Goal: Task Accomplishment & Management: Complete application form

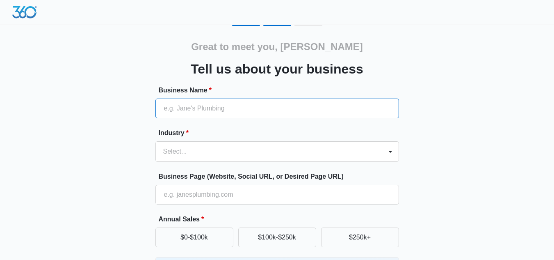
click at [292, 110] on input "Business Name *" at bounding box center [277, 108] width 244 height 20
type input "[URL][DOMAIN_NAME]"
type input "[PHONE_NUMBER]"
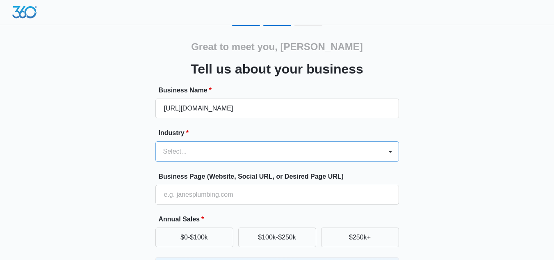
click at [247, 156] on div "Select..." at bounding box center [277, 151] width 244 height 21
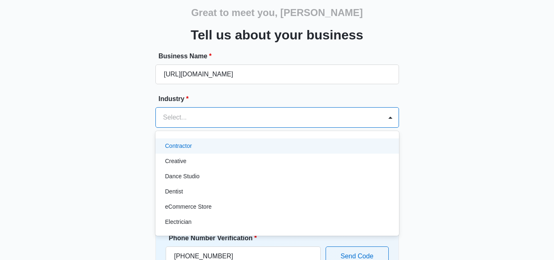
scroll to position [138, 0]
click at [237, 149] on div "Contractor" at bounding box center [276, 145] width 222 height 9
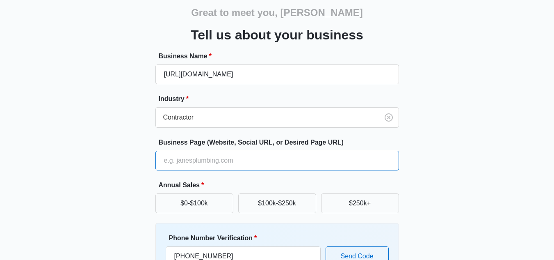
click at [224, 167] on input "Business Page (Website, Social URL, or Desired Page URL)" at bounding box center [277, 161] width 244 height 20
type input "[URL][DOMAIN_NAME]"
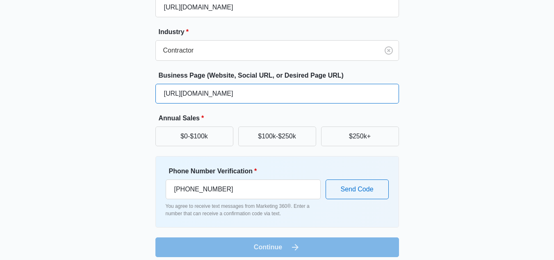
scroll to position [101, 0]
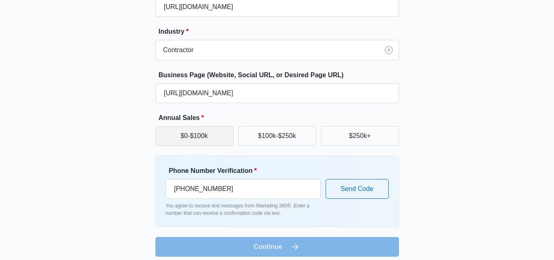
click at [205, 139] on button "$0-$100k" at bounding box center [194, 136] width 78 height 20
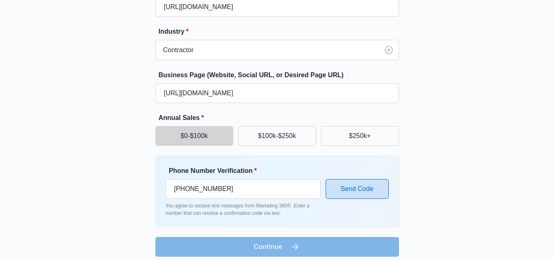
click at [343, 187] on button "Send Code" at bounding box center [357, 189] width 63 height 20
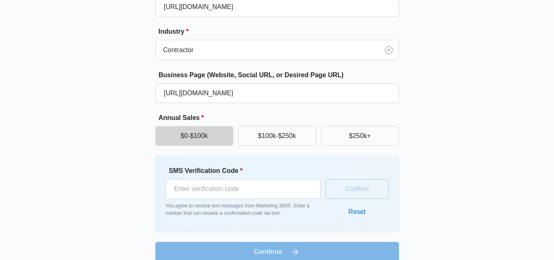
scroll to position [113, 0]
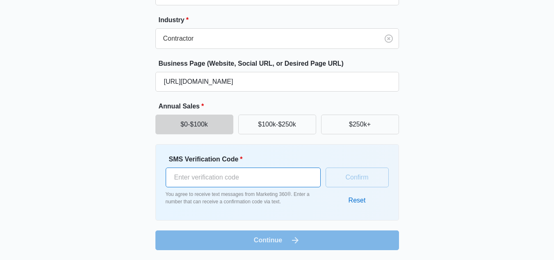
click at [273, 183] on input "SMS Verification Code *" at bounding box center [243, 177] width 155 height 20
type input "798842"
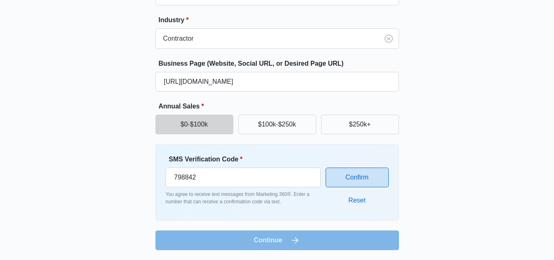
click at [335, 182] on button "Confirm" at bounding box center [357, 177] width 63 height 20
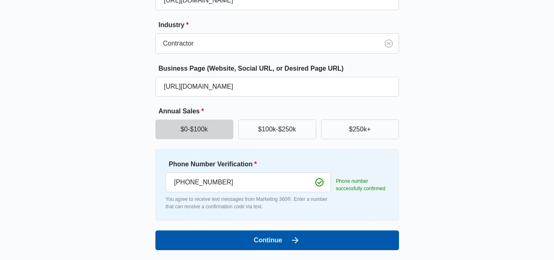
click at [296, 241] on icon "submit" at bounding box center [295, 240] width 10 height 10
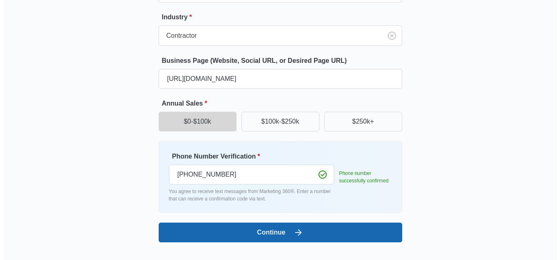
scroll to position [0, 0]
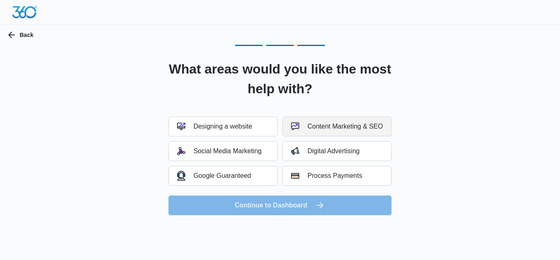
click at [315, 126] on div "Content Marketing & SEO" at bounding box center [337, 126] width 92 height 8
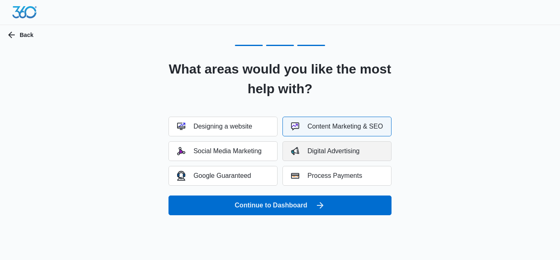
click at [305, 154] on div "Digital Advertising" at bounding box center [325, 151] width 68 height 8
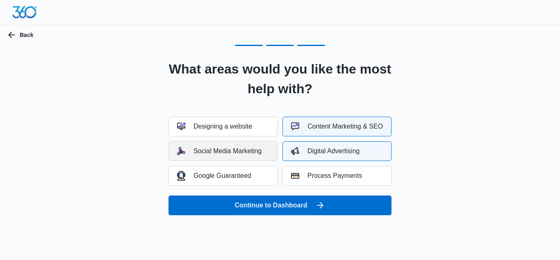
click at [223, 155] on div "Social Media Marketing" at bounding box center [219, 151] width 84 height 8
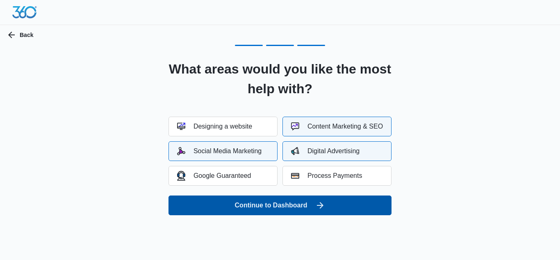
click at [281, 202] on button "Continue to Dashboard" at bounding box center [280, 205] width 223 height 20
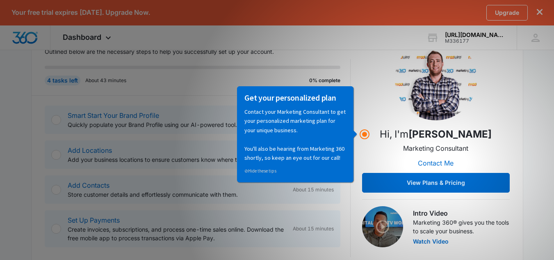
click at [371, 141] on div "Hi, I'm Levi Deeney Marketing Consultant Contact Me View Plans & Pricing" at bounding box center [436, 115] width 148 height 154
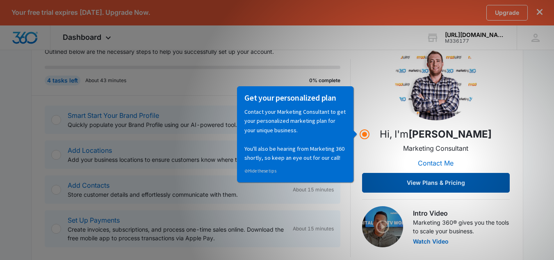
click at [393, 184] on button "View Plans & Pricing" at bounding box center [436, 183] width 148 height 20
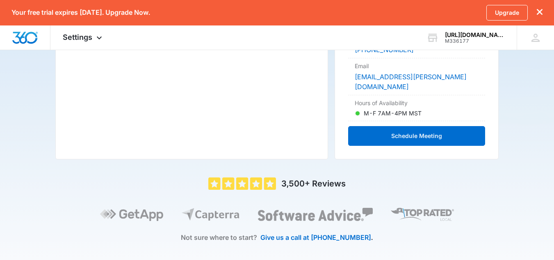
scroll to position [269, 0]
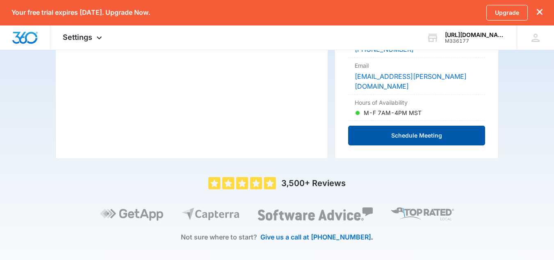
click at [363, 132] on button "Schedule Meeting" at bounding box center [416, 136] width 137 height 20
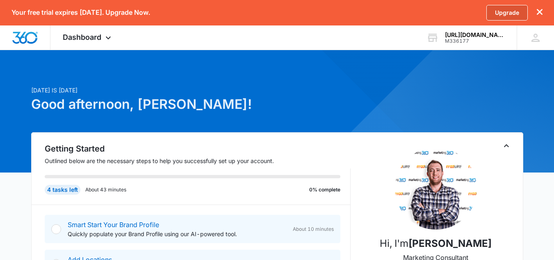
click at [493, 17] on link "Upgrade" at bounding box center [506, 13] width 41 height 16
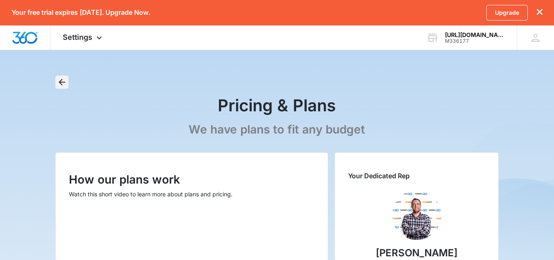
click at [57, 80] on icon "Back" at bounding box center [62, 82] width 10 height 10
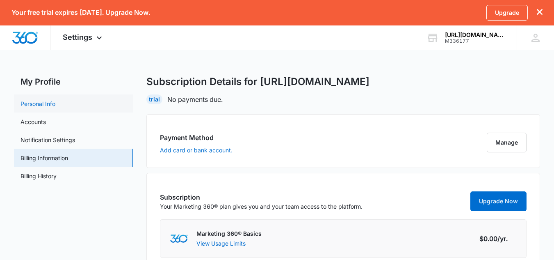
click at [55, 105] on link "Personal Info" at bounding box center [38, 103] width 35 height 9
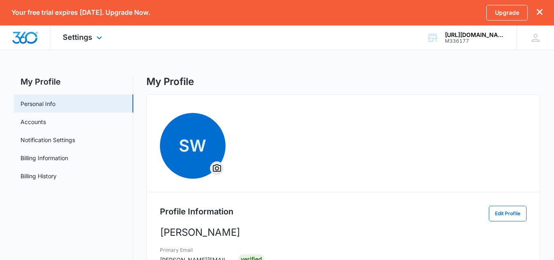
click at [39, 42] on div at bounding box center [25, 37] width 50 height 24
click at [33, 37] on img "Dashboard" at bounding box center [25, 38] width 26 height 12
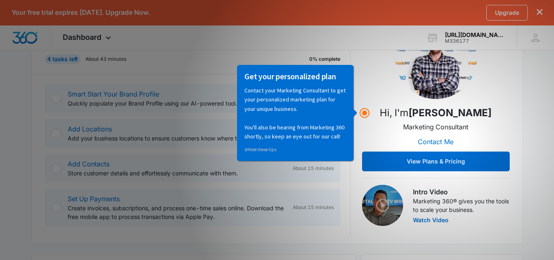
scroll to position [132, 0]
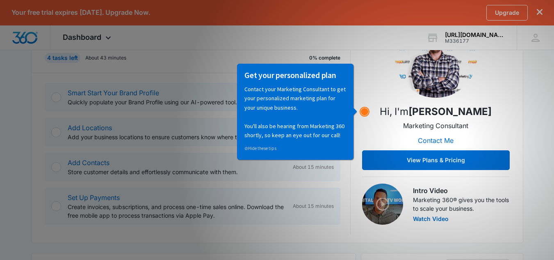
click at [367, 111] on circle "Hotspot (open by clicking or pressing space/enter)" at bounding box center [364, 111] width 7 height 7
click at [367, 111] on g "Hotspot (open by clicking or pressing space/enter)" at bounding box center [364, 111] width 9 height 9
click at [263, 151] on link "⊘ Hide these tips" at bounding box center [260, 148] width 32 height 6
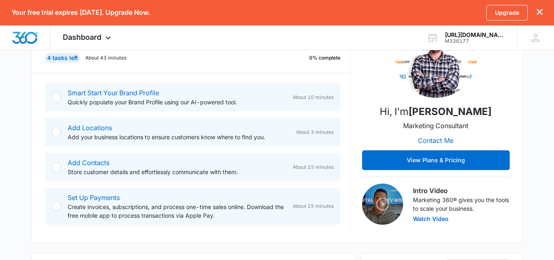
click at [372, 115] on div "Hi, I'm Levi Deeney Marketing Consultant Contact Me View Plans & Pricing" at bounding box center [436, 93] width 148 height 154
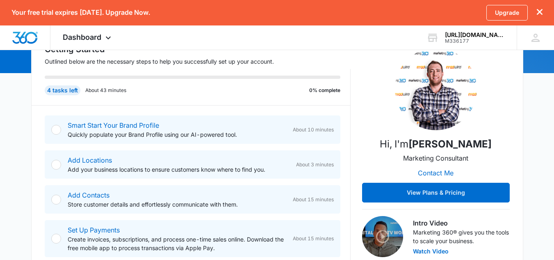
scroll to position [100, 0]
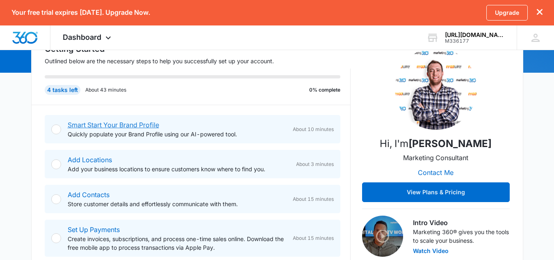
click at [150, 128] on link "Smart Start Your Brand Profile" at bounding box center [113, 125] width 91 height 8
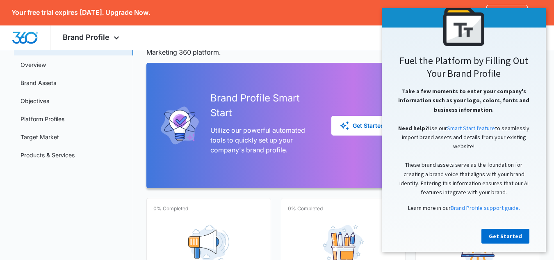
scroll to position [57, 0]
click at [493, 228] on link "Get Started" at bounding box center [506, 235] width 48 height 15
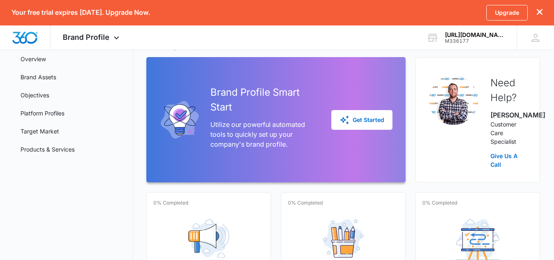
scroll to position [61, 0]
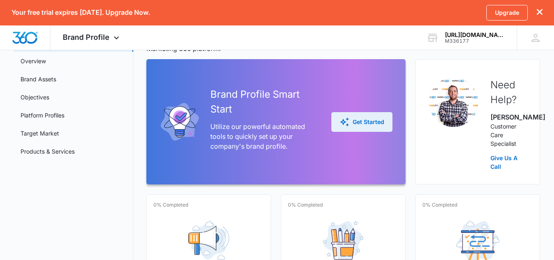
drag, startPoint x: 354, startPoint y: 120, endPoint x: 345, endPoint y: 127, distance: 11.5
click at [345, 126] on icon "button" at bounding box center [344, 121] width 9 height 9
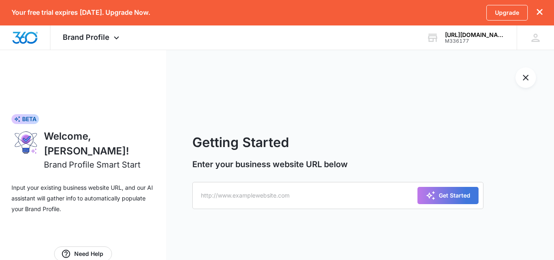
scroll to position [25, 0]
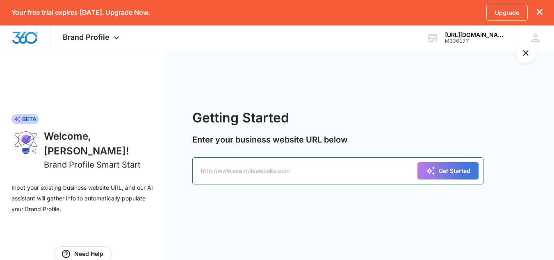
click at [313, 174] on input "text" at bounding box center [337, 170] width 291 height 27
type input "[URL][DOMAIN_NAME]"
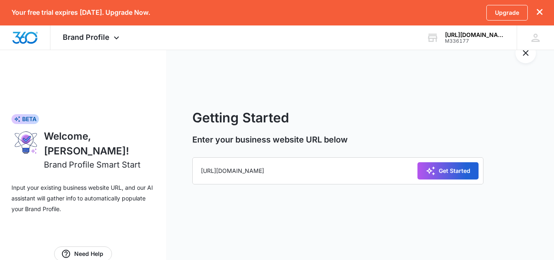
click at [434, 170] on icon "submit" at bounding box center [431, 171] width 10 height 10
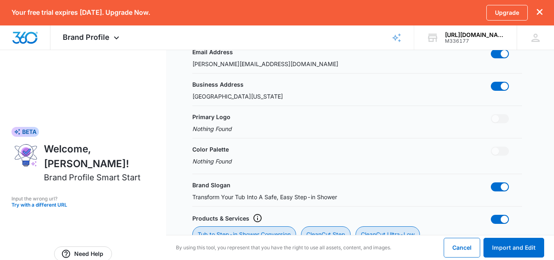
scroll to position [198, 0]
click at [495, 119] on span at bounding box center [495, 117] width 7 height 7
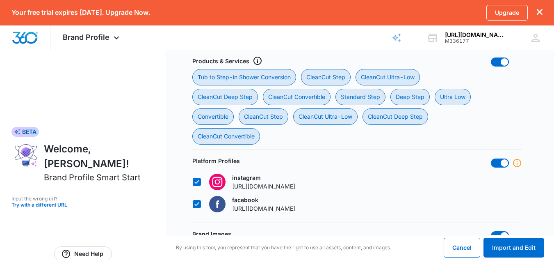
scroll to position [354, 0]
click at [285, 182] on p "https://www.instagram.com/tubtransformers/" at bounding box center [263, 185] width 63 height 9
click at [193, 182] on input "instagram https://www.instagram.com/tubtransformers/" at bounding box center [192, 181] width 0 height 0
click at [285, 182] on p "https://www.instagram.com/tubtransformers/" at bounding box center [263, 185] width 63 height 9
click at [193, 182] on input "instagram https://www.instagram.com/tubtransformers/" at bounding box center [192, 181] width 0 height 0
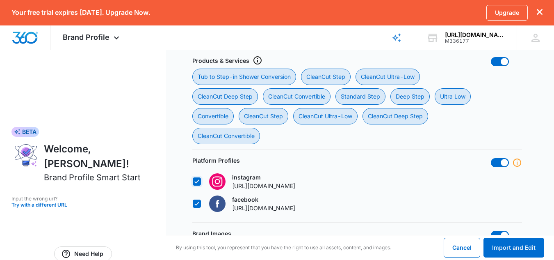
checkbox input "true"
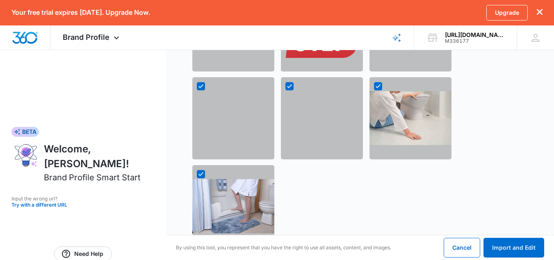
scroll to position [605, 0]
click at [322, 123] on div at bounding box center [322, 119] width 82 height 82
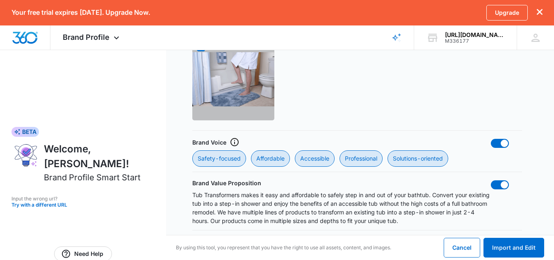
scroll to position [733, 0]
click at [498, 245] on button "Import and Edit" at bounding box center [514, 247] width 61 height 20
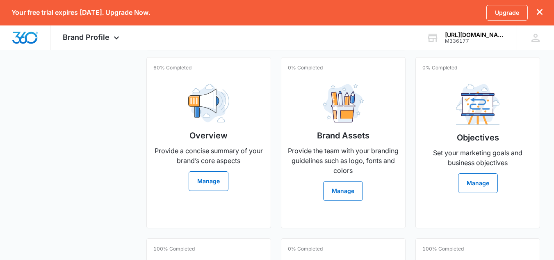
scroll to position [197, 0]
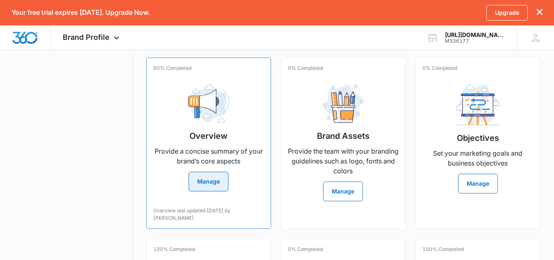
click at [221, 189] on button "Manage" at bounding box center [209, 181] width 40 height 20
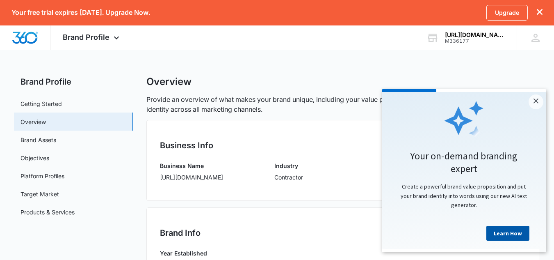
click at [497, 236] on link "Learn How" at bounding box center [507, 233] width 43 height 15
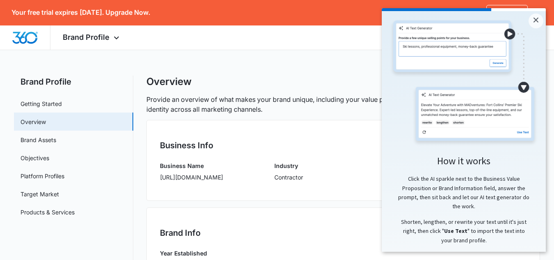
click at [525, 88] on img at bounding box center [464, 82] width 148 height 127
click at [531, 23] on link "×" at bounding box center [536, 21] width 15 height 15
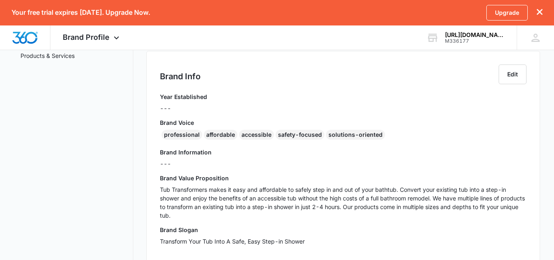
scroll to position [157, 0]
click at [505, 74] on button "Edit" at bounding box center [513, 74] width 28 height 20
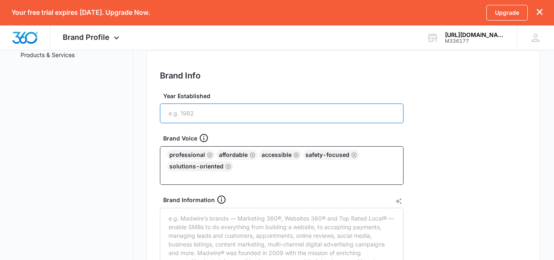
click at [264, 114] on input "Year Established" at bounding box center [282, 113] width 244 height 20
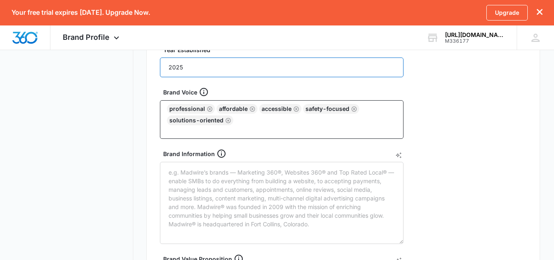
scroll to position [219, 0]
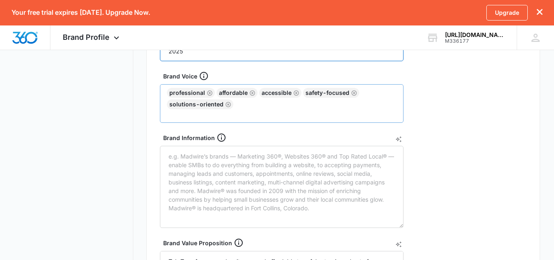
type input "2025"
click at [276, 109] on div "professional affordable accessible safety-focused solutions-oriented" at bounding box center [282, 98] width 230 height 21
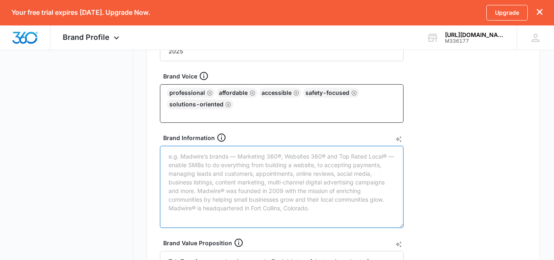
click at [282, 163] on textarea "Brand Information" at bounding box center [282, 187] width 244 height 82
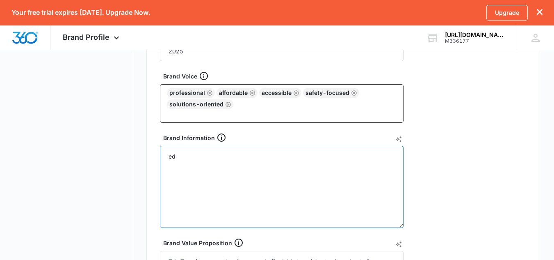
type textarea "e"
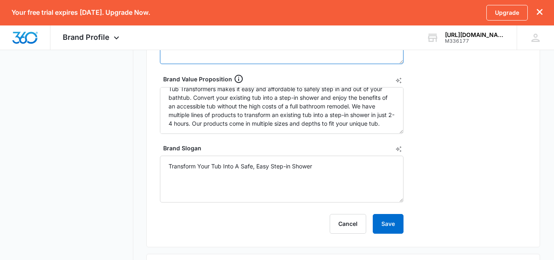
scroll to position [384, 0]
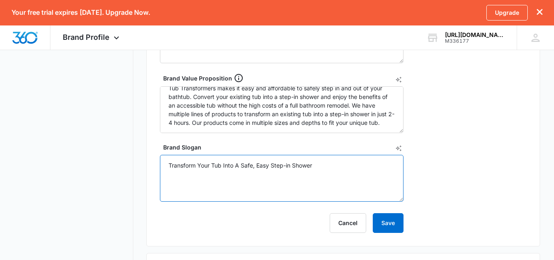
drag, startPoint x: 320, startPoint y: 165, endPoint x: 145, endPoint y: 167, distance: 174.7
click at [145, 167] on div "Brand Profile Getting Started Overview Brand Assets Objectives Platform Profile…" at bounding box center [277, 20] width 526 height 657
click at [254, 162] on textarea "Transform Your Tub, TransformYour Like" at bounding box center [282, 178] width 244 height 47
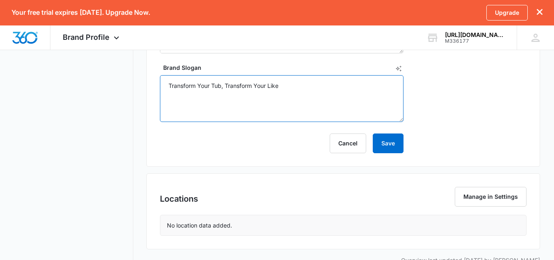
scroll to position [483, 0]
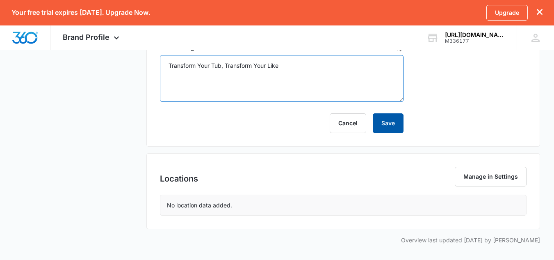
type textarea "Transform Your Tub, Transform Your Like"
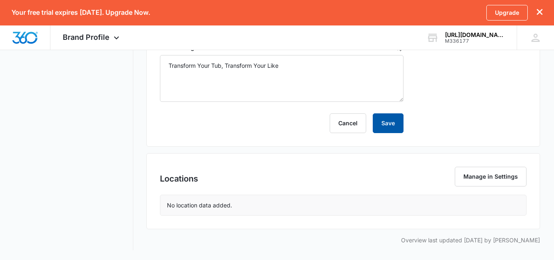
click at [395, 121] on button "Save" at bounding box center [388, 123] width 31 height 20
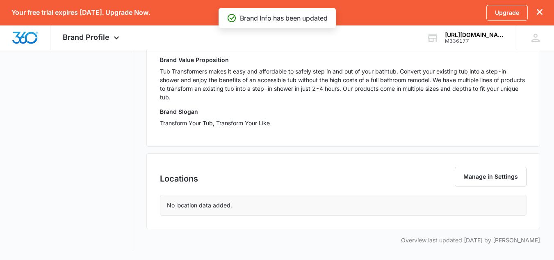
scroll to position [274, 0]
click at [309, 174] on div "Locations Manage in Settings" at bounding box center [343, 181] width 367 height 28
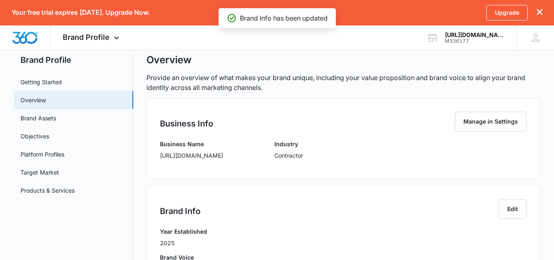
scroll to position [0, 0]
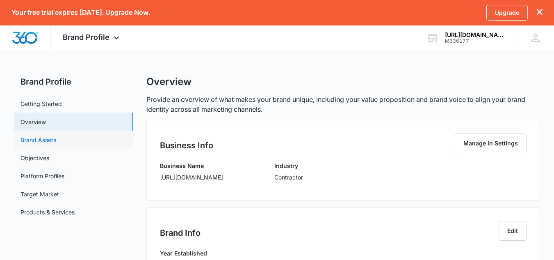
click at [56, 138] on link "Brand Assets" at bounding box center [39, 139] width 36 height 9
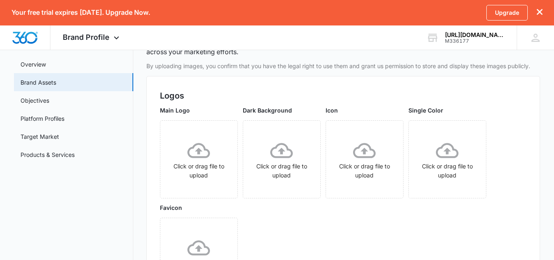
scroll to position [59, 0]
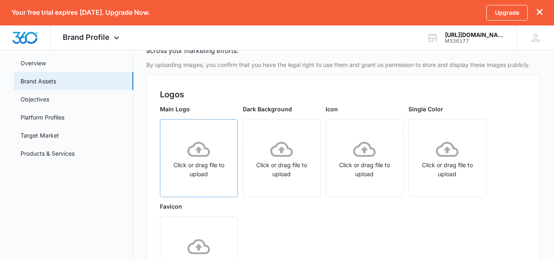
click at [198, 146] on icon at bounding box center [198, 149] width 23 height 23
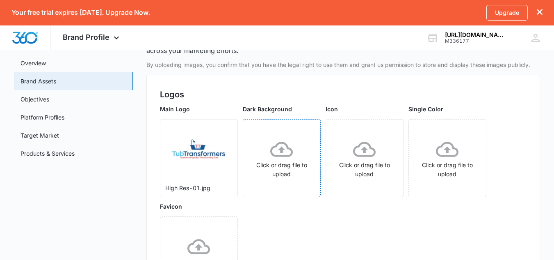
click at [284, 155] on icon at bounding box center [281, 149] width 23 height 15
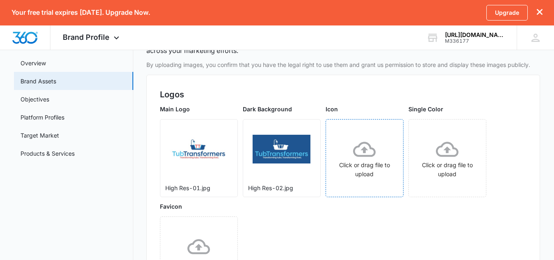
click at [371, 160] on icon at bounding box center [364, 149] width 23 height 23
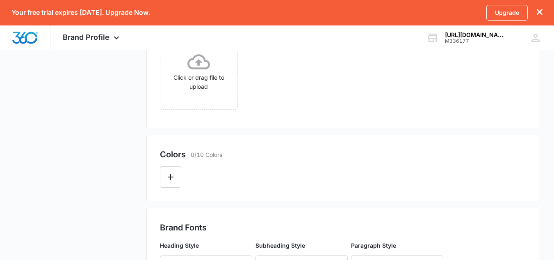
scroll to position [243, 0]
click at [174, 173] on icon "Edit Color" at bounding box center [171, 177] width 10 height 10
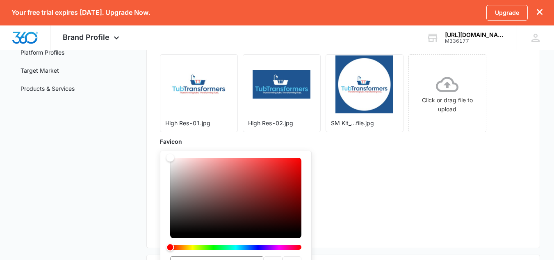
scroll to position [124, 0]
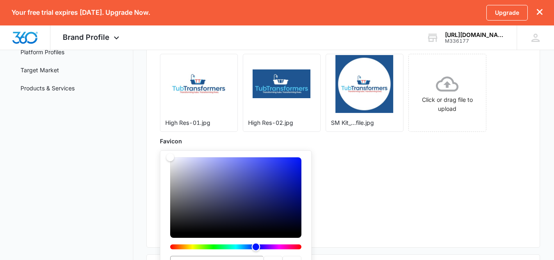
click at [256, 247] on div "Hue" at bounding box center [235, 246] width 131 height 5
click at [278, 181] on div "Color" at bounding box center [235, 194] width 131 height 75
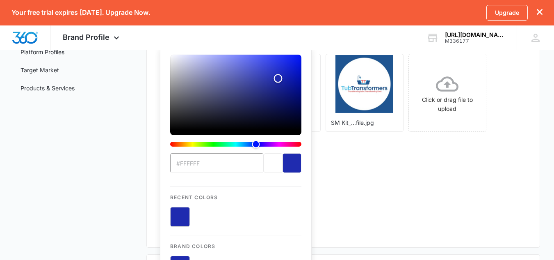
click at [281, 73] on div "Color" at bounding box center [235, 92] width 131 height 75
click at [281, 80] on div "Color" at bounding box center [235, 92] width 131 height 75
click at [202, 215] on button "color-picker-container" at bounding box center [203, 217] width 20 height 20
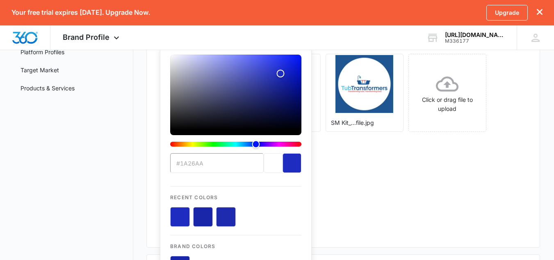
type input "#1e2cbf"
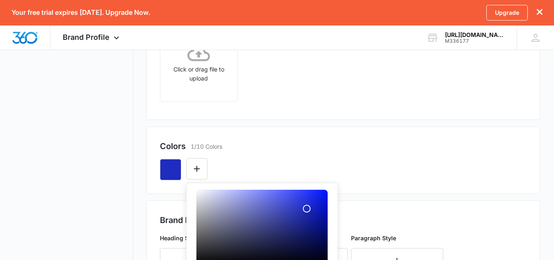
scroll to position [252, 0]
click at [201, 173] on button "Edit Color" at bounding box center [196, 168] width 21 height 21
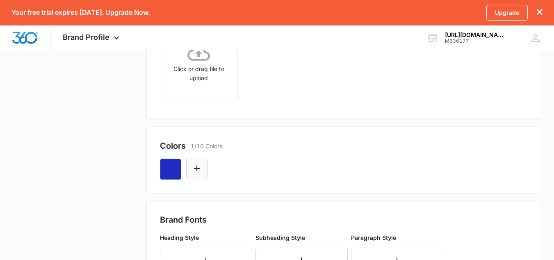
click at [201, 173] on icon "Edit Color" at bounding box center [197, 168] width 10 height 10
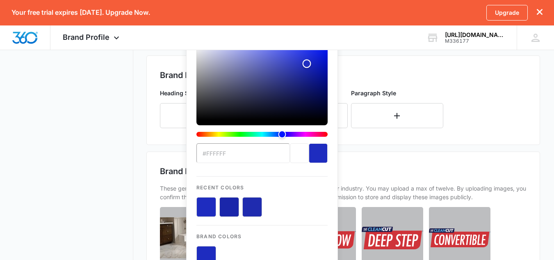
click at [317, 74] on div "Color" at bounding box center [261, 82] width 131 height 75
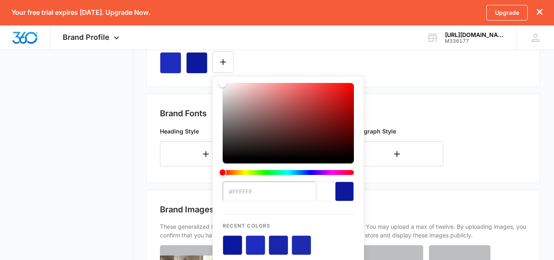
scroll to position [358, 0]
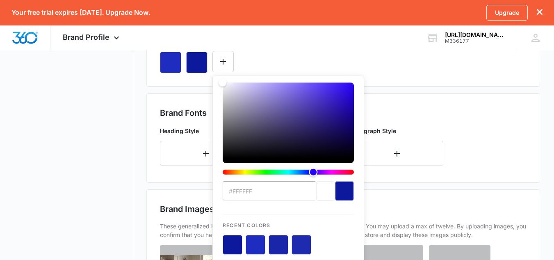
click at [313, 171] on div "Hue" at bounding box center [288, 171] width 131 height 5
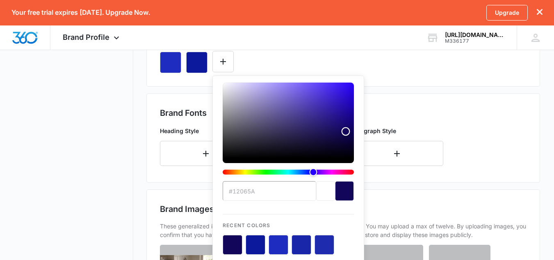
click at [346, 131] on div "Color" at bounding box center [288, 119] width 131 height 75
click at [228, 247] on button "color-picker-container" at bounding box center [233, 245] width 20 height 20
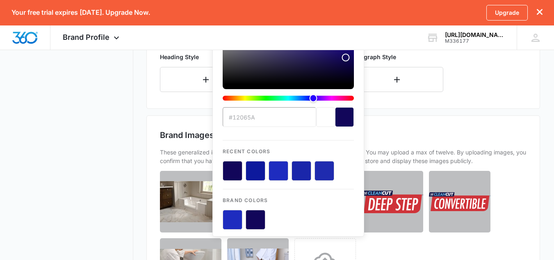
scroll to position [433, 0]
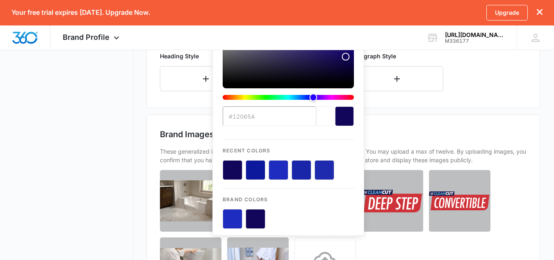
click at [263, 221] on button "color-picker-container" at bounding box center [256, 219] width 20 height 20
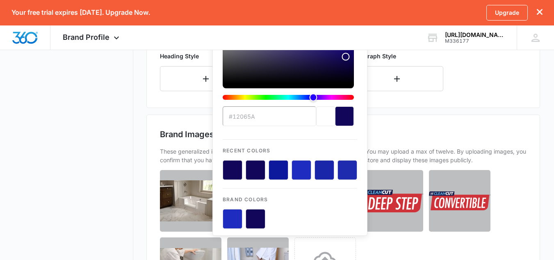
type input "#12065A"
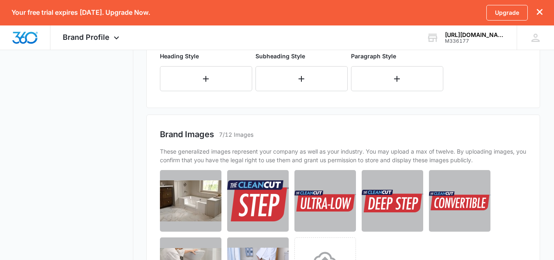
click at [176, 101] on div "Brand Fonts Heading Style Subheading Style Paragraph Style" at bounding box center [343, 62] width 394 height 89
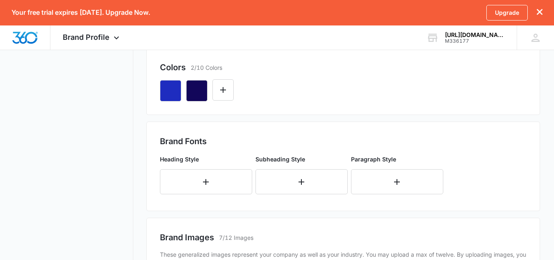
scroll to position [330, 0]
click at [219, 97] on button "Edit Color" at bounding box center [222, 90] width 21 height 21
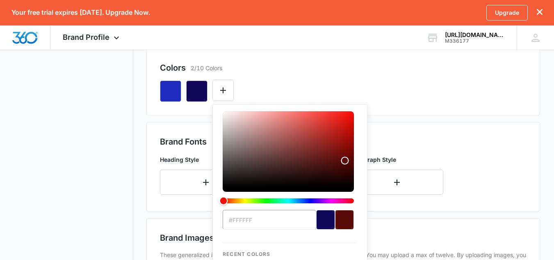
click at [224, 202] on div "Hue" at bounding box center [288, 200] width 131 height 5
click at [221, 201] on div "Hue" at bounding box center [223, 200] width 9 height 9
click at [341, 135] on div "Color" at bounding box center [288, 148] width 131 height 75
click at [351, 134] on div "Color" at bounding box center [288, 148] width 131 height 75
drag, startPoint x: 351, startPoint y: 132, endPoint x: 353, endPoint y: 123, distance: 9.7
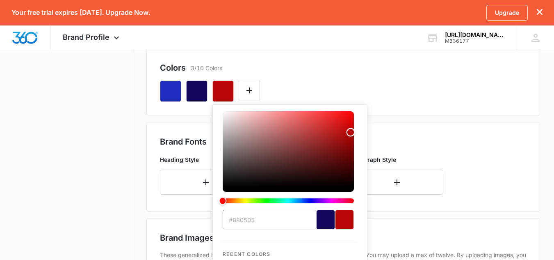
click at [353, 128] on div "Color" at bounding box center [351, 132] width 9 height 9
type input "#c20101"
drag, startPoint x: 353, startPoint y: 123, endPoint x: 353, endPoint y: 129, distance: 6.2
click at [353, 129] on div "Color" at bounding box center [353, 129] width 9 height 9
click at [346, 218] on div "current color selection" at bounding box center [344, 220] width 19 height 20
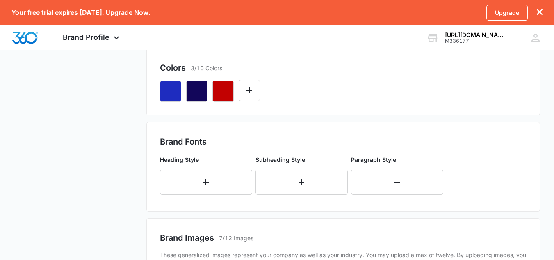
click at [295, 71] on div "Colors 3/10 Colors" at bounding box center [343, 68] width 367 height 12
click at [237, 101] on div at bounding box center [343, 88] width 367 height 28
click at [254, 89] on icon "Edit Color" at bounding box center [249, 90] width 10 height 10
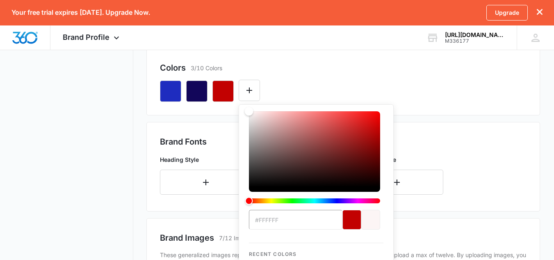
type input "#FFFFFF"
click at [252, 112] on div "Color" at bounding box center [314, 148] width 131 height 75
click at [284, 94] on button "Edit Color" at bounding box center [275, 90] width 21 height 21
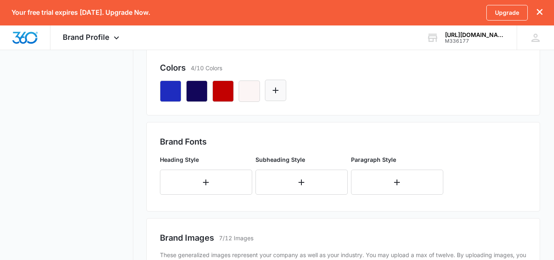
click at [276, 94] on icon "Edit Color" at bounding box center [276, 90] width 10 height 10
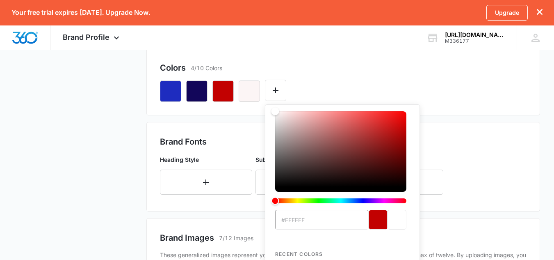
drag, startPoint x: 403, startPoint y: 187, endPoint x: 407, endPoint y: 192, distance: 6.1
click at [407, 192] on div "#FFFFFF Recent Colors Brand Colors" at bounding box center [342, 221] width 135 height 221
click at [400, 183] on div "Color" at bounding box center [340, 148] width 131 height 75
type input "#000000"
drag, startPoint x: 400, startPoint y: 185, endPoint x: 406, endPoint y: 200, distance: 16.1
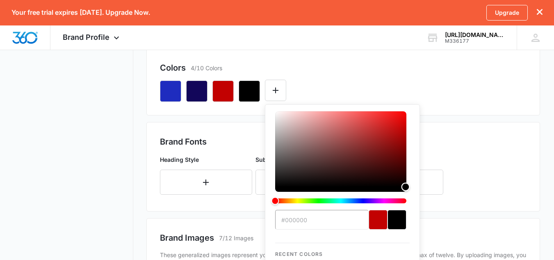
click at [406, 200] on div "color-picker" at bounding box center [340, 160] width 131 height 98
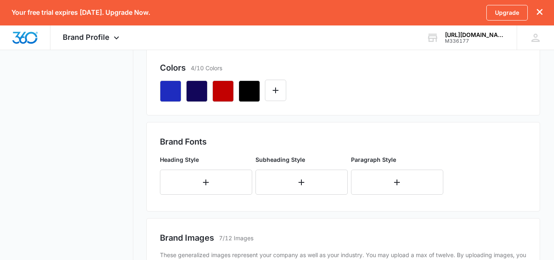
click at [331, 75] on div at bounding box center [343, 88] width 367 height 28
click at [275, 95] on button "Edit Color" at bounding box center [275, 90] width 21 height 21
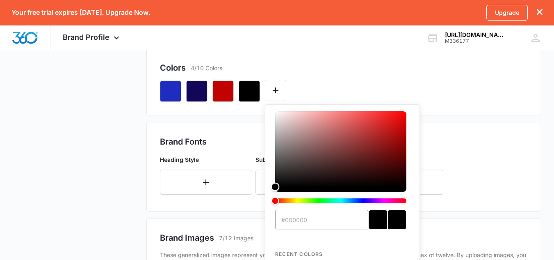
type input "#FFFFFF"
click at [278, 115] on div "Color" at bounding box center [340, 148] width 131 height 75
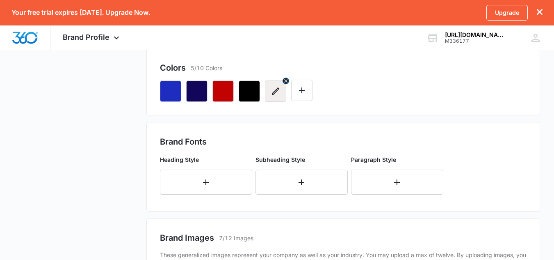
click at [282, 97] on button "button" at bounding box center [275, 90] width 21 height 21
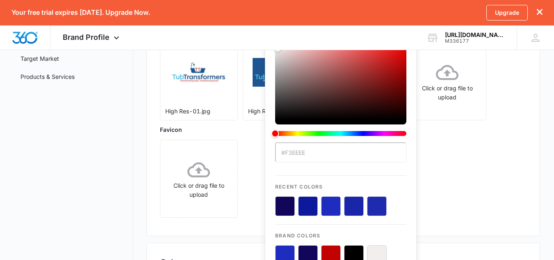
scroll to position [136, 0]
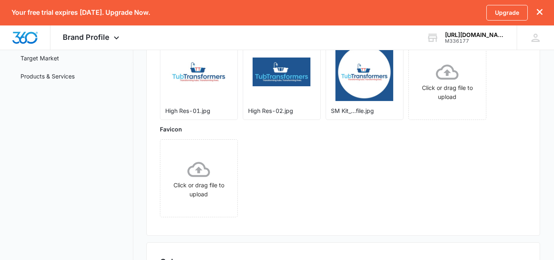
click at [253, 135] on div "Main Logo High Res-01.jpg Dark Background High Res-02.jpg Icon SM Kit_...file.j…" at bounding box center [343, 124] width 367 height 194
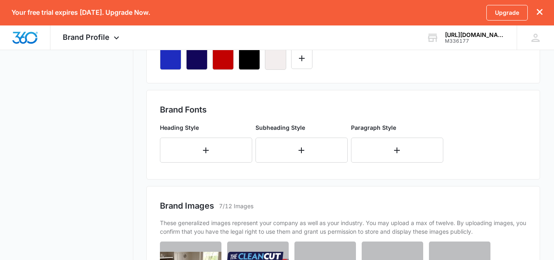
scroll to position [363, 0]
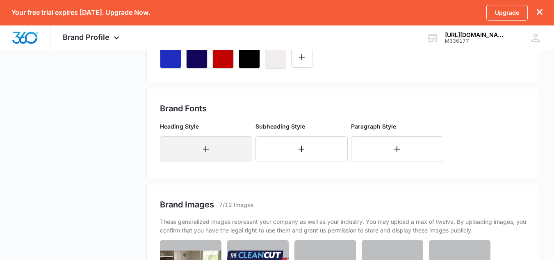
click at [231, 151] on button "button" at bounding box center [206, 148] width 92 height 25
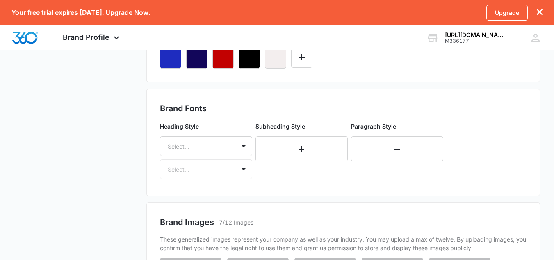
click at [235, 175] on div "Heading Style Select... Select..." at bounding box center [206, 150] width 92 height 57
click at [245, 168] on div "Heading Style Select... Select..." at bounding box center [206, 150] width 92 height 57
click at [243, 170] on div "Heading Style Select... Select..." at bounding box center [206, 150] width 92 height 57
click at [243, 147] on div "Select..." at bounding box center [206, 146] width 92 height 20
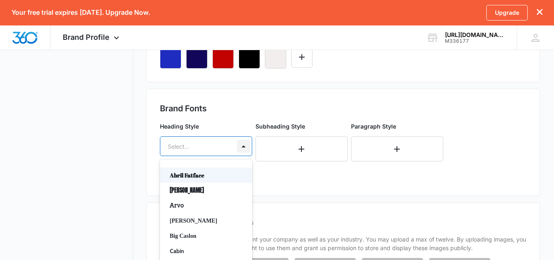
scroll to position [391, 0]
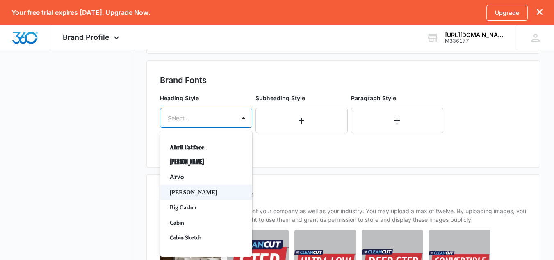
click at [200, 195] on p "Baskerville" at bounding box center [205, 192] width 71 height 9
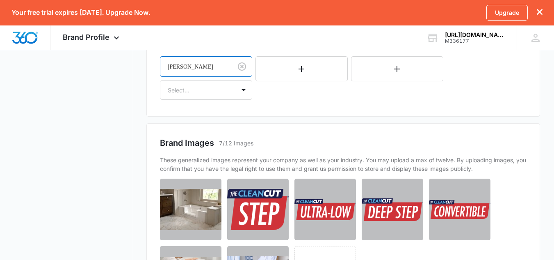
scroll to position [443, 0]
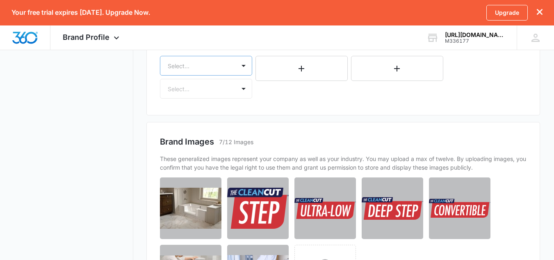
click at [247, 67] on div at bounding box center [243, 65] width 13 height 13
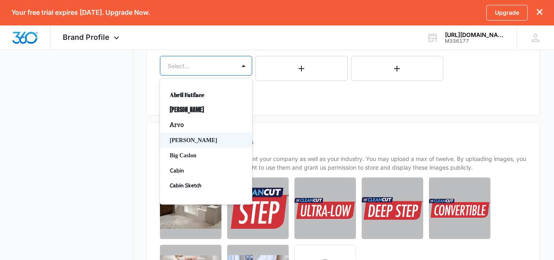
click at [289, 127] on div "Brand Images 7/12 Images These generalized images represent your company as wel…" at bounding box center [343, 223] width 394 height 203
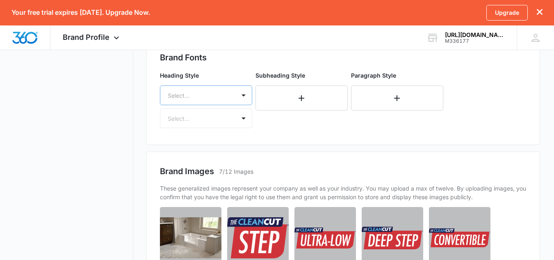
scroll to position [415, 0]
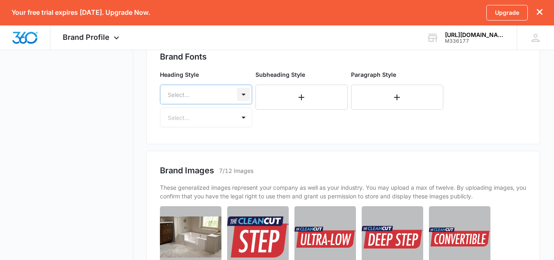
click at [243, 97] on div at bounding box center [243, 94] width 13 height 13
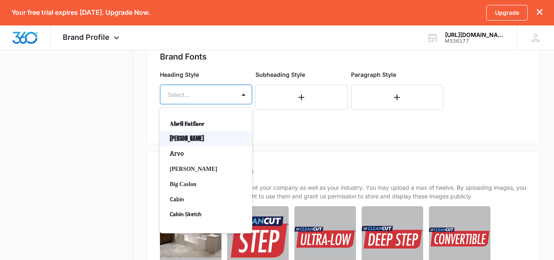
click at [192, 142] on p "Anton" at bounding box center [205, 138] width 71 height 9
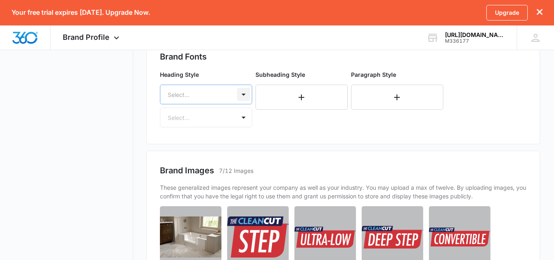
click at [245, 95] on div at bounding box center [243, 94] width 13 height 13
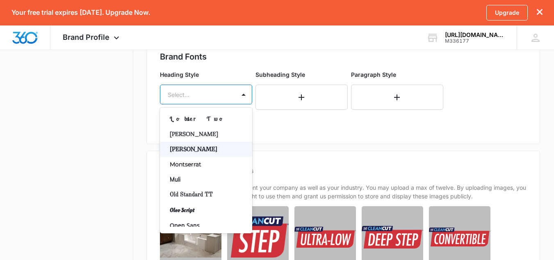
scroll to position [324, 0]
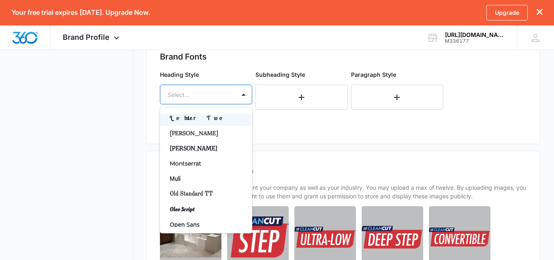
click at [201, 123] on div "Lobster Two" at bounding box center [206, 117] width 92 height 15
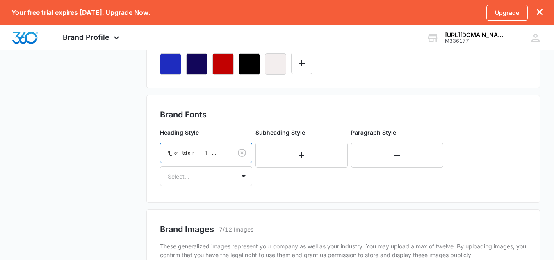
scroll to position [356, 0]
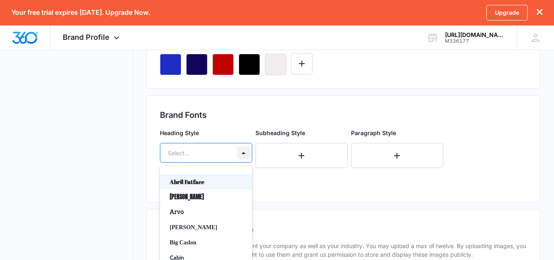
click at [239, 153] on div "50 results available. Use Up and Down to choose options, press Enter to select …" at bounding box center [206, 153] width 92 height 20
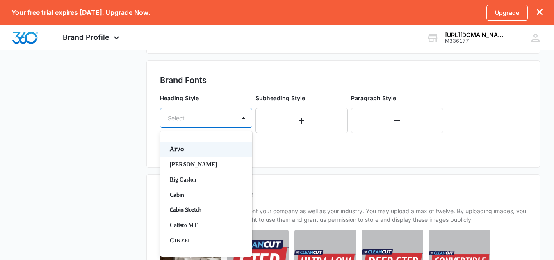
scroll to position [28, 0]
click at [219, 166] on p "Baskerville" at bounding box center [205, 164] width 71 height 9
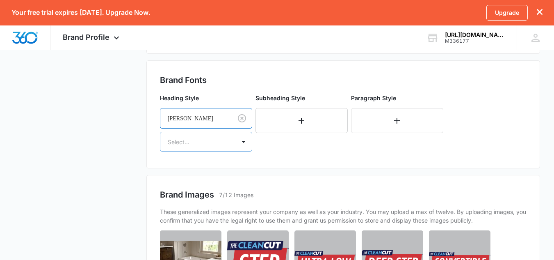
click at [226, 149] on div "Select..." at bounding box center [197, 141] width 75 height 18
click at [224, 119] on div "Baskerville" at bounding box center [196, 118] width 72 height 18
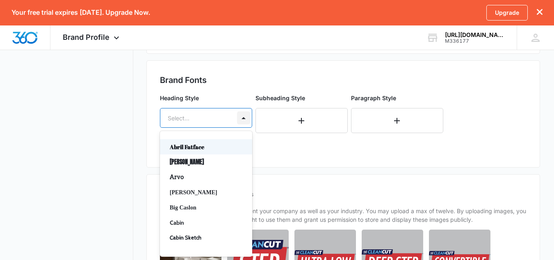
click at [241, 120] on div at bounding box center [243, 117] width 13 height 13
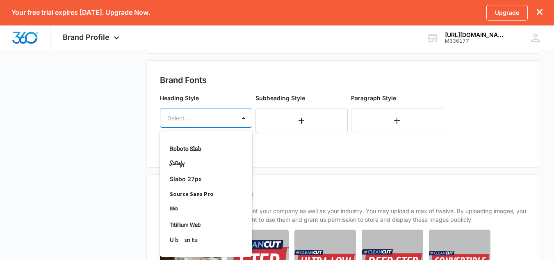
scroll to position [650, 0]
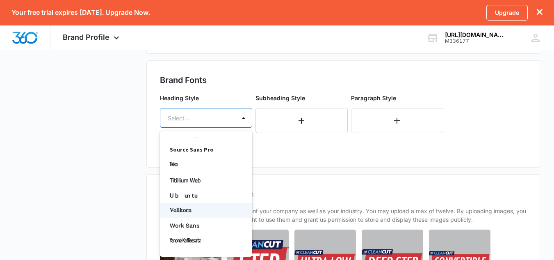
click at [195, 212] on p "Vollkorn" at bounding box center [205, 210] width 71 height 9
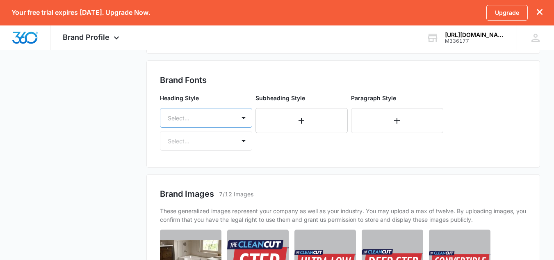
click at [246, 118] on div at bounding box center [243, 117] width 13 height 13
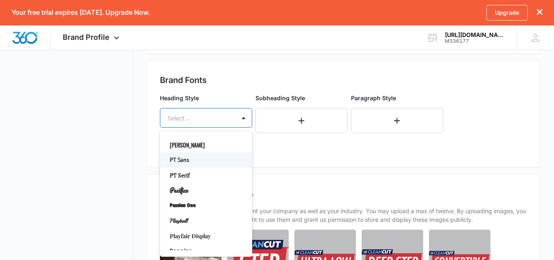
scroll to position [444, 0]
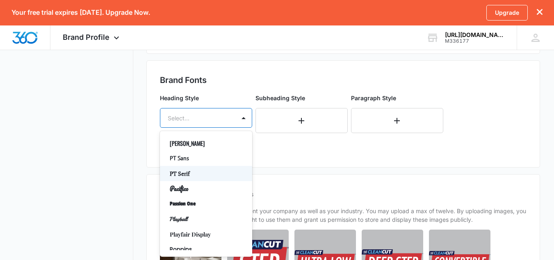
click at [217, 176] on p "PT Serif" at bounding box center [205, 173] width 71 height 9
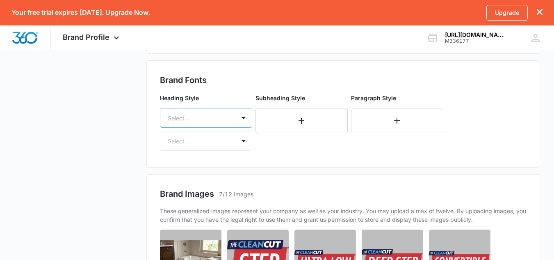
click at [239, 121] on div at bounding box center [243, 117] width 13 height 13
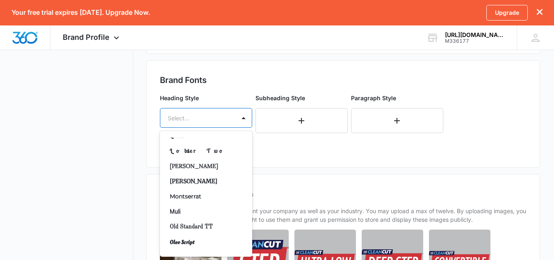
scroll to position [316, 0]
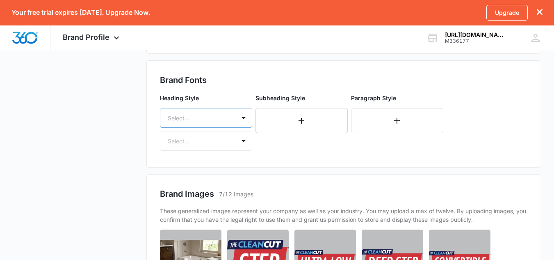
drag, startPoint x: 218, startPoint y: 181, endPoint x: 202, endPoint y: 119, distance: 64.4
click at [202, 119] on div at bounding box center [196, 118] width 57 height 10
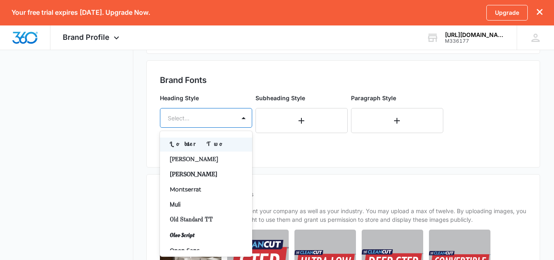
scroll to position [322, 0]
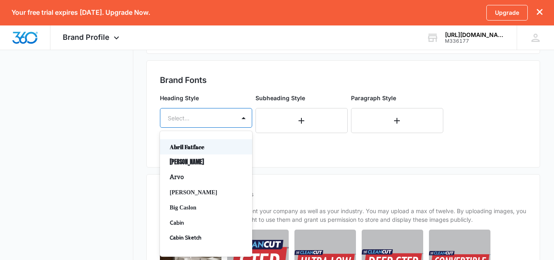
drag, startPoint x: 212, startPoint y: 176, endPoint x: 196, endPoint y: 112, distance: 66.4
click at [196, 112] on div "Select..." at bounding box center [197, 118] width 75 height 18
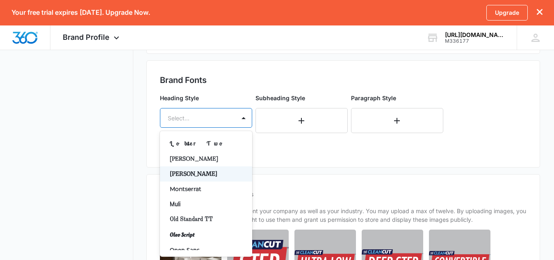
click at [196, 172] on p "Merriweather" at bounding box center [205, 173] width 71 height 9
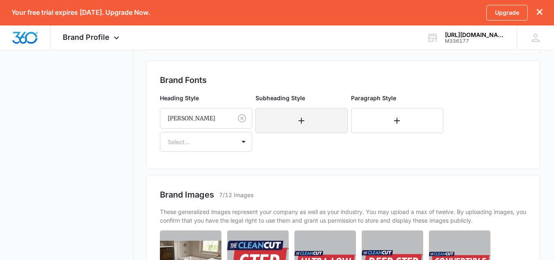
click at [282, 124] on button "button" at bounding box center [302, 120] width 92 height 25
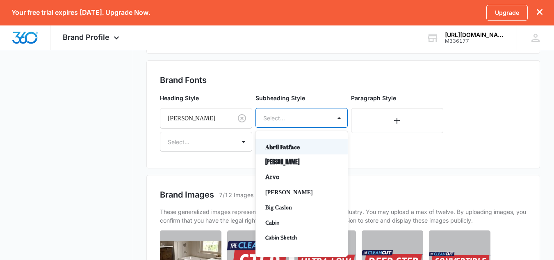
click at [290, 121] on div at bounding box center [291, 118] width 57 height 10
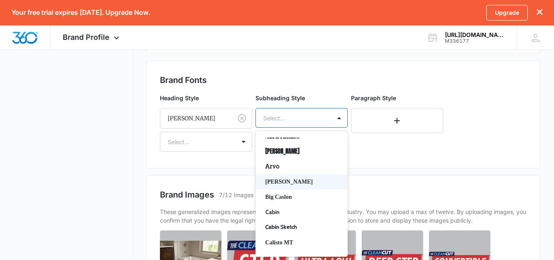
scroll to position [11, 0]
click at [301, 196] on p "Big Caslon" at bounding box center [300, 196] width 71 height 9
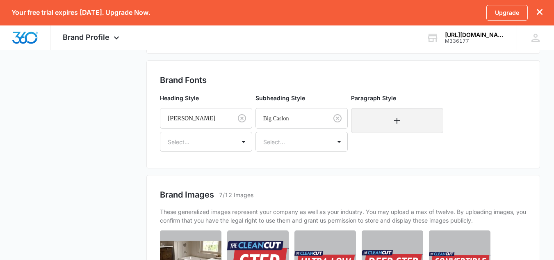
click at [374, 120] on button "button" at bounding box center [397, 120] width 92 height 25
click at [374, 121] on div at bounding box center [387, 118] width 57 height 10
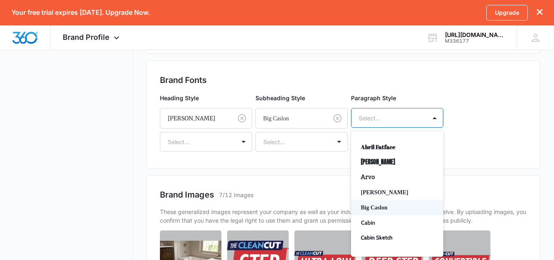
click at [390, 205] on p "Big Caslon" at bounding box center [396, 207] width 71 height 9
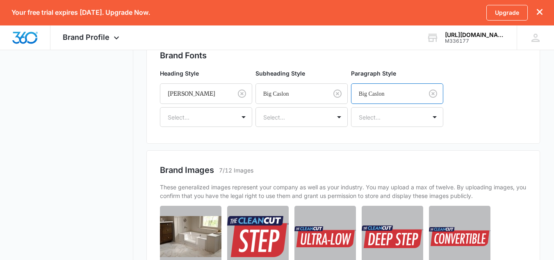
scroll to position [417, 0]
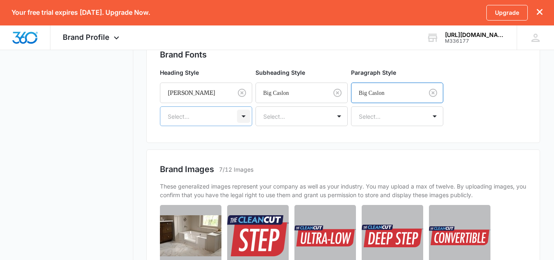
click at [247, 120] on div at bounding box center [243, 116] width 13 height 13
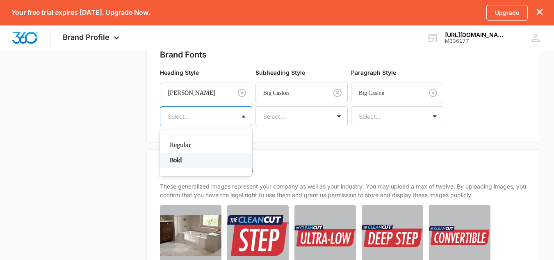
click at [213, 164] on div "Bold" at bounding box center [206, 160] width 92 height 15
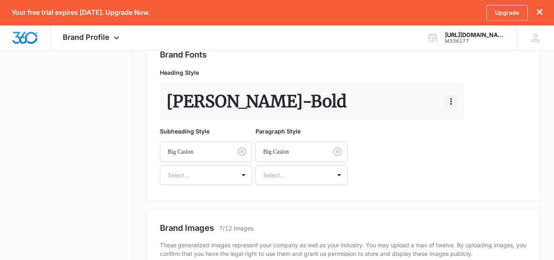
click at [452, 99] on icon "button" at bounding box center [451, 101] width 2 height 7
click at [454, 124] on button "Edit" at bounding box center [468, 124] width 47 height 12
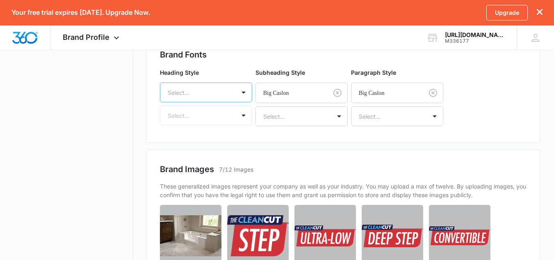
click at [242, 95] on div at bounding box center [243, 92] width 13 height 13
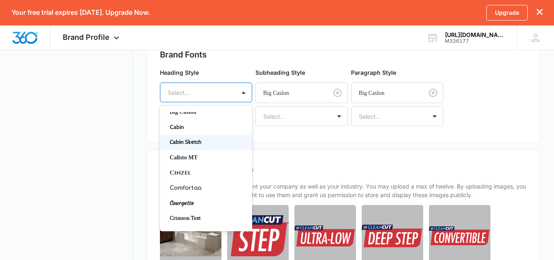
scroll to position [71, 0]
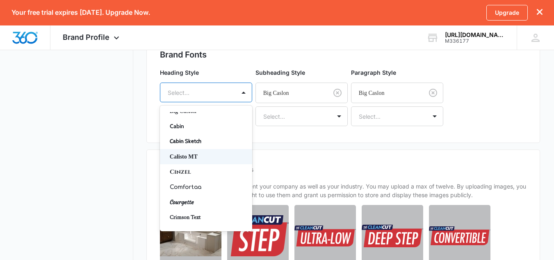
click at [204, 154] on p "Calisto MT" at bounding box center [205, 156] width 71 height 9
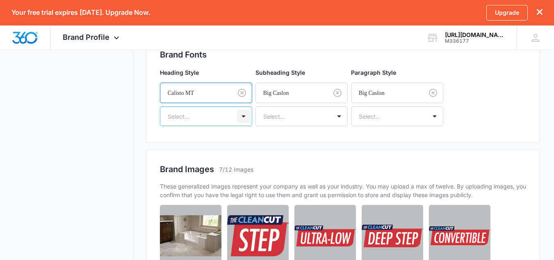
click at [243, 118] on div at bounding box center [243, 116] width 13 height 13
click at [228, 158] on p "Bold" at bounding box center [205, 160] width 71 height 9
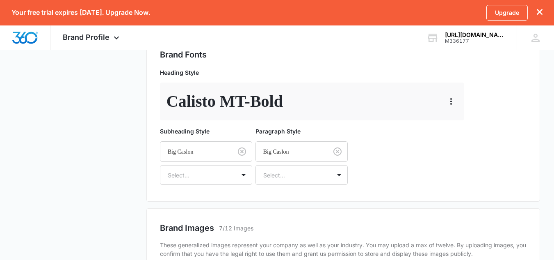
drag, startPoint x: 450, startPoint y: 98, endPoint x: 303, endPoint y: 120, distance: 148.9
click at [303, 120] on div "Calisto MT - Bold" at bounding box center [312, 101] width 304 height 38
click at [453, 96] on icon "button" at bounding box center [451, 101] width 10 height 10
click at [454, 128] on button "Edit" at bounding box center [468, 124] width 47 height 12
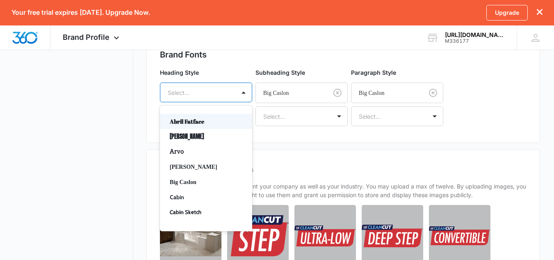
click at [240, 95] on div at bounding box center [243, 92] width 13 height 13
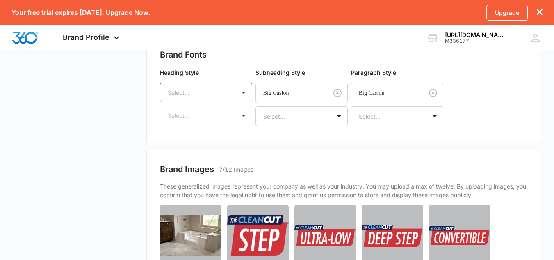
click at [240, 95] on div at bounding box center [243, 92] width 13 height 13
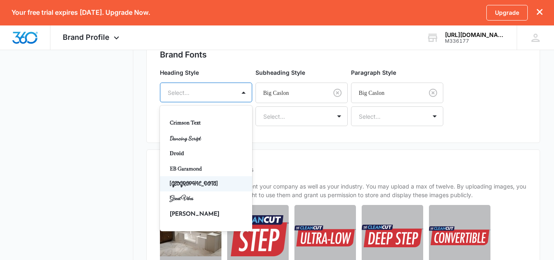
scroll to position [166, 0]
click at [196, 167] on p "EB Garamond" at bounding box center [205, 168] width 71 height 9
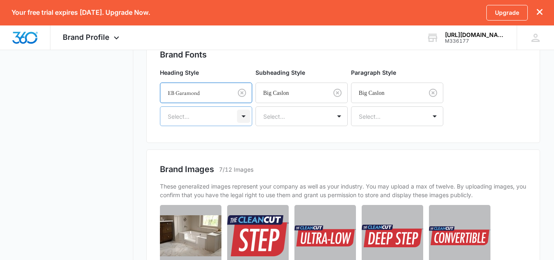
click at [240, 117] on div at bounding box center [243, 116] width 13 height 13
click at [205, 160] on p "Bold" at bounding box center [205, 160] width 71 height 9
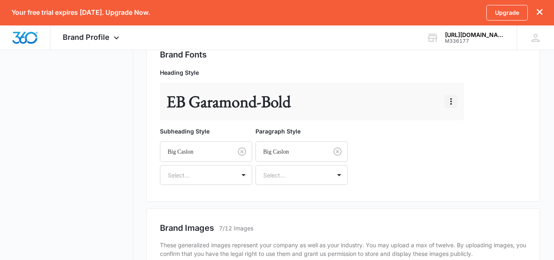
click at [452, 99] on icon "button" at bounding box center [451, 101] width 10 height 10
click at [384, 130] on div "Heading Style EB Garamond - Bold Edit Delete Subheading Style Big Caslon Select…" at bounding box center [314, 126] width 308 height 123
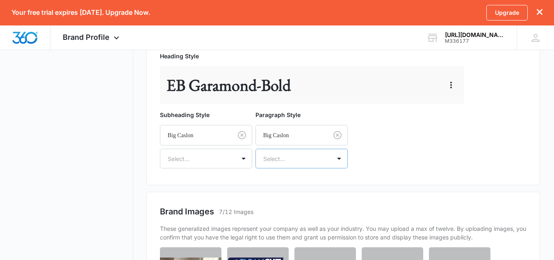
scroll to position [436, 0]
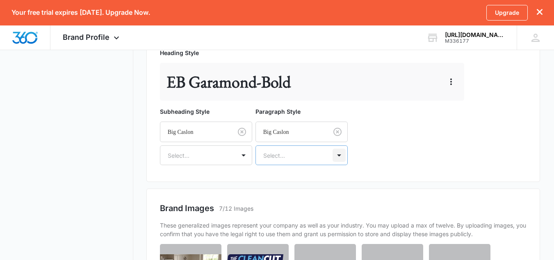
click at [333, 156] on div at bounding box center [339, 154] width 13 height 13
click at [307, 186] on p "Regular" at bounding box center [300, 184] width 71 height 9
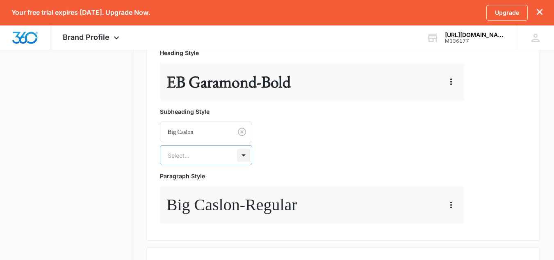
click at [238, 158] on div at bounding box center [243, 154] width 13 height 13
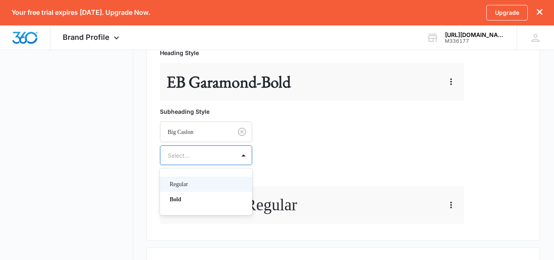
click at [209, 190] on div "Regular" at bounding box center [206, 183] width 92 height 15
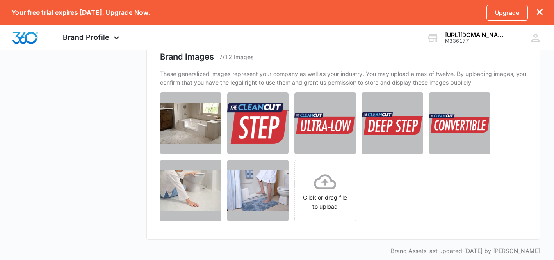
scroll to position [640, 0]
click at [320, 184] on icon at bounding box center [325, 182] width 23 height 23
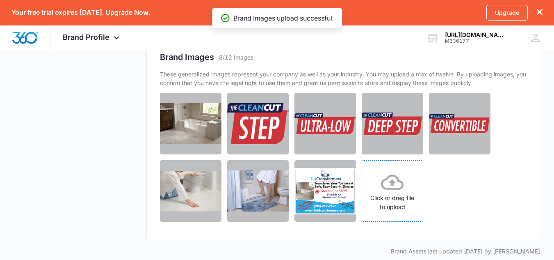
click at [377, 197] on div "Click or drag file to upload" at bounding box center [392, 191] width 61 height 41
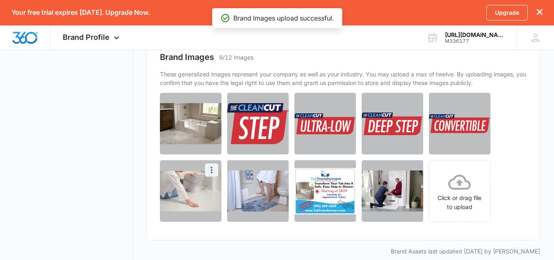
click at [212, 171] on icon "More" at bounding box center [212, 170] width 10 height 10
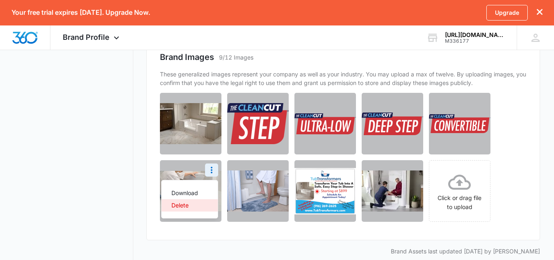
click at [185, 201] on button "Delete" at bounding box center [190, 205] width 56 height 12
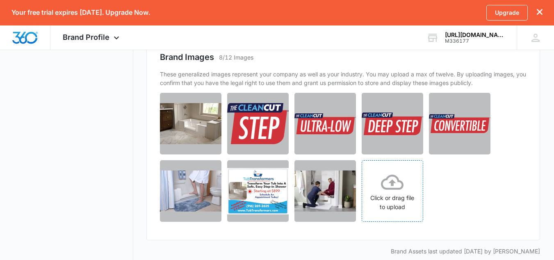
click at [377, 182] on div "Click or drag file to upload" at bounding box center [392, 191] width 61 height 41
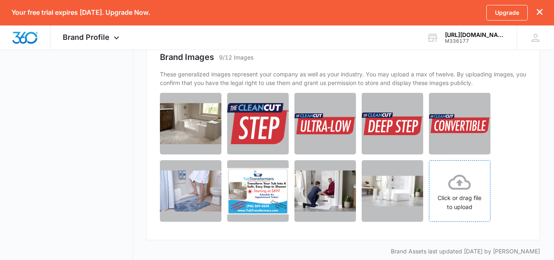
click at [457, 192] on icon at bounding box center [459, 182] width 23 height 23
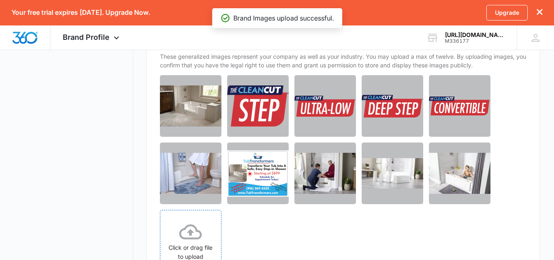
scroll to position [658, 0]
click at [194, 236] on icon at bounding box center [190, 231] width 23 height 23
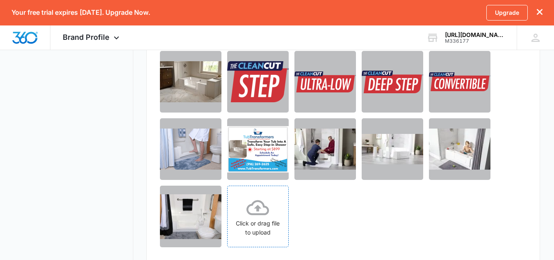
scroll to position [683, 0]
click at [214, 131] on icon "More" at bounding box center [212, 128] width 10 height 10
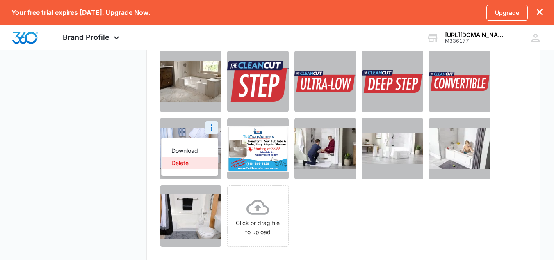
click at [197, 162] on div "Delete" at bounding box center [184, 163] width 27 height 6
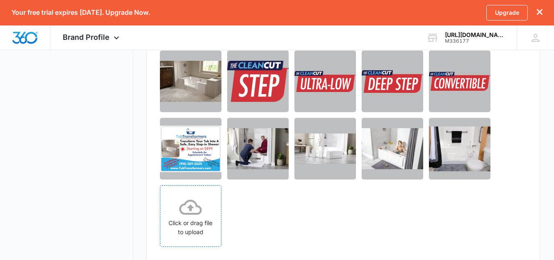
click at [184, 204] on icon at bounding box center [190, 206] width 23 height 15
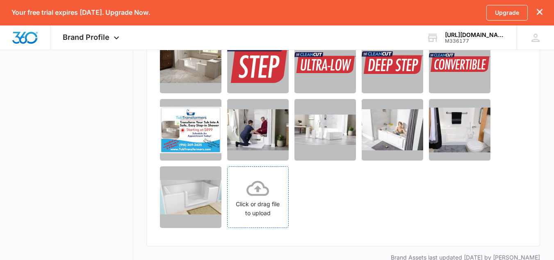
scroll to position [719, 0]
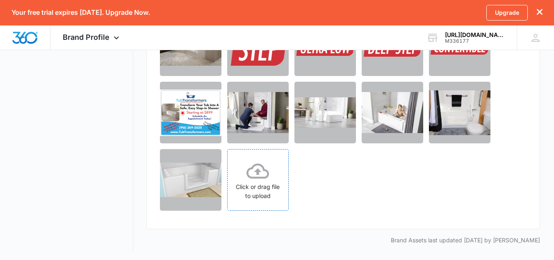
click at [259, 181] on icon at bounding box center [258, 171] width 23 height 23
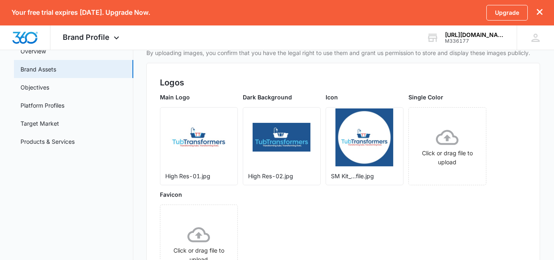
scroll to position [0, 0]
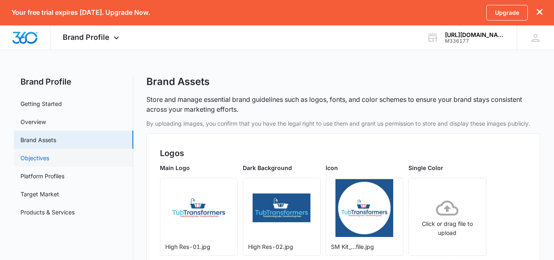
click at [49, 162] on link "Objectives" at bounding box center [35, 157] width 29 height 9
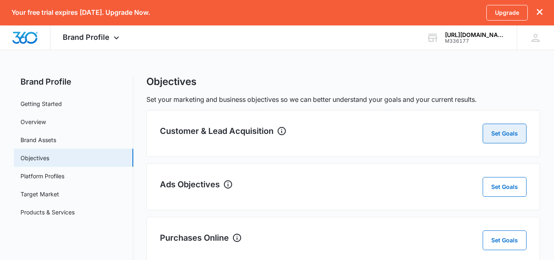
click at [511, 140] on button "Set Goals" at bounding box center [505, 133] width 44 height 20
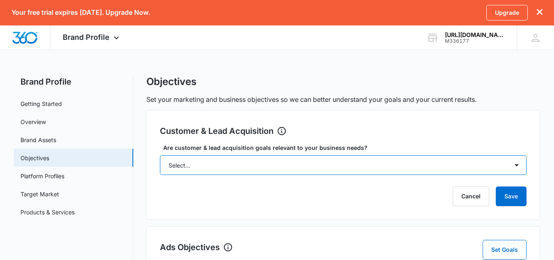
click at [438, 164] on select "Select... Yes No Yes, but don't currently have the data" at bounding box center [343, 165] width 367 height 20
select select "yes"
click at [160, 155] on select "Select... Yes No Yes, but don't currently have the data" at bounding box center [343, 165] width 367 height 20
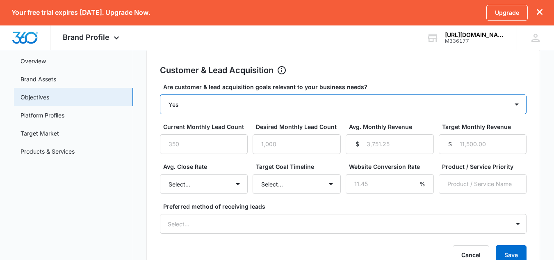
scroll to position [61, 0]
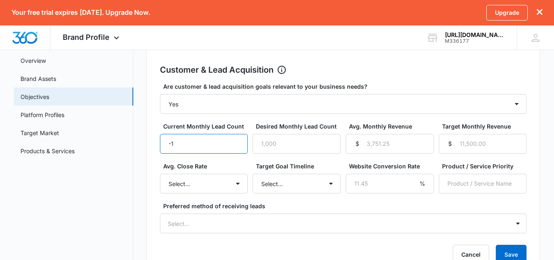
click at [235, 147] on input "-1" at bounding box center [204, 144] width 88 height 20
click at [235, 137] on input "0" at bounding box center [204, 144] width 88 height 20
click at [235, 137] on input "1" at bounding box center [204, 144] width 88 height 20
click at [235, 137] on input "2" at bounding box center [204, 144] width 88 height 20
click at [235, 137] on input "3" at bounding box center [204, 144] width 88 height 20
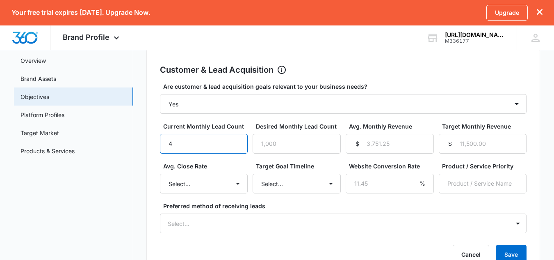
click at [235, 137] on input "4" at bounding box center [204, 144] width 88 height 20
click at [235, 137] on input "5" at bounding box center [204, 144] width 88 height 20
click at [235, 137] on input "6" at bounding box center [204, 144] width 88 height 20
click at [235, 137] on input "7" at bounding box center [204, 144] width 88 height 20
click at [235, 137] on input "8" at bounding box center [204, 144] width 88 height 20
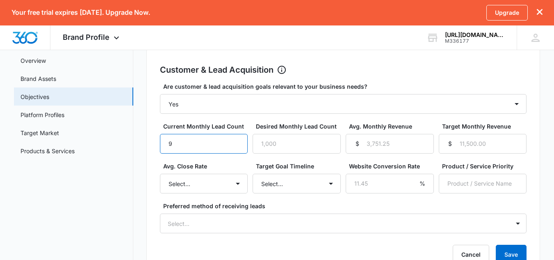
click at [235, 137] on input "9" at bounding box center [204, 144] width 88 height 20
type input "10"
click at [235, 137] on input "10" at bounding box center [204, 144] width 88 height 20
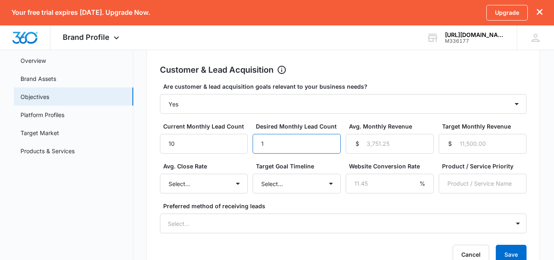
click at [328, 137] on input "1" at bounding box center [297, 144] width 88 height 20
click at [328, 137] on input "55" at bounding box center [297, 144] width 88 height 20
click at [328, 148] on input "54" at bounding box center [297, 144] width 88 height 20
type input "40"
click at [328, 148] on input "40" at bounding box center [297, 144] width 88 height 20
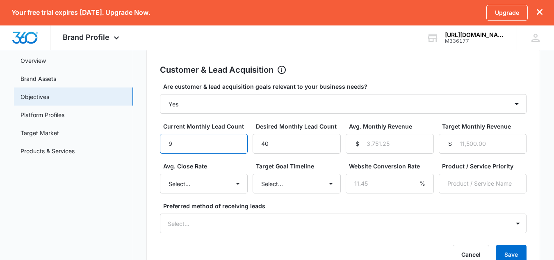
click at [236, 151] on input "9" at bounding box center [204, 144] width 88 height 20
click at [236, 151] on input "8" at bounding box center [204, 144] width 88 height 20
click at [236, 151] on input "7" at bounding box center [204, 144] width 88 height 20
click at [236, 151] on input "6" at bounding box center [204, 144] width 88 height 20
type input "5"
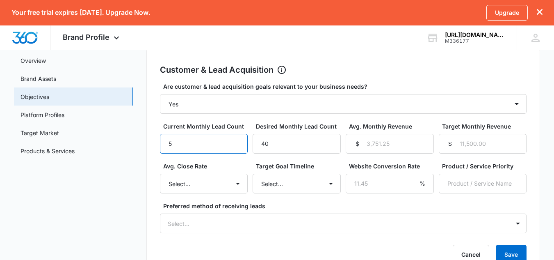
click at [236, 151] on input "5" at bounding box center [204, 144] width 88 height 20
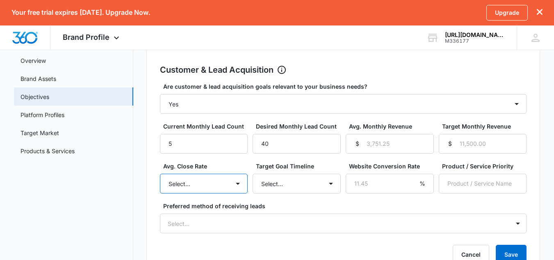
click at [240, 186] on select "Select... Unknown 0-10% 11-20% 21-30% 31-40% 41-50% 51-60% 61-70% 71-80% 81-90%…" at bounding box center [204, 183] width 88 height 20
select select "0-10%"
click at [160, 173] on select "Select... Unknown 0-10% 11-20% 21-30% 31-40% 41-50% 51-60% 61-70% 71-80% 81-90%…" at bounding box center [204, 183] width 88 height 20
click at [298, 189] on select "Select... 3 months 6 months 1 year 2+ years" at bounding box center [297, 183] width 88 height 20
select select "3 months"
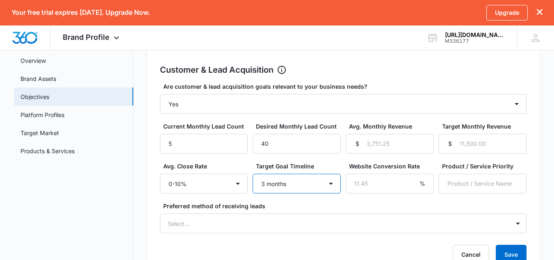
click at [253, 173] on select "Select... 3 months 6 months 1 year 2+ years" at bounding box center [297, 183] width 88 height 20
click at [409, 191] on input "-1" at bounding box center [390, 183] width 88 height 20
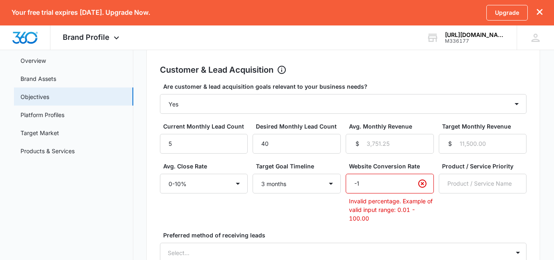
type input "0"
click at [411, 179] on input "0" at bounding box center [390, 183] width 88 height 20
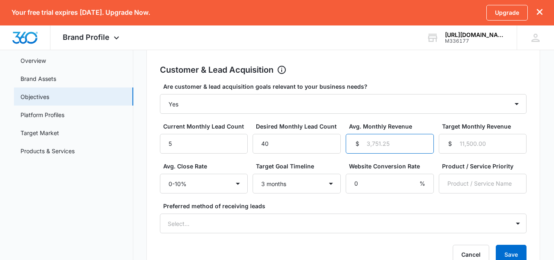
click at [401, 151] on input "Avg. Monthly Revenue" at bounding box center [390, 144] width 88 height 20
type input "950"
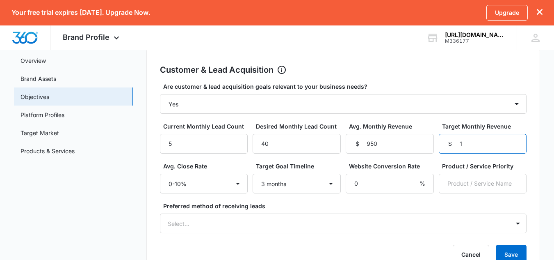
type input "1"
click at [515, 139] on input "1" at bounding box center [483, 144] width 88 height 20
type input "1"
type input "6"
type input "5000"
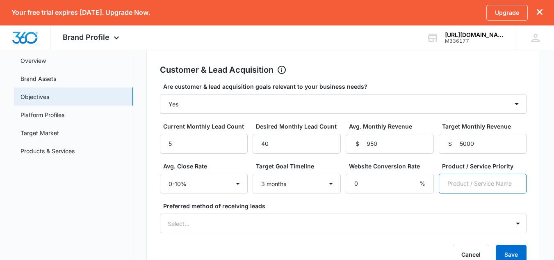
click at [449, 188] on input "Product / Service Priority" at bounding box center [483, 183] width 88 height 20
type input "Step in shower kit"
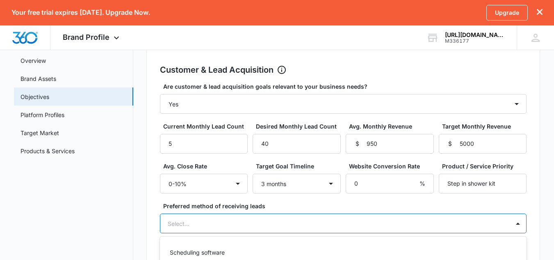
scroll to position [118, 0]
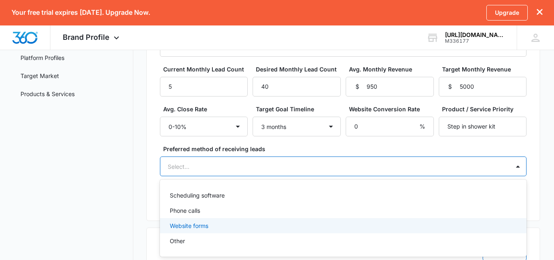
click at [356, 176] on div "4 results available. Use Up and Down to choose options, press Enter to select t…" at bounding box center [343, 166] width 367 height 20
click at [291, 227] on div "Website forms" at bounding box center [342, 225] width 345 height 9
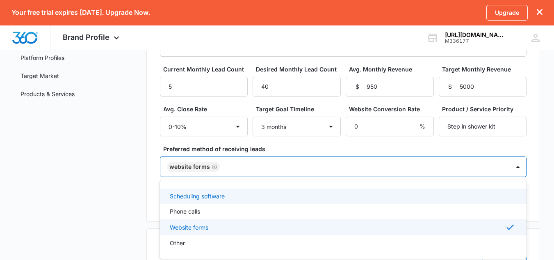
click at [364, 145] on label "Preferred method of receiving leads" at bounding box center [346, 148] width 367 height 9
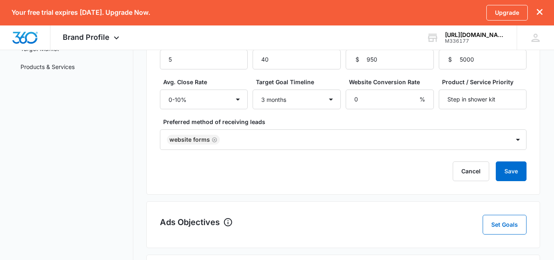
scroll to position [146, 0]
click at [395, 141] on div at bounding box center [360, 139] width 277 height 10
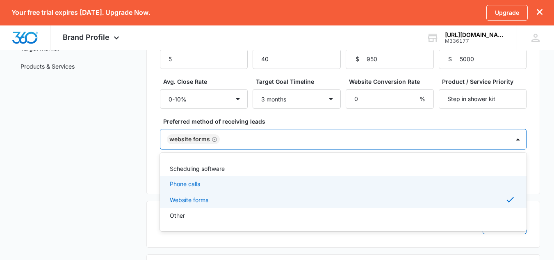
click at [317, 190] on div "Phone calls" at bounding box center [343, 183] width 367 height 15
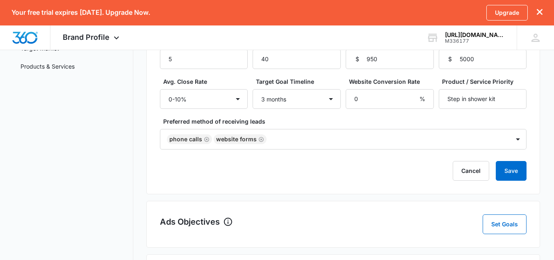
click at [540, 141] on div "Customer & Lead Acquisition Set Goals Are customer & lead acquisition goals rel…" at bounding box center [343, 79] width 394 height 230
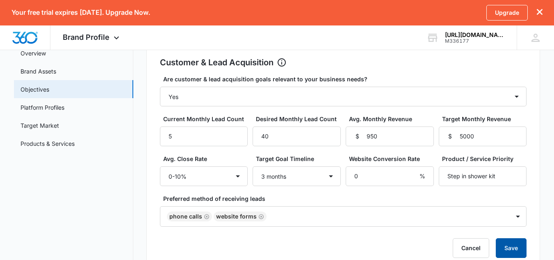
scroll to position [68, 0]
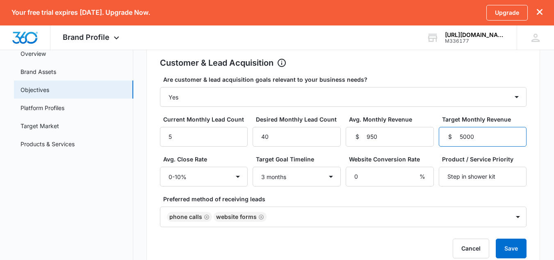
click at [488, 135] on input "5000" at bounding box center [483, 137] width 88 height 20
type input "5"
type input "10000"
click at [542, 160] on main "Brand Profile Getting Started Overview Brand Assets Objectives Platform Profile…" at bounding box center [277, 254] width 554 height 494
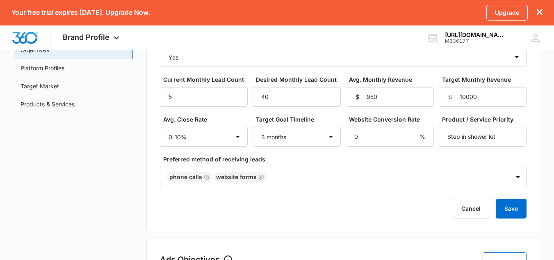
scroll to position [108, 0]
click at [510, 205] on button "Save" at bounding box center [511, 208] width 31 height 20
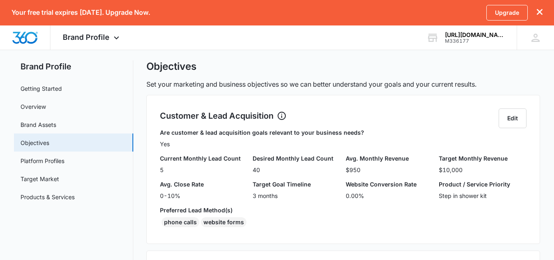
scroll to position [15, 0]
click at [510, 124] on button "Edit" at bounding box center [513, 119] width 28 height 20
select select "yes"
select select "0-10%"
select select "3 months"
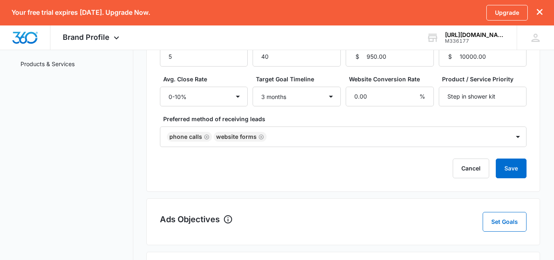
scroll to position [138, 0]
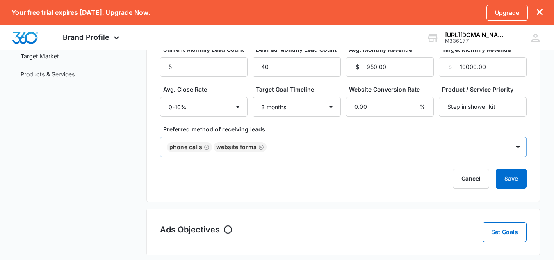
click at [306, 154] on div "Phone calls Website forms" at bounding box center [334, 147] width 349 height 20
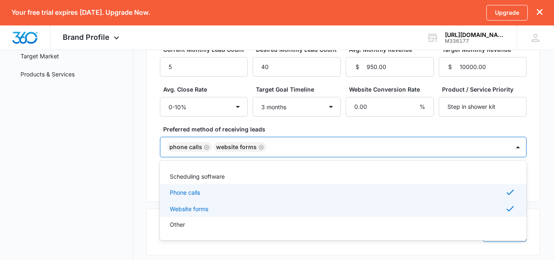
click at [260, 207] on div "Website forms" at bounding box center [342, 208] width 345 height 10
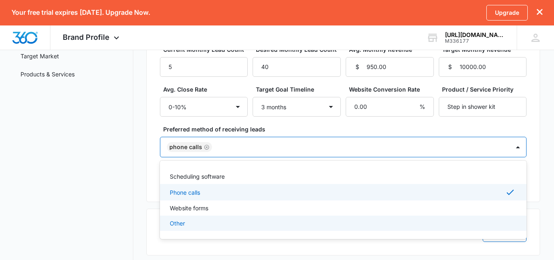
click at [253, 231] on div "Scheduling software Phone calls Website forms Other" at bounding box center [343, 199] width 367 height 65
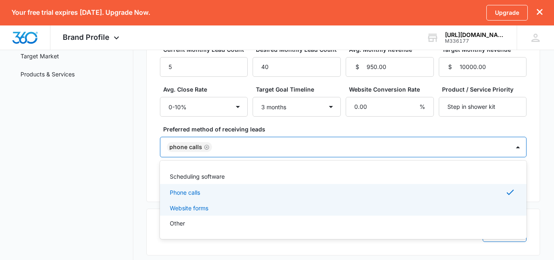
click at [252, 215] on div "Website forms" at bounding box center [343, 207] width 367 height 15
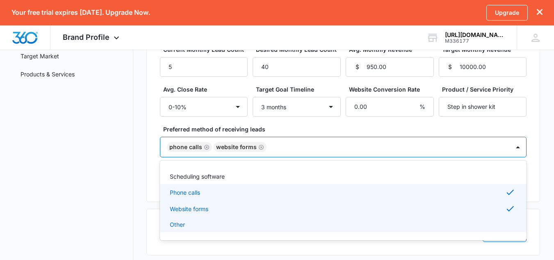
click at [249, 226] on div "Other" at bounding box center [342, 224] width 345 height 9
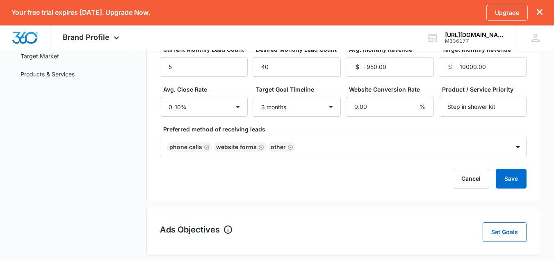
click at [377, 130] on label "Preferred method of receiving leads" at bounding box center [346, 129] width 367 height 9
click at [506, 188] on button "Save" at bounding box center [511, 179] width 31 height 20
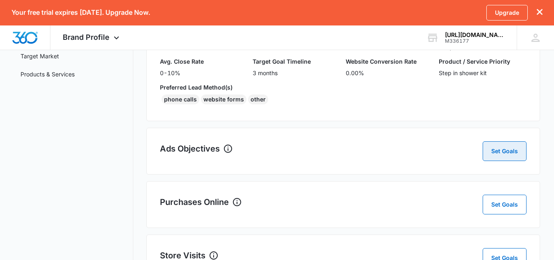
click at [488, 147] on button "Set Goals" at bounding box center [505, 151] width 44 height 20
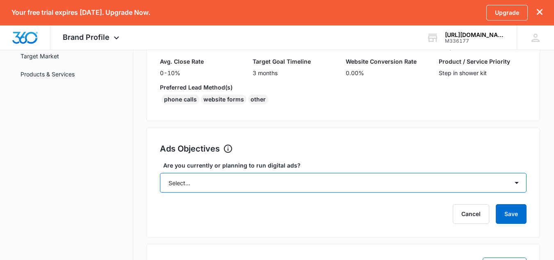
click at [390, 184] on select "Select... Yes No Yes, but don't currently have the data" at bounding box center [343, 183] width 367 height 20
select select "yes, but later"
click at [160, 173] on select "Select... Yes No Yes, but don't currently have the data" at bounding box center [343, 183] width 367 height 20
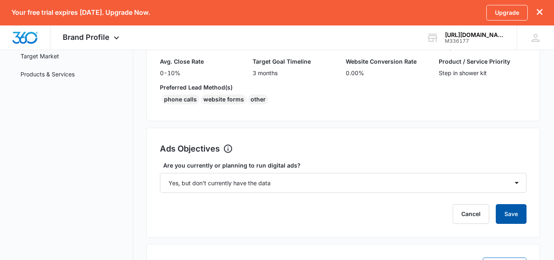
click at [514, 215] on button "Save" at bounding box center [511, 214] width 31 height 20
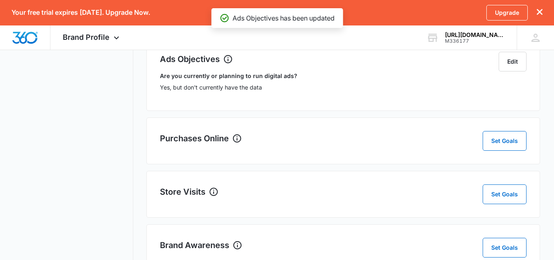
scroll to position [230, 0]
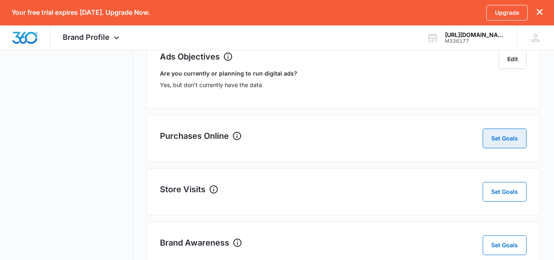
click at [494, 139] on button "Set Goals" at bounding box center [505, 138] width 44 height 20
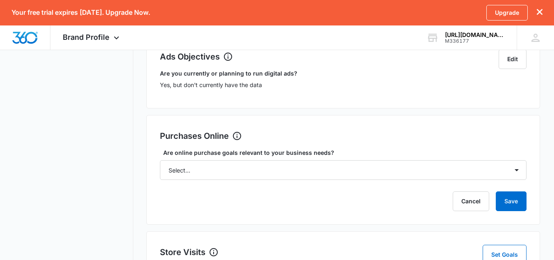
click at [417, 186] on form "Are online purchase goals relevant to your business needs? Select... Yes No Yes…" at bounding box center [343, 179] width 367 height 63
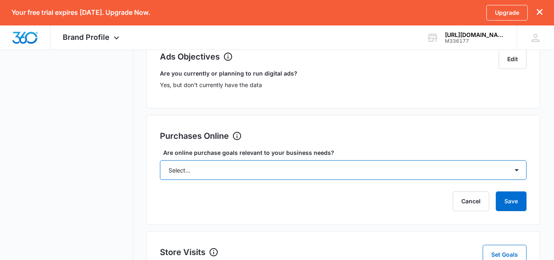
click at [422, 176] on select "Select... Yes No Yes, but don't currently have the data" at bounding box center [343, 170] width 367 height 20
select select "no"
click at [160, 160] on select "Select... Yes No Yes, but don't currently have the data" at bounding box center [343, 170] width 367 height 20
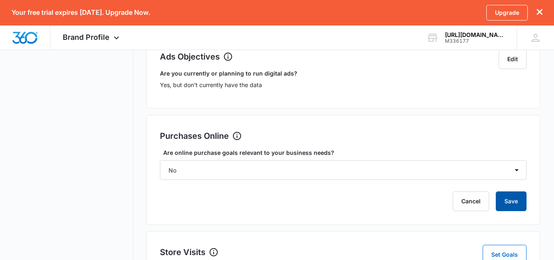
click at [505, 207] on button "Save" at bounding box center [511, 201] width 31 height 20
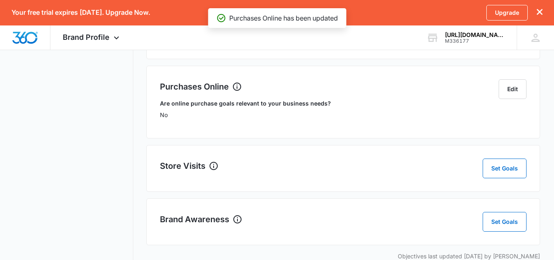
scroll to position [279, 0]
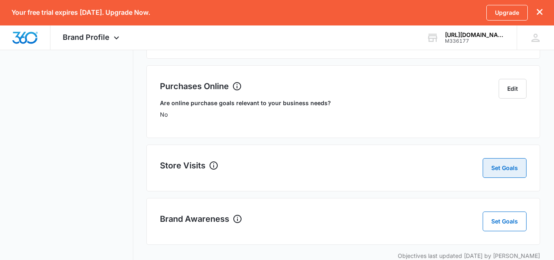
click at [493, 172] on button "Set Goals" at bounding box center [505, 168] width 44 height 20
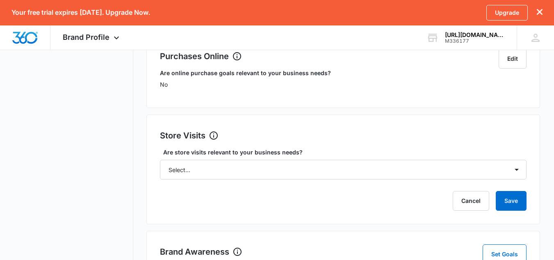
scroll to position [310, 0]
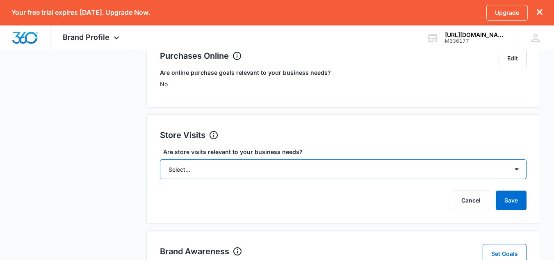
click at [365, 175] on select "Select... Yes No Yes, but don't currently have the data" at bounding box center [343, 169] width 367 height 20
select select "no"
click at [160, 159] on select "Select... Yes No Yes, but don't currently have the data" at bounding box center [343, 169] width 367 height 20
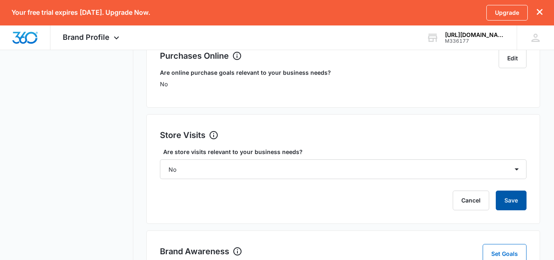
click at [508, 204] on button "Save" at bounding box center [511, 200] width 31 height 20
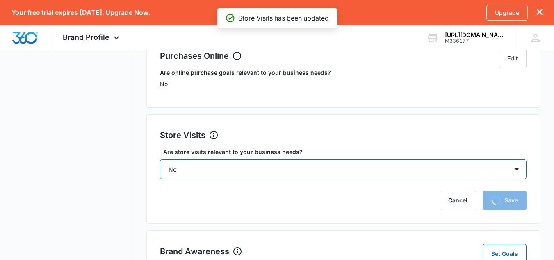
click at [366, 172] on select "Select... Yes No Yes, but don't currently have the data" at bounding box center [343, 169] width 367 height 20
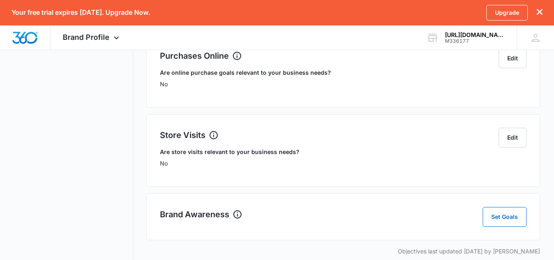
scroll to position [321, 0]
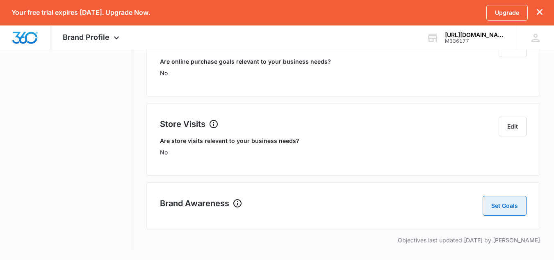
click at [502, 208] on button "Set Goals" at bounding box center [505, 206] width 44 height 20
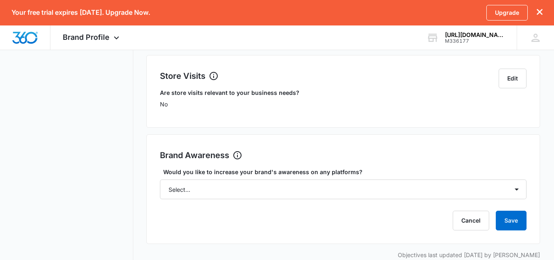
scroll to position [370, 0]
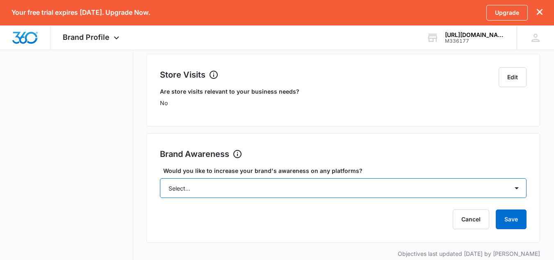
click at [324, 192] on select "Select... Yes No" at bounding box center [343, 188] width 367 height 20
select select "yes"
click at [160, 178] on select "Select... Yes No" at bounding box center [343, 188] width 367 height 20
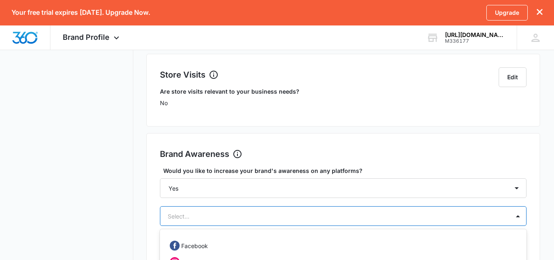
scroll to position [465, 0]
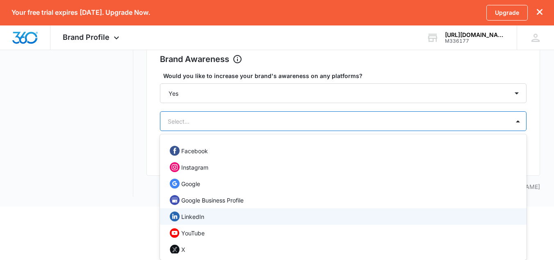
click at [307, 131] on div "12 results available. Use Up and Down to choose options, press Enter to select …" at bounding box center [343, 121] width 367 height 20
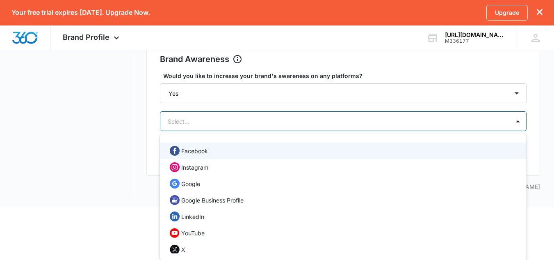
click at [262, 151] on div "Facebook" at bounding box center [342, 151] width 345 height 10
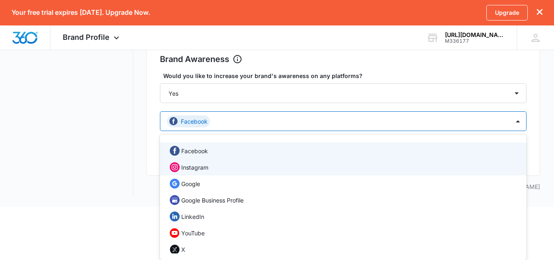
click at [253, 166] on div "Instagram" at bounding box center [342, 167] width 345 height 10
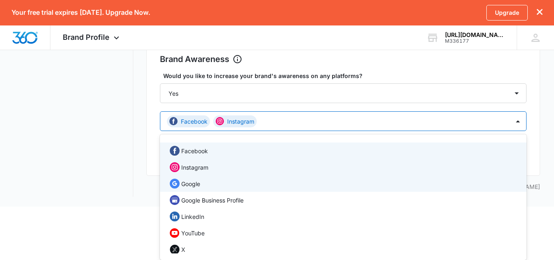
click at [253, 189] on div "Google" at bounding box center [343, 183] width 367 height 16
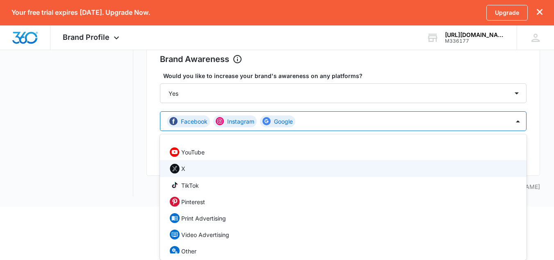
scroll to position [88, 0]
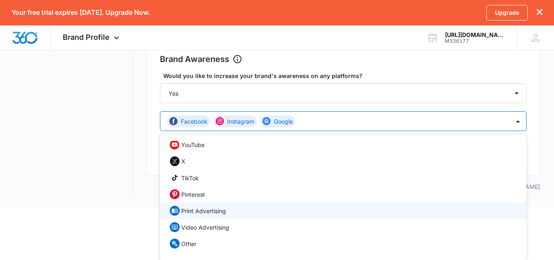
click at [253, 210] on div "Print Advertising" at bounding box center [342, 210] width 345 height 10
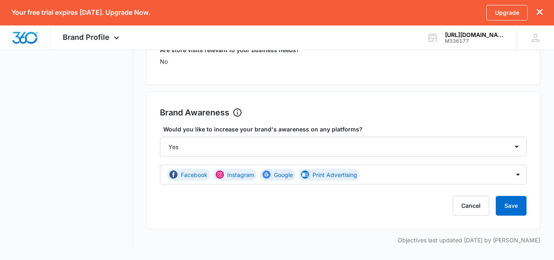
scroll to position [411, 0]
click at [511, 213] on button "Save" at bounding box center [511, 206] width 31 height 20
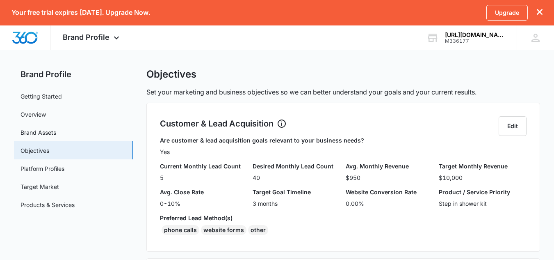
scroll to position [0, 0]
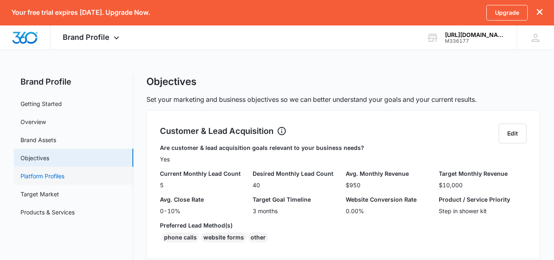
click at [62, 178] on link "Platform Profiles" at bounding box center [43, 175] width 44 height 9
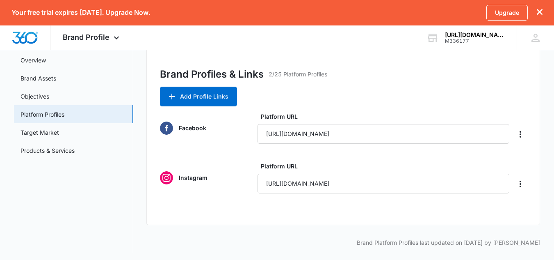
scroll to position [64, 0]
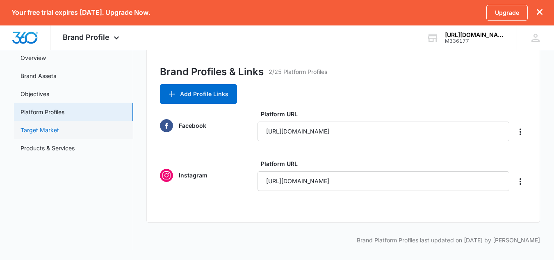
click at [59, 131] on link "Target Market" at bounding box center [40, 130] width 39 height 9
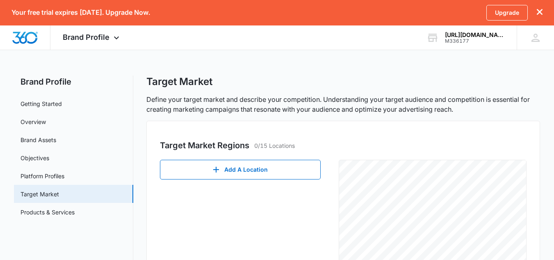
click at [457, 158] on div "Target Market Regions 0/15 Locations Add A Location © Mapbox © OpenStreetMap Im…" at bounding box center [343, 229] width 394 height 217
click at [427, 259] on html "Your free trial expires in 14 days. Upgrade Now. Upgrade Brand Profile Apps Rep…" at bounding box center [277, 130] width 554 height 260
click at [346, 259] on html "Your free trial expires in 14 days. Upgrade Now. Upgrade Brand Profile Apps Rep…" at bounding box center [277, 130] width 554 height 260
click at [438, 259] on html "Your free trial expires in 14 days. Upgrade Now. Upgrade Brand Profile Apps Rep…" at bounding box center [277, 130] width 554 height 260
click at [260, 152] on div "Target Market Regions 0/15 Locations Add A Location © Mapbox © OpenStreetMap Im…" at bounding box center [343, 229] width 394 height 217
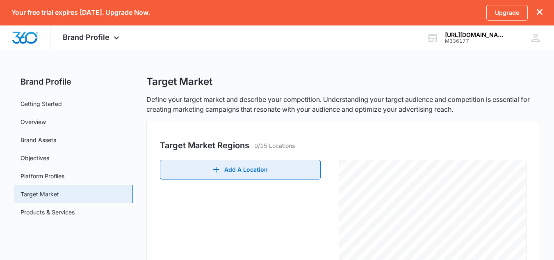
click at [259, 169] on button "Add A Location" at bounding box center [240, 170] width 161 height 20
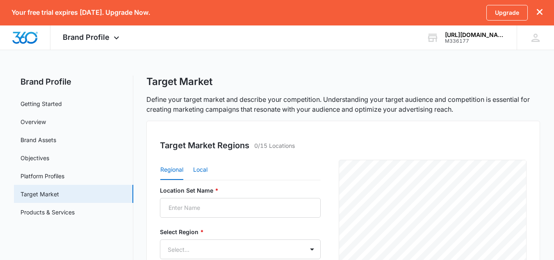
click at [208, 175] on button "Local" at bounding box center [200, 170] width 14 height 20
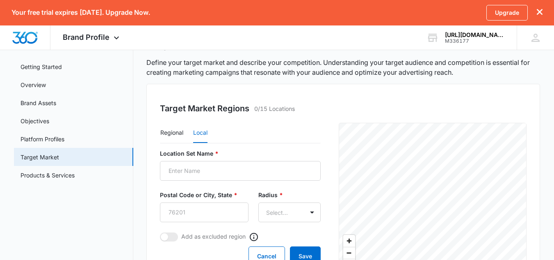
scroll to position [39, 0]
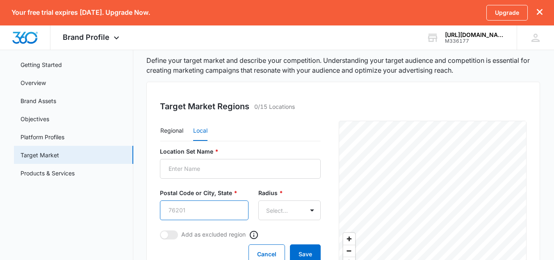
click at [210, 208] on input "Postal Code or City, State *" at bounding box center [204, 210] width 89 height 20
click at [269, 211] on body "Your free trial expires in 14 days. Upgrade Now. Upgrade Brand Profile Apps Rep…" at bounding box center [277, 225] width 554 height 528
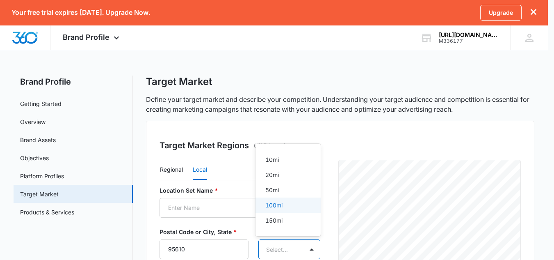
scroll to position [0, 0]
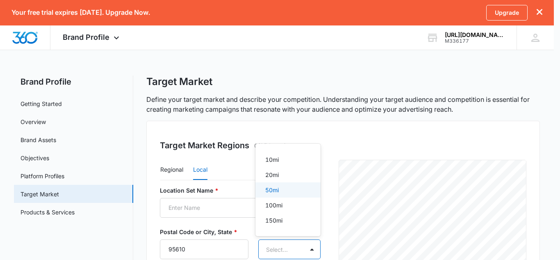
click at [230, 192] on div at bounding box center [280, 130] width 560 height 260
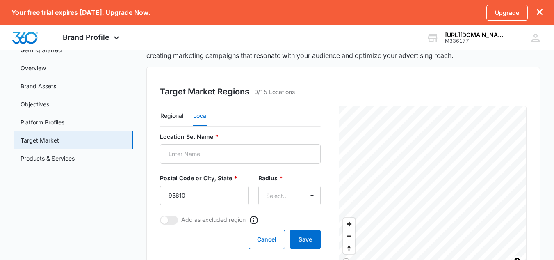
scroll to position [54, 0]
click at [213, 192] on input "95610" at bounding box center [204, 195] width 89 height 20
drag, startPoint x: 212, startPoint y: 198, endPoint x: 145, endPoint y: 196, distance: 66.9
click at [145, 196] on div "Brand Profile Getting Started Overview Brand Assets Objectives Platform Profile…" at bounding box center [277, 242] width 526 height 443
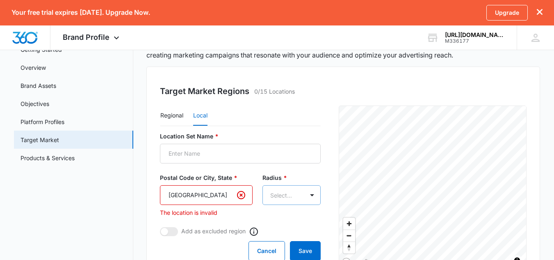
type input "Sacramento"
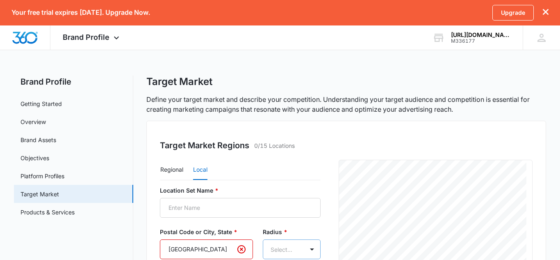
click at [274, 199] on body "Your free trial expires in 14 days. Upgrade Now. Upgrade Brand Profile Apps Rep…" at bounding box center [280, 264] width 560 height 528
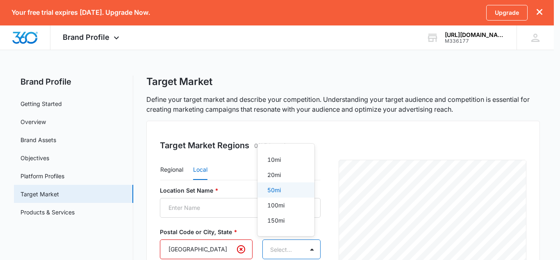
click at [275, 190] on p "50mi" at bounding box center [274, 189] width 14 height 9
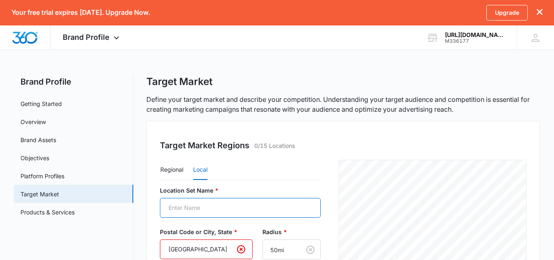
click at [226, 202] on input "Location Set Name *" at bounding box center [240, 208] width 161 height 20
type input "Sacramento"
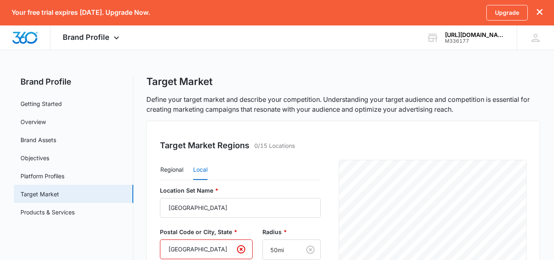
click at [254, 192] on label "Location Set Name *" at bounding box center [240, 190] width 161 height 9
click at [254, 198] on input "Sacramento" at bounding box center [240, 208] width 161 height 20
click at [255, 192] on label "Location Set Name *" at bounding box center [240, 190] width 161 height 9
click at [255, 198] on input "Sacramento" at bounding box center [240, 208] width 161 height 20
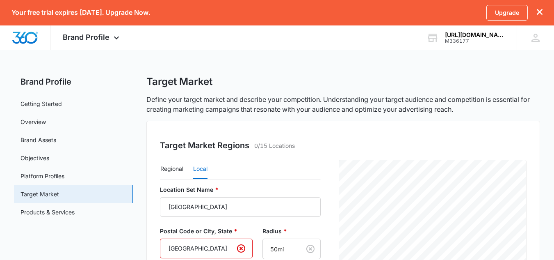
click at [214, 248] on input "Sacramento" at bounding box center [206, 248] width 93 height 20
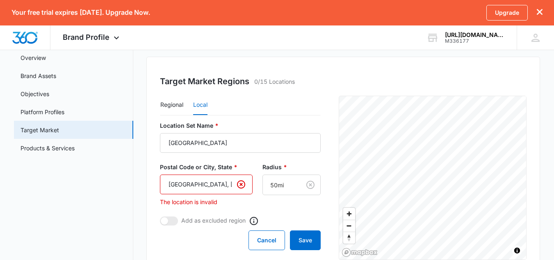
scroll to position [0, 0]
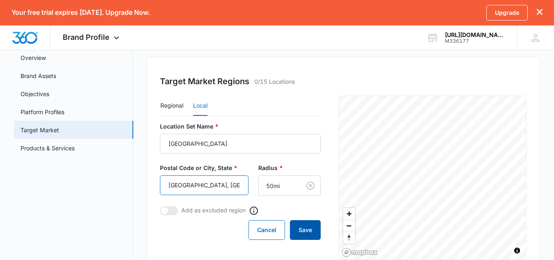
type input "Sacramento, ca"
click at [306, 233] on button "Save" at bounding box center [305, 230] width 31 height 20
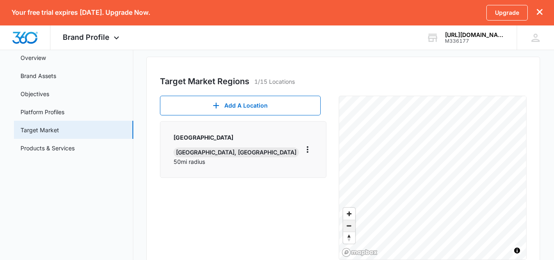
click at [349, 229] on span "Zoom out" at bounding box center [349, 225] width 12 height 11
click at [307, 144] on icon "More" at bounding box center [308, 149] width 10 height 10
click at [317, 168] on div "Edit" at bounding box center [327, 168] width 35 height 6
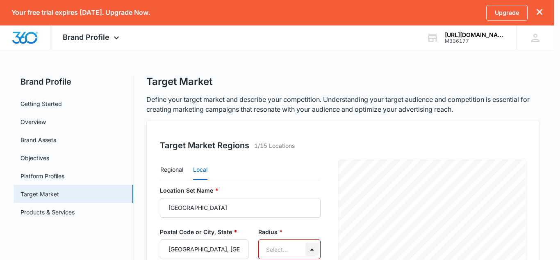
click at [305, 185] on body "Your free trial expires in 14 days. Upgrade Now. Upgrade Brand Profile Apps Rep…" at bounding box center [280, 130] width 560 height 260
click at [304, 249] on div at bounding box center [280, 130] width 560 height 260
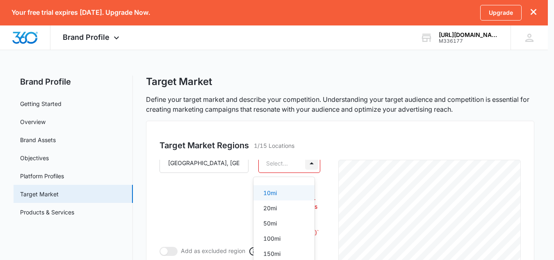
scroll to position [85, 0]
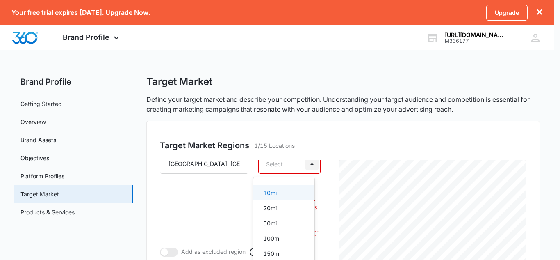
click at [303, 165] on body "Your free trial expires in 14 days. Upgrade Now. Upgrade Brand Profile Apps Rep…" at bounding box center [280, 130] width 560 height 260
click at [281, 209] on div "20mi" at bounding box center [283, 207] width 40 height 9
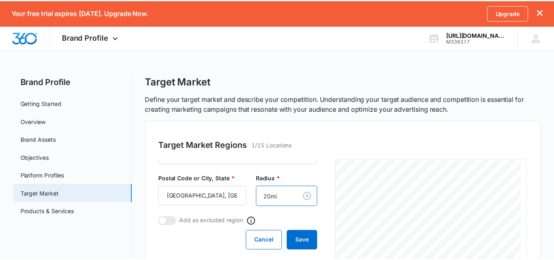
scroll to position [44, 0]
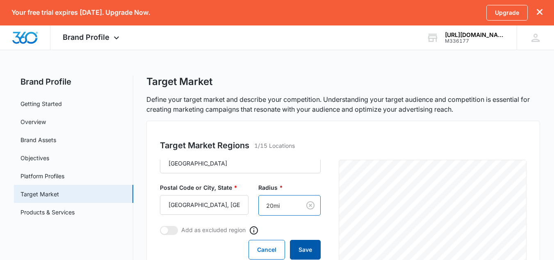
click at [295, 249] on button "Save" at bounding box center [305, 250] width 31 height 20
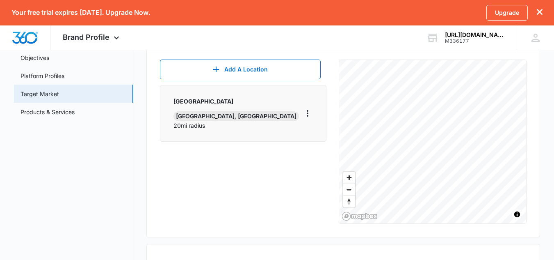
scroll to position [100, 0]
click at [352, 181] on span "Zoom in" at bounding box center [349, 177] width 12 height 12
click at [347, 179] on span "Zoom in" at bounding box center [349, 177] width 12 height 12
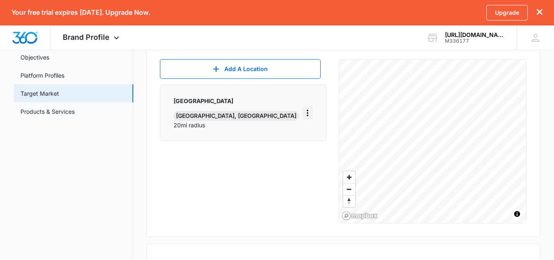
click at [308, 114] on button "More" at bounding box center [307, 112] width 11 height 13
click at [314, 130] on div "Edit" at bounding box center [327, 132] width 35 height 6
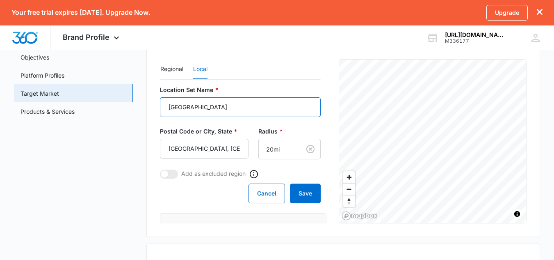
drag, startPoint x: 212, startPoint y: 109, endPoint x: 149, endPoint y: 112, distance: 62.9
click at [149, 112] on div "Target Market Regions 1/15 Locations Regional Local Location Set Name * Sacrame…" at bounding box center [343, 128] width 394 height 217
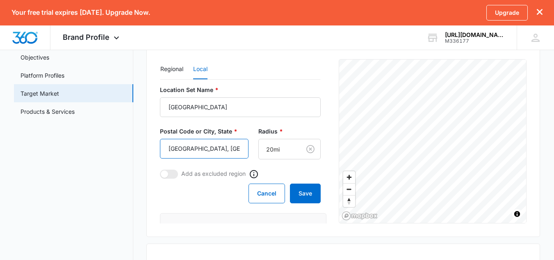
click at [200, 148] on input "Sacramento, ca" at bounding box center [204, 149] width 89 height 20
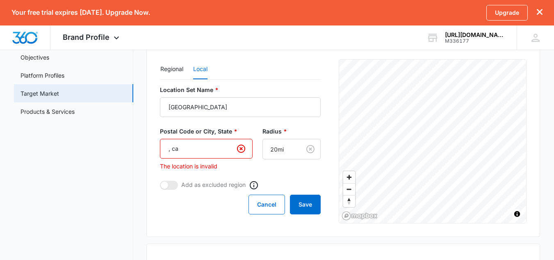
click at [200, 148] on input ", ca" at bounding box center [206, 149] width 93 height 20
type input ","
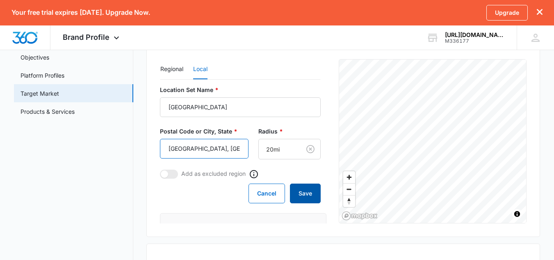
type input "north highlands, ca"
click at [297, 202] on button "Save" at bounding box center [305, 193] width 31 height 20
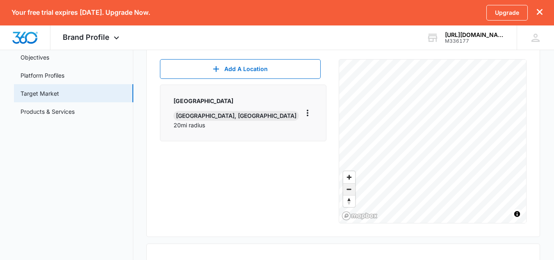
click at [351, 194] on span "Zoom out" at bounding box center [349, 188] width 12 height 11
click at [351, 191] on span "Zoom out" at bounding box center [349, 188] width 12 height 11
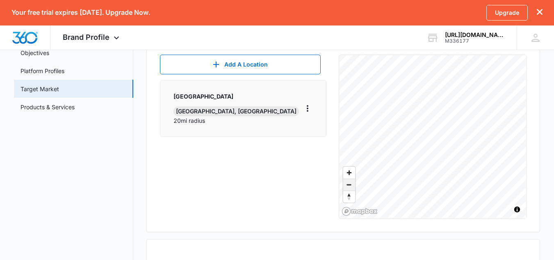
scroll to position [107, 0]
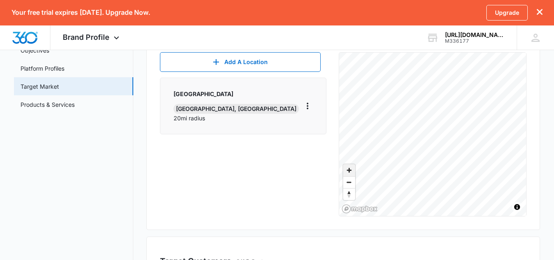
click at [348, 170] on span "Zoom in" at bounding box center [349, 170] width 12 height 12
click at [468, 251] on div "Target Market Regions 1/15 Locations Add A Location Sacramento north highlands,…" at bounding box center [343, 216] width 394 height 406
click at [470, 220] on div "Target Market Regions 1/15 Locations Add A Location Sacramento north highlands,…" at bounding box center [343, 121] width 394 height 217
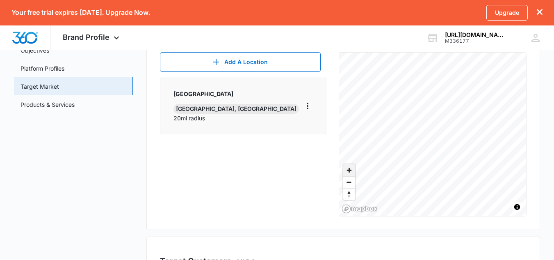
click at [348, 168] on span "Zoom in" at bounding box center [349, 170] width 12 height 12
click at [352, 172] on span "Zoom in" at bounding box center [349, 170] width 12 height 12
click at [348, 180] on span "Zoom out" at bounding box center [349, 181] width 12 height 11
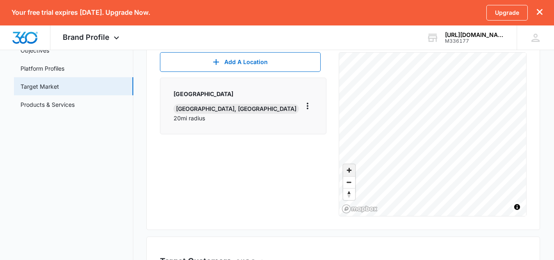
click at [347, 170] on span "Zoom in" at bounding box center [349, 170] width 12 height 12
click at [348, 180] on span "Zoom out" at bounding box center [349, 181] width 12 height 11
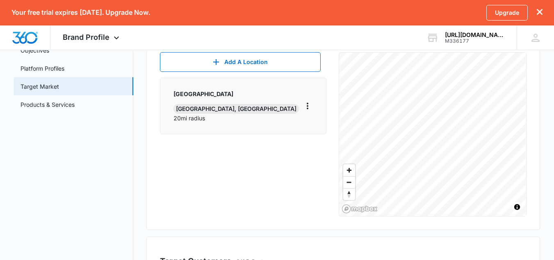
click at [445, 221] on div "Target Market Regions 1/15 Locations Add A Location Sacramento north highlands,…" at bounding box center [343, 121] width 394 height 217
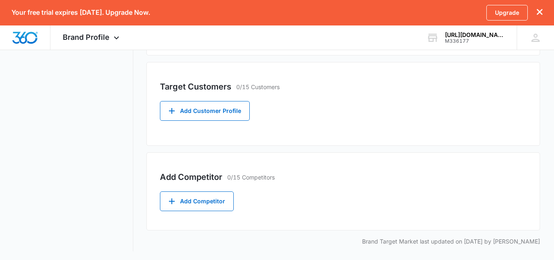
scroll to position [282, 0]
click at [203, 120] on button "Add Customer Profile" at bounding box center [205, 110] width 90 height 20
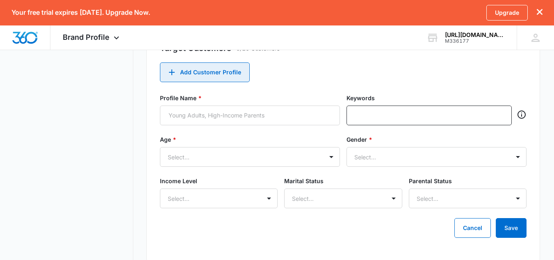
scroll to position [321, 0]
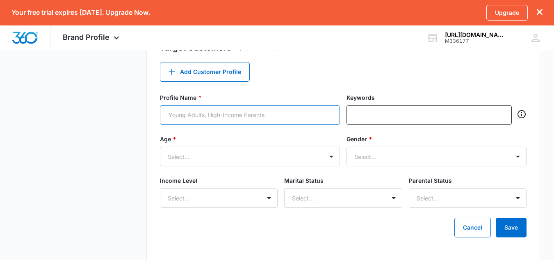
click at [211, 112] on input "Profile Name *" at bounding box center [250, 115] width 180 height 20
type input "O"
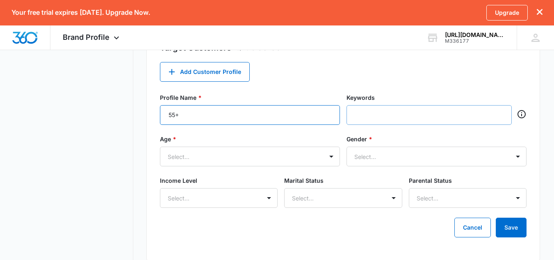
type input "55+"
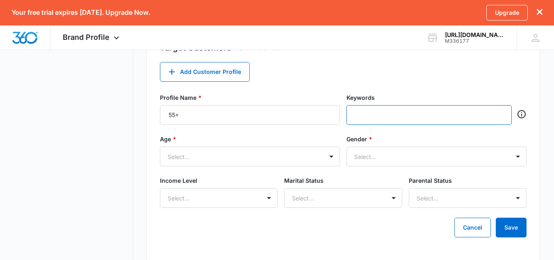
click at [370, 116] on input "text" at bounding box center [430, 115] width 150 height 12
type input "s"
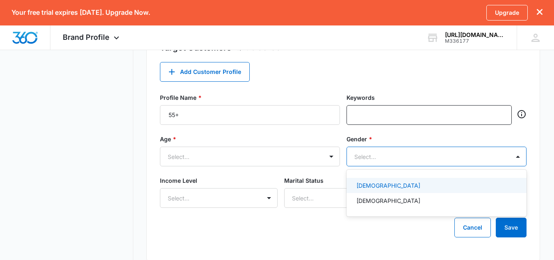
click at [388, 154] on div at bounding box center [426, 156] width 145 height 10
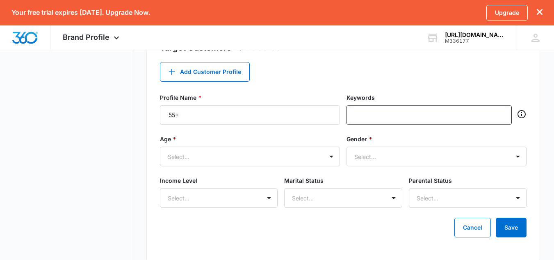
click at [389, 142] on label "Gender *" at bounding box center [437, 139] width 180 height 9
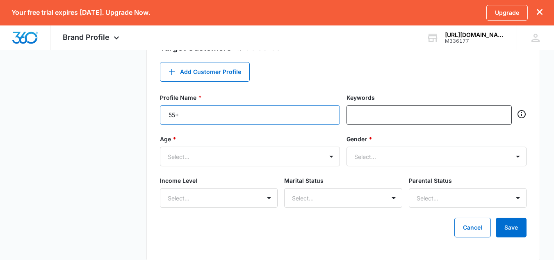
click at [265, 119] on input "55+" at bounding box center [250, 115] width 180 height 20
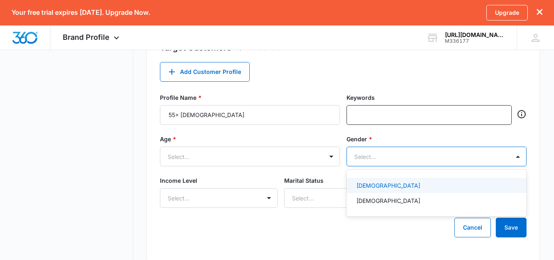
click at [399, 159] on div at bounding box center [426, 156] width 145 height 10
click at [386, 191] on div "Female" at bounding box center [437, 185] width 180 height 15
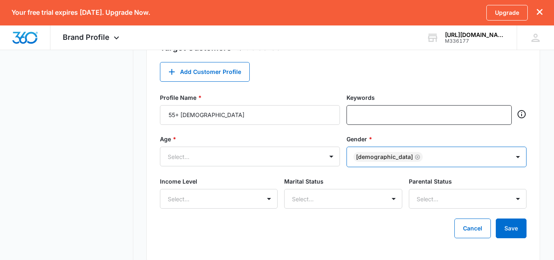
click at [425, 156] on div at bounding box center [462, 157] width 74 height 10
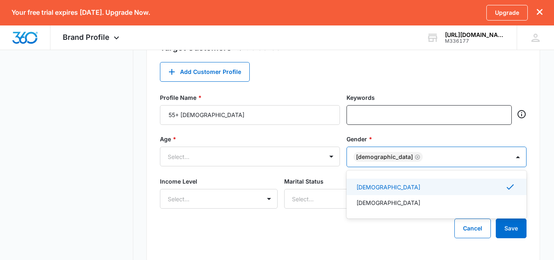
click at [425, 155] on div at bounding box center [462, 157] width 74 height 10
click at [380, 207] on div "Male" at bounding box center [437, 202] width 180 height 15
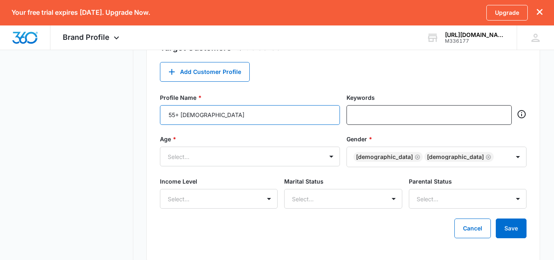
click at [223, 112] on input "55+ male" at bounding box center [250, 115] width 180 height 20
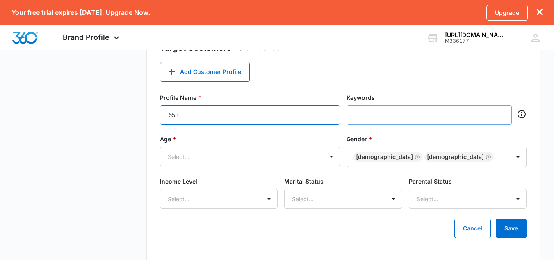
type input "55+"
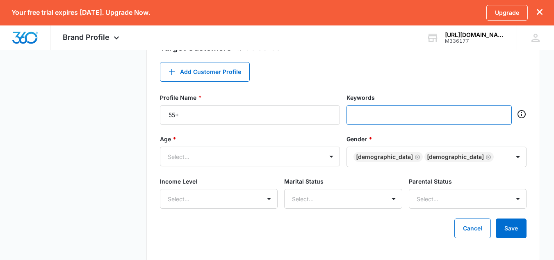
click at [384, 120] on input "text" at bounding box center [430, 115] width 150 height 12
click at [372, 115] on input "senior elderly handicap injured" at bounding box center [430, 115] width 150 height 12
type input "senior, elderly, handicap, injured,"
click at [263, 157] on div "Select..." at bounding box center [241, 156] width 163 height 18
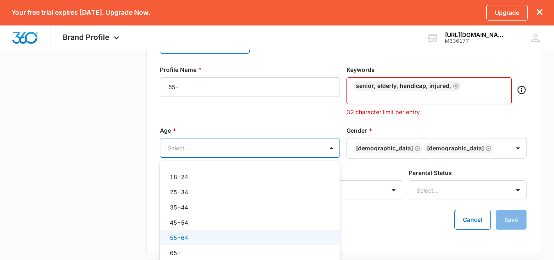
click at [224, 236] on div "55-64" at bounding box center [249, 237] width 159 height 9
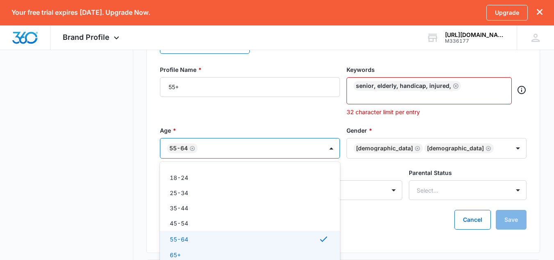
click at [209, 253] on div "65+" at bounding box center [249, 254] width 159 height 9
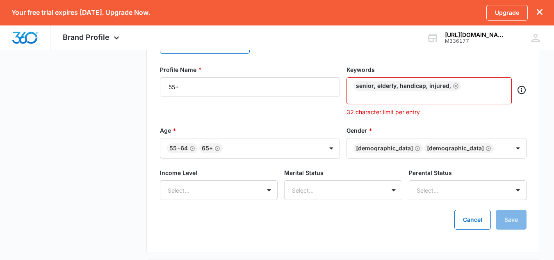
click at [287, 123] on div "Profile Name * 55+ Keywords senior, elderly, handicap, injured, 32 character li…" at bounding box center [343, 95] width 367 height 61
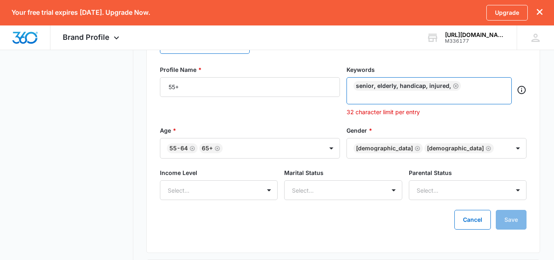
click at [428, 98] on input "text" at bounding box center [430, 96] width 150 height 10
click at [453, 86] on icon "Remove" at bounding box center [455, 85] width 5 height 5
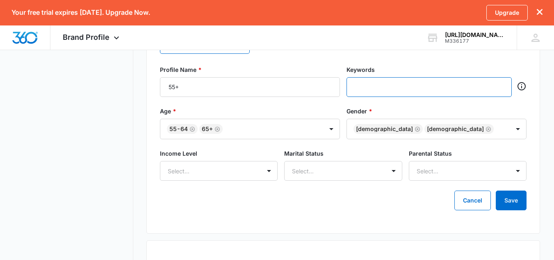
click at [396, 92] on input "text" at bounding box center [430, 87] width 150 height 12
type input "senior dd"
click at [397, 102] on div "Profile Name * 55+ Keywords senior dd" at bounding box center [343, 85] width 367 height 41
click at [381, 89] on div "senior dd" at bounding box center [373, 87] width 39 height 10
click at [378, 88] on div "senior dd" at bounding box center [373, 87] width 39 height 10
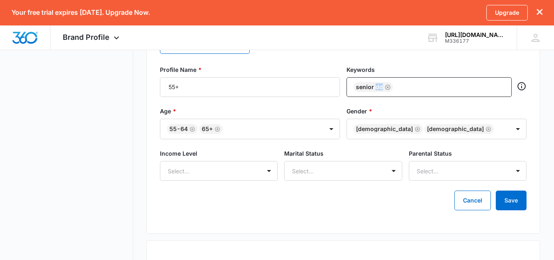
click at [378, 88] on div "senior dd" at bounding box center [373, 87] width 39 height 10
click at [386, 89] on icon "Remove" at bounding box center [388, 87] width 6 height 6
click at [370, 87] on input "text" at bounding box center [430, 87] width 150 height 12
type input "senior"
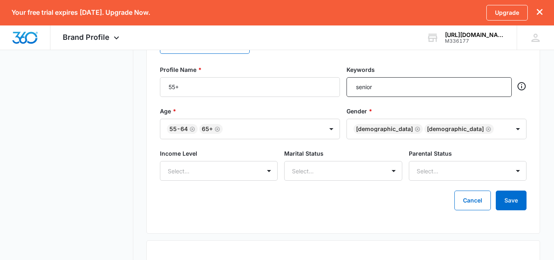
click at [388, 101] on div "Profile Name * 55+ Keywords senior" at bounding box center [343, 85] width 367 height 41
click at [392, 86] on input "text" at bounding box center [445, 87] width 119 height 12
type input "elderly"
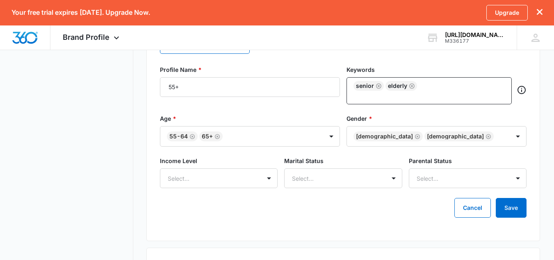
click at [400, 114] on label "Gender *" at bounding box center [437, 118] width 180 height 9
click at [429, 91] on input "text" at bounding box center [430, 96] width 150 height 10
type input "55+"
click at [429, 109] on form "Profile Name * 55+ Keywords senior elderly 55+ Age * 55-64 65+ Gender * Female …" at bounding box center [343, 141] width 367 height 152
click at [455, 91] on input "text" at bounding box center [430, 96] width 150 height 10
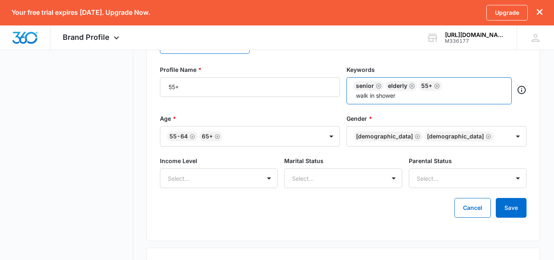
type input "walk in shower"
click at [411, 115] on label "Gender *" at bounding box center [437, 118] width 180 height 9
click at [396, 102] on div "senior elderly 55+ walk in shower" at bounding box center [429, 90] width 165 height 27
click at [393, 100] on input "text" at bounding box center [430, 96] width 150 height 10
type input "step in shower"
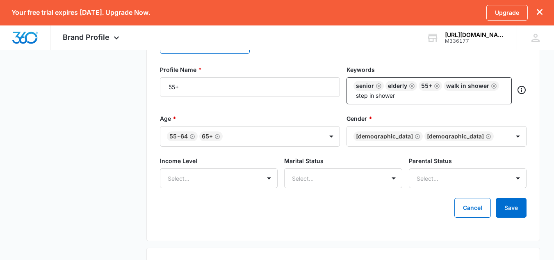
click at [400, 112] on div "Profile Name * 55+ Keywords senior elderly 55+ walk in shower step in shower" at bounding box center [343, 89] width 367 height 49
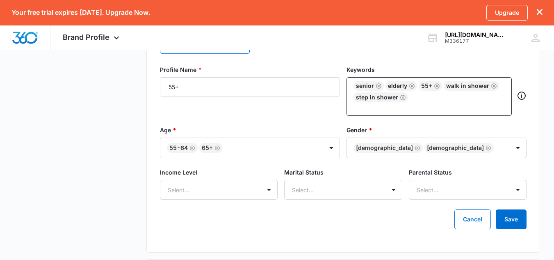
click at [418, 101] on div "senior elderly 55+ walk in shower step in shower" at bounding box center [429, 91] width 151 height 21
click at [412, 114] on div "senior elderly 55+ walk in shower step in shower" at bounding box center [429, 96] width 165 height 39
click at [394, 107] on input "text" at bounding box center [430, 107] width 150 height 10
type input "bath tub"
click at [395, 121] on div "Profile Name * 55+ Keywords senior elderly 55+ walk in shower step in shower ba…" at bounding box center [343, 95] width 367 height 60
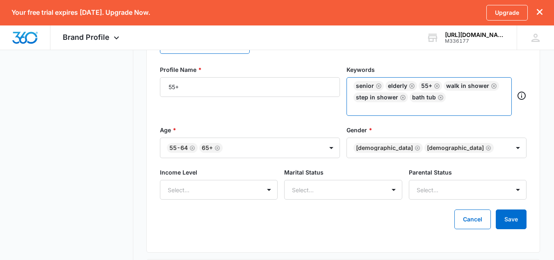
click at [407, 112] on input "text" at bounding box center [430, 107] width 150 height 10
type input "bathroom"
click at [403, 129] on label "Gender *" at bounding box center [437, 130] width 180 height 9
drag, startPoint x: 393, startPoint y: 113, endPoint x: 391, endPoint y: 110, distance: 4.4
click at [391, 110] on div "senior elderly 55+ walk in shower step in shower bath tub bathroom" at bounding box center [429, 96] width 165 height 39
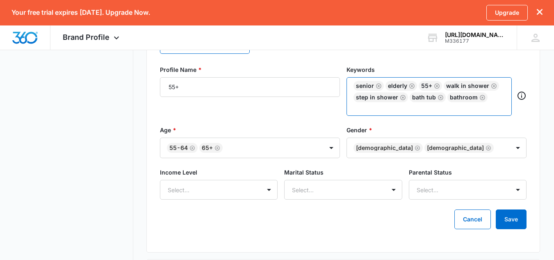
click at [391, 110] on input "text" at bounding box center [430, 107] width 150 height 10
type input "bathroom safety"
click at [413, 131] on form "Profile Name * 55+ Keywords senior elderly 55+ walk in shower step in shower ba…" at bounding box center [343, 147] width 367 height 164
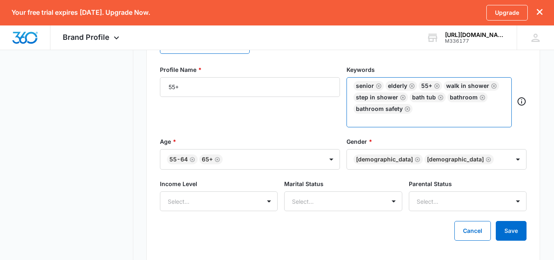
click at [428, 117] on input "text" at bounding box center [430, 119] width 150 height 10
type input "c"
type input "health care"
click at [421, 137] on label "Gender *" at bounding box center [437, 141] width 180 height 9
click at [401, 121] on input "text" at bounding box center [430, 119] width 150 height 10
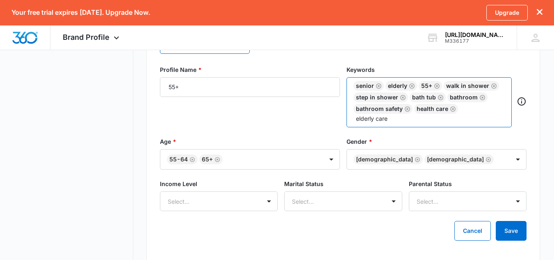
type input "elderly care"
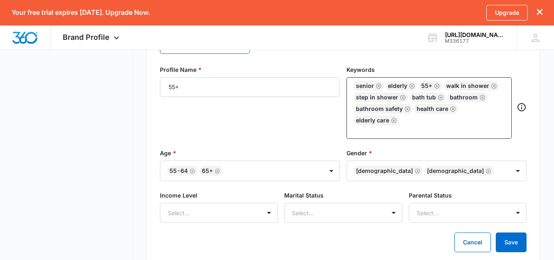
click at [397, 135] on div "Profile Name * 55+ Keywords senior elderly 55+ walk in shower step in shower ba…" at bounding box center [343, 106] width 367 height 83
click at [401, 125] on input "text" at bounding box center [430, 130] width 150 height 10
type input "rehab"
click at [399, 139] on form "Profile Name * 55+ Keywords senior elderly 55+ walk in shower step in shower ba…" at bounding box center [343, 158] width 367 height 187
click at [399, 130] on input "text" at bounding box center [430, 130] width 150 height 10
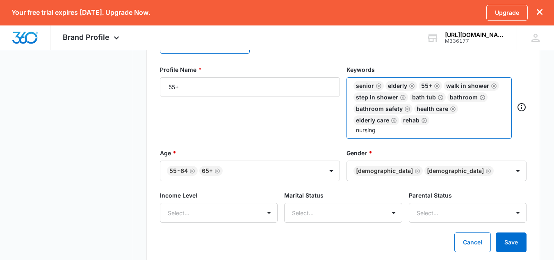
type input "nursing"
click at [395, 150] on label "Gender *" at bounding box center [437, 152] width 180 height 9
click at [412, 130] on input "text" at bounding box center [430, 130] width 150 height 10
type input "phycal"
type input "physical therapy"
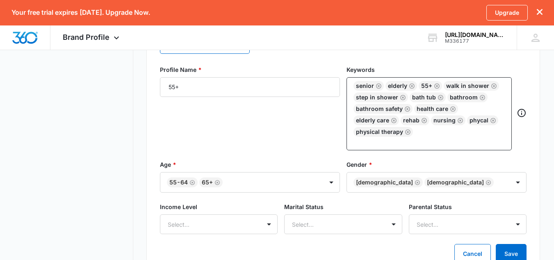
click at [414, 147] on div "Profile Name * 55+ Keywords senior elderly 55+ walk in shower step in shower ba…" at bounding box center [343, 112] width 367 height 95
click at [422, 141] on input "text" at bounding box center [430, 142] width 150 height 10
type input "in home care"
click at [423, 161] on label "Gender *" at bounding box center [437, 164] width 180 height 9
click at [486, 130] on div "senior elderly 55+ walk in shower step in shower bath tub bathroom bathroom saf…" at bounding box center [429, 109] width 151 height 56
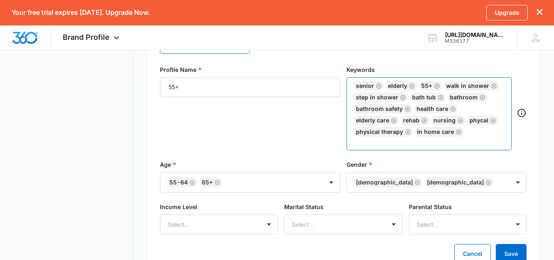
click at [454, 143] on input "text" at bounding box center [430, 142] width 150 height 10
type input "remodel"
click at [437, 161] on label "Gender *" at bounding box center [437, 164] width 180 height 9
click at [416, 142] on input "text" at bounding box center [430, 142] width 150 height 10
type input "bathroom remodel"
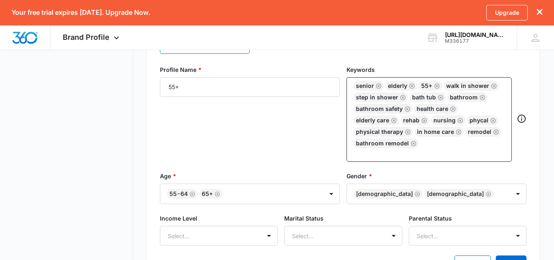
click at [418, 157] on div "Profile Name * 55+ Keywords senior elderly 55+ walk in shower step in shower ba…" at bounding box center [343, 118] width 367 height 106
click at [430, 151] on input "text" at bounding box center [430, 153] width 150 height 10
type input "step in shower kit"
click at [430, 168] on div "Profile Name * 55+ Keywords senior elderly 55+ walk in shower step in shower ba…" at bounding box center [343, 118] width 367 height 106
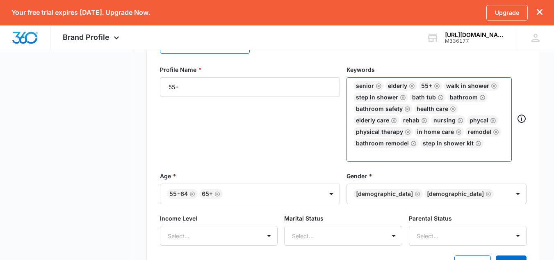
click at [411, 158] on input "text" at bounding box center [430, 153] width 150 height 10
type input "bathtub"
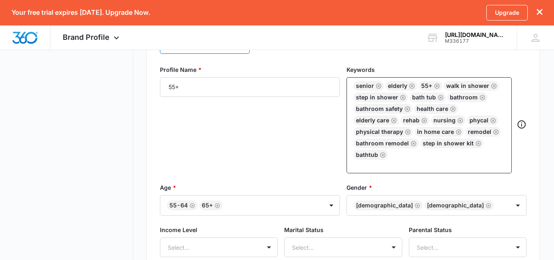
click at [410, 172] on form "Profile Name * 55+ Keywords senior elderly 55+ walk in shower step in shower ba…" at bounding box center [343, 175] width 367 height 221
click at [411, 163] on input "text" at bounding box center [430, 165] width 150 height 10
type input "handicap"
click at [410, 189] on label "Gender *" at bounding box center [437, 187] width 180 height 9
click at [418, 167] on input "text" at bounding box center [430, 165] width 150 height 10
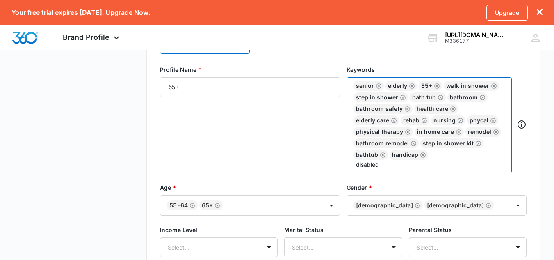
type input "disabled"
click at [412, 185] on label "Gender *" at bounding box center [437, 187] width 180 height 9
click at [412, 167] on input "text" at bounding box center [430, 165] width 150 height 10
type input "disability"
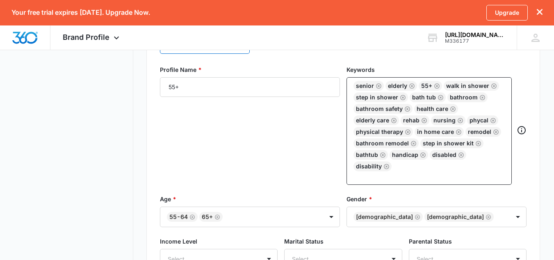
click at [391, 179] on div "Profile Name * 55+ Keywords senior elderly 55+ walk in shower step in shower ba…" at bounding box center [343, 129] width 367 height 129
click at [393, 171] on input "text" at bounding box center [430, 176] width 150 height 10
type input "mobility"
click at [396, 182] on div "Profile Name * 55+ Keywords senior elderly 55+ walk in shower step in shower ba…" at bounding box center [343, 129] width 367 height 129
click at [401, 177] on input "text" at bounding box center [430, 176] width 150 height 10
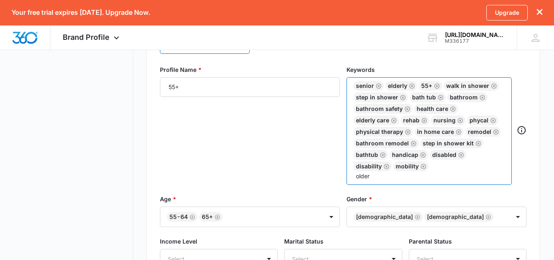
type input "older"
click at [399, 198] on label "Gender *" at bounding box center [437, 198] width 180 height 9
click at [395, 180] on input "text" at bounding box center [430, 176] width 150 height 10
type input "baby boomer"
click at [392, 194] on div "Profile Name * 55+ Keywords senior elderly 55+ walk in shower step in shower ba…" at bounding box center [343, 129] width 367 height 129
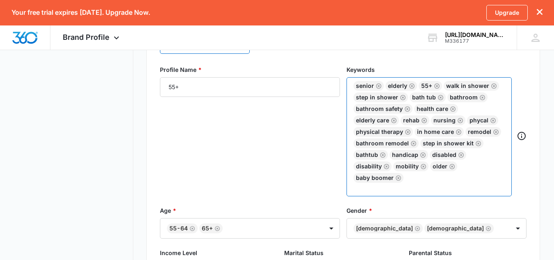
click at [397, 183] on input "text" at bounding box center [430, 188] width 150 height 10
click at [462, 183] on input "text" at bounding box center [430, 188] width 150 height 10
type input "in home nurse"
click at [428, 203] on form "Profile Name * 55+ Keywords senior elderly 55+ walk in shower step in shower ba…" at bounding box center [343, 187] width 367 height 244
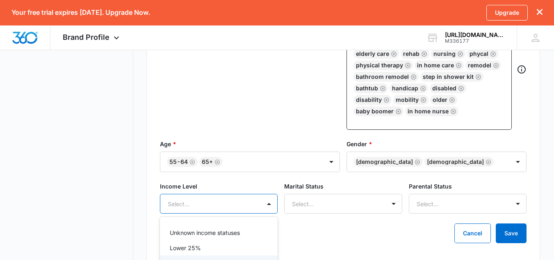
scroll to position [468, 0]
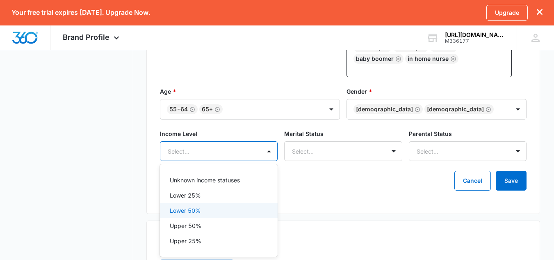
click at [224, 161] on div "5 results available. Use Up and Down to choose options, press Enter to select t…" at bounding box center [219, 151] width 118 height 20
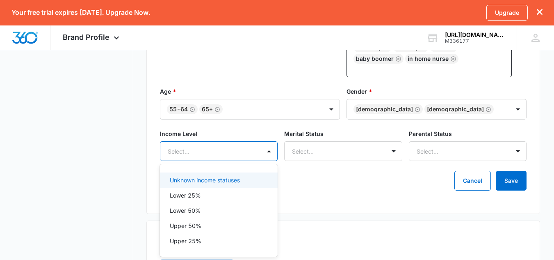
click at [226, 183] on p "Unknown income statuses" at bounding box center [205, 180] width 70 height 9
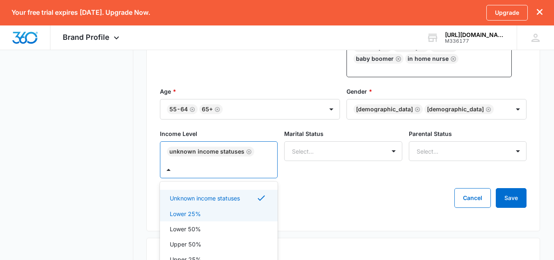
click at [220, 215] on div "Lower 25%" at bounding box center [218, 213] width 96 height 9
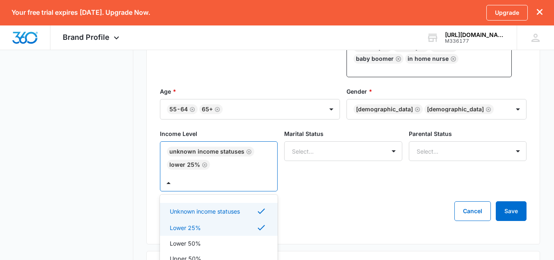
click at [219, 223] on div "Lower 25%" at bounding box center [218, 227] width 96 height 10
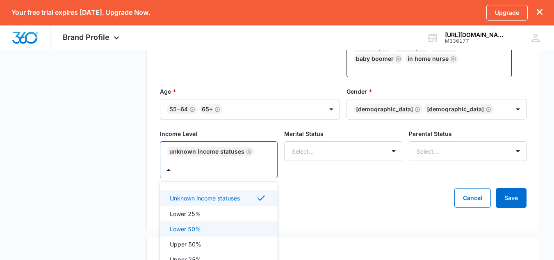
click at [219, 231] on div "Lower 50%" at bounding box center [218, 228] width 96 height 9
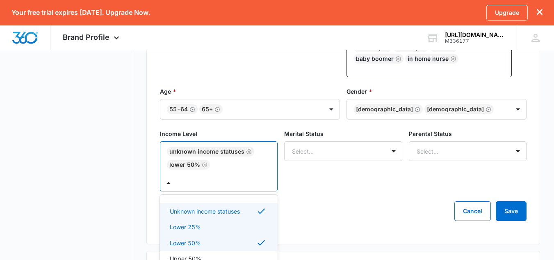
click at [217, 229] on div "Lower 25%" at bounding box center [218, 226] width 96 height 9
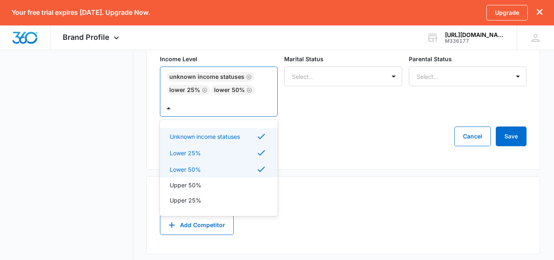
scroll to position [543, 0]
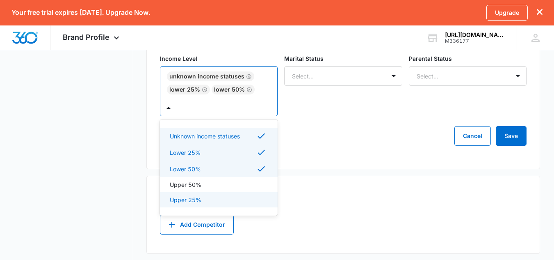
click at [233, 201] on div "Upper 25%" at bounding box center [218, 199] width 96 height 9
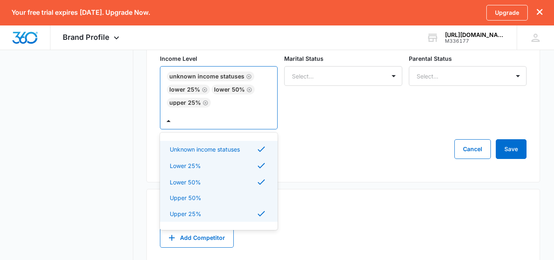
click at [258, 198] on div "Upper 50%" at bounding box center [218, 197] width 96 height 9
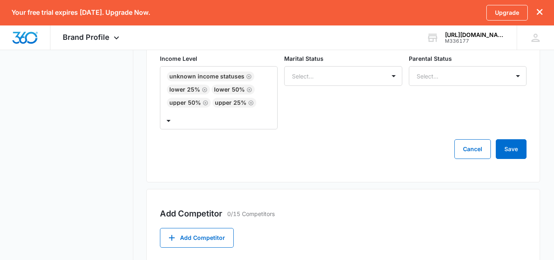
click at [312, 158] on div "Cancel Save" at bounding box center [343, 149] width 367 height 20
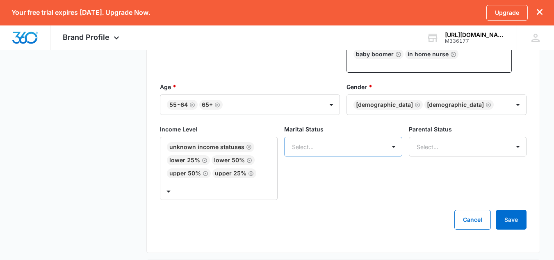
scroll to position [472, 0]
click at [338, 149] on div "Select..." at bounding box center [343, 147] width 118 height 20
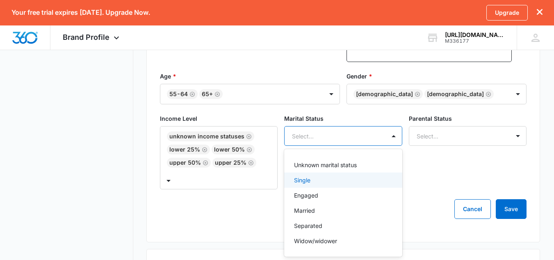
click at [333, 178] on div "Single" at bounding box center [342, 180] width 96 height 9
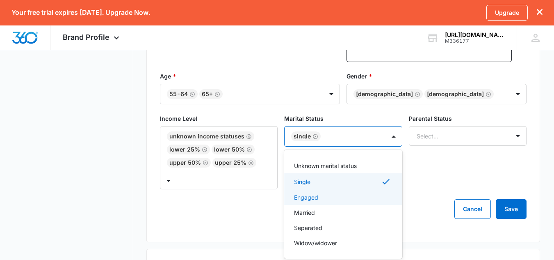
click at [341, 195] on div "Engaged" at bounding box center [342, 197] width 96 height 9
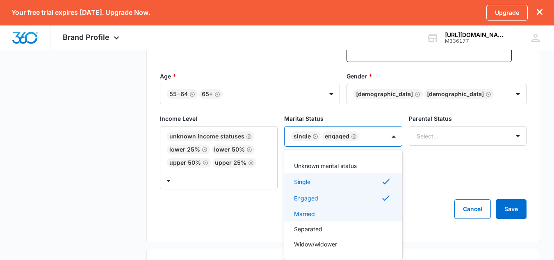
click at [348, 213] on div "Married" at bounding box center [342, 213] width 96 height 9
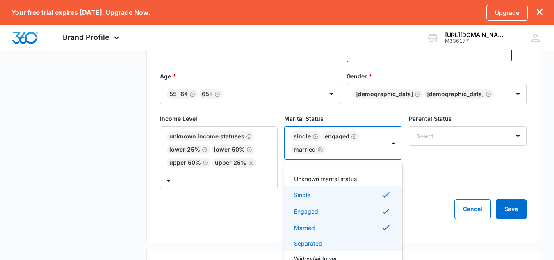
click at [361, 244] on div "Separated" at bounding box center [342, 243] width 96 height 9
click at [361, 252] on div "Widow/widower" at bounding box center [343, 259] width 118 height 15
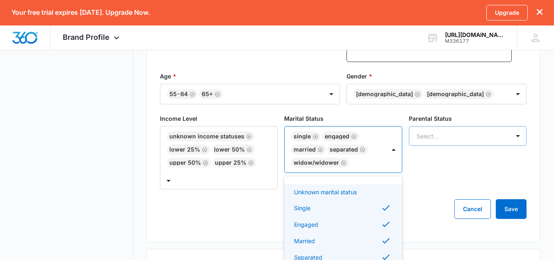
click at [439, 137] on div at bounding box center [458, 136] width 82 height 10
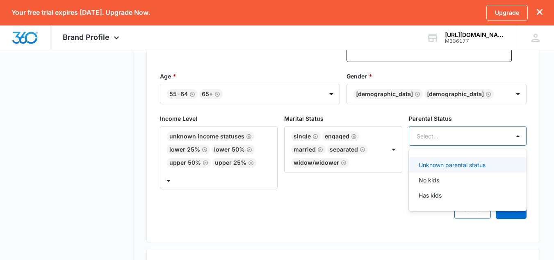
click at [445, 168] on p "Unknown parental status" at bounding box center [452, 164] width 67 height 9
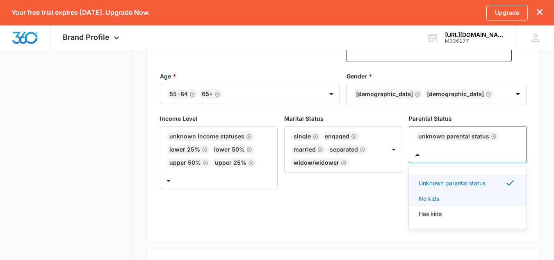
click at [452, 196] on div "No kids" at bounding box center [467, 198] width 96 height 9
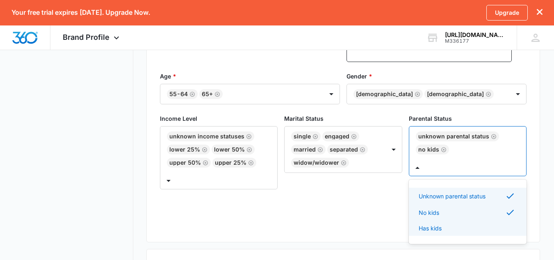
click at [454, 224] on div "Has kids" at bounding box center [467, 228] width 96 height 9
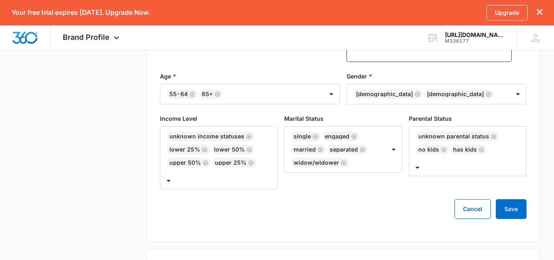
click at [389, 225] on div "Target Customers 0/15 Customers Add Customer Profile Profile Name * 55+ Keyword…" at bounding box center [343, 51] width 394 height 381
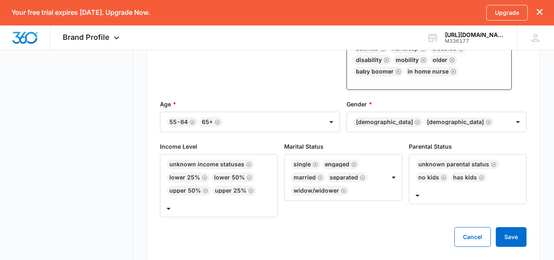
scroll to position [455, 0]
click at [515, 237] on button "Save" at bounding box center [511, 236] width 31 height 20
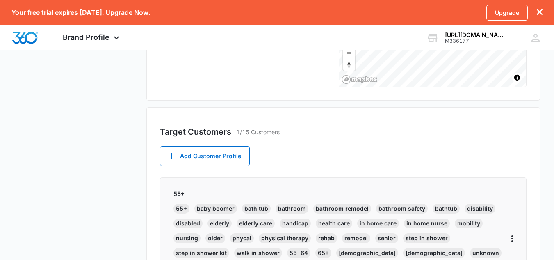
scroll to position [236, 0]
click at [190, 155] on button "Add Customer Profile" at bounding box center [205, 156] width 90 height 20
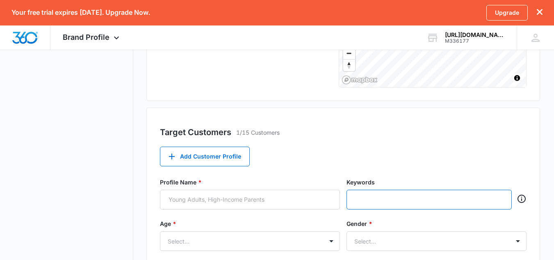
click at [368, 198] on input "text" at bounding box center [430, 199] width 150 height 12
click at [244, 201] on input "Profile Name *" at bounding box center [250, 199] width 180 height 20
type input "Accident"
click at [368, 200] on input "text" at bounding box center [430, 199] width 150 height 12
type input "accident"
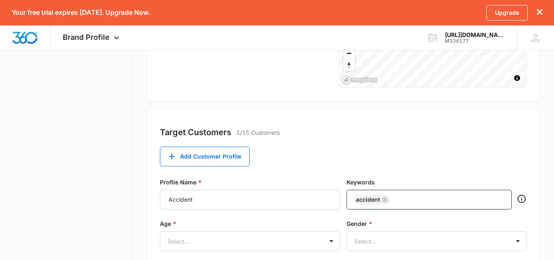
click at [374, 219] on label "Gender *" at bounding box center [437, 223] width 180 height 9
click at [414, 200] on input "text" at bounding box center [448, 199] width 113 height 12
type input "handicap"
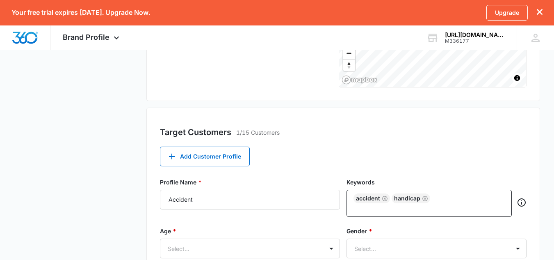
click at [417, 222] on form "Profile Name * Accident Keywords accident handicap Age * Select... Gender * Sel…" at bounding box center [343, 253] width 367 height 151
click at [440, 196] on div "accident handicap" at bounding box center [429, 202] width 165 height 27
click at [440, 205] on input "text" at bounding box center [430, 208] width 150 height 10
type input "injury"
click at [424, 224] on div "Profile Name * Accident Keywords accident handicap injury" at bounding box center [343, 202] width 367 height 49
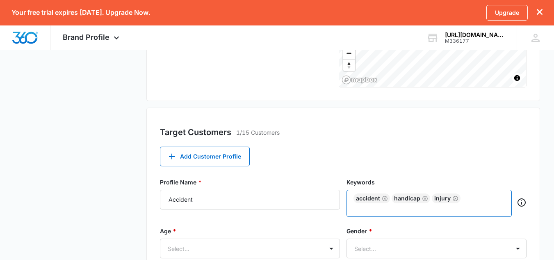
click at [427, 208] on input "text" at bounding box center [430, 208] width 150 height 10
type input "injured"
click at [417, 223] on div "Profile Name * Accident Keywords accident handicap injury injured" at bounding box center [343, 202] width 367 height 49
click at [411, 211] on input "text" at bounding box center [430, 208] width 150 height 10
type input "rehab"
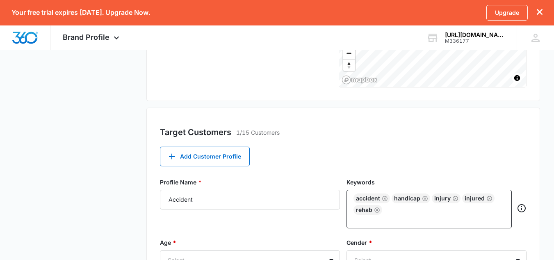
click at [408, 222] on div "Profile Name * Accident Keywords accident handicap injury injured rehab" at bounding box center [343, 208] width 367 height 60
click at [409, 219] on input "text" at bounding box center [430, 220] width 150 height 10
type input "physical rehab"
click at [408, 237] on div "Profile Name * Accident Keywords accident handicap injury injured rehab physica…" at bounding box center [343, 208] width 367 height 60
click at [404, 224] on input "text" at bounding box center [430, 220] width 150 height 10
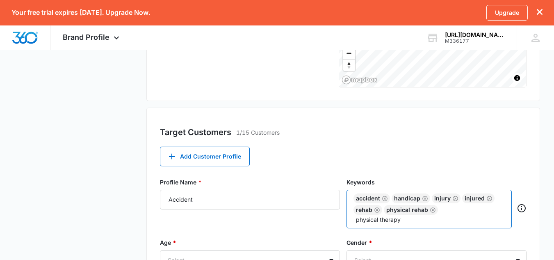
type input "physical therapy"
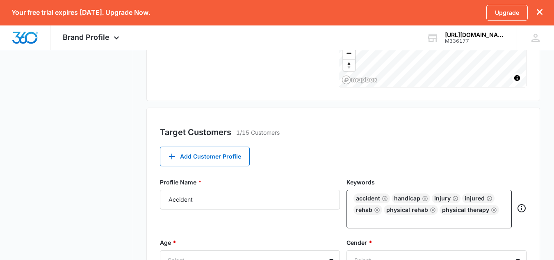
click at [400, 237] on div "Profile Name * Accident Keywords accident handicap injury injured rehab physica…" at bounding box center [343, 208] width 367 height 60
click at [404, 223] on input "text" at bounding box center [430, 220] width 150 height 10
type input "mobility"
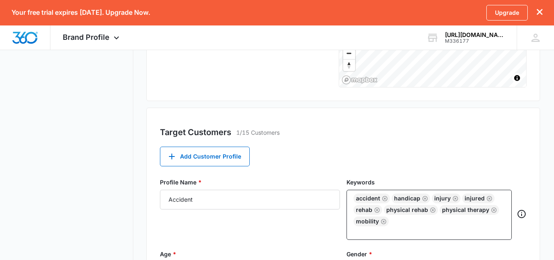
click at [404, 235] on div "Profile Name * Accident Keywords accident handicap injury injured rehab physica…" at bounding box center [343, 214] width 367 height 72
click at [408, 225] on div "accident handicap injury injured rehab physical rehab physical therapy mobility" at bounding box center [429, 209] width 151 height 33
click at [407, 232] on input "text" at bounding box center [430, 231] width 150 height 10
type input "d"
type input "acce"
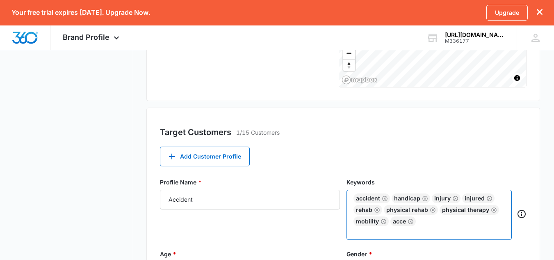
paste input "Accessibility"
type input "Accessibility"
click at [390, 244] on div "Profile Name * Accident Keywords accident handicap injury injured rehab physica…" at bounding box center [343, 214] width 367 height 72
click at [393, 231] on input "text" at bounding box center [430, 231] width 150 height 10
type input "accessible"
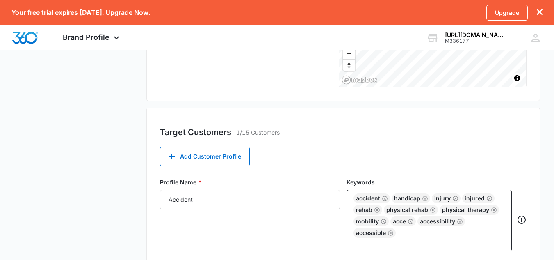
click at [394, 246] on div "Profile Name * Accident Keywords accident handicap injury injured rehab physica…" at bounding box center [343, 219] width 367 height 83
click at [410, 128] on div "Target Customers 1/15 Customers" at bounding box center [343, 132] width 367 height 12
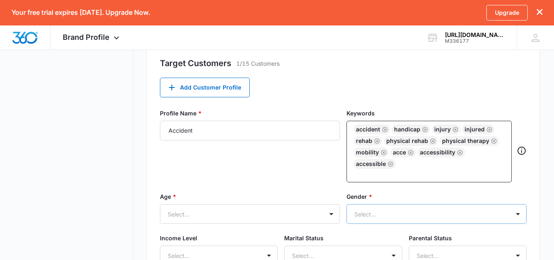
scroll to position [322, 0]
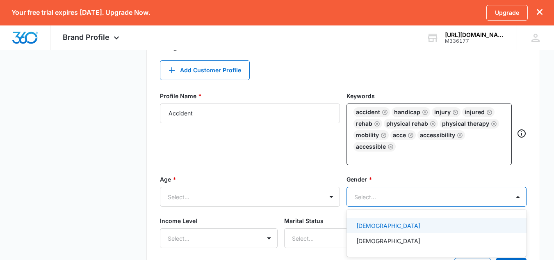
click at [434, 206] on div "2 results available. Use Up and Down to choose options, press Enter to select t…" at bounding box center [437, 197] width 180 height 20
click at [418, 227] on div "Female" at bounding box center [435, 225] width 159 height 9
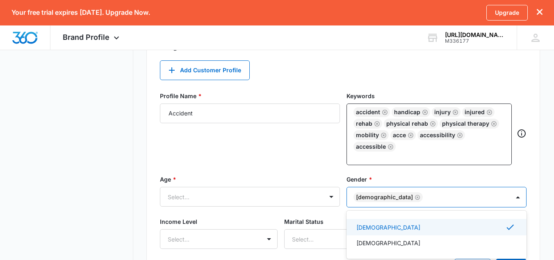
click at [411, 203] on div "Female" at bounding box center [428, 197] width 163 height 20
click at [425, 193] on div at bounding box center [462, 197] width 74 height 10
click at [400, 247] on div "Male" at bounding box center [435, 242] width 159 height 9
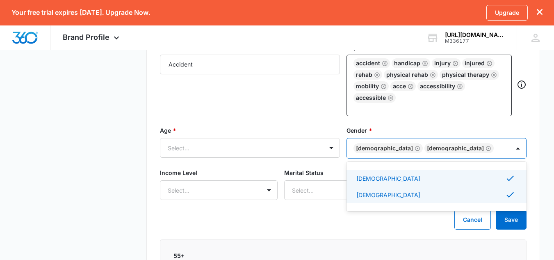
scroll to position [372, 0]
click at [386, 229] on div "Cancel Save" at bounding box center [343, 219] width 367 height 20
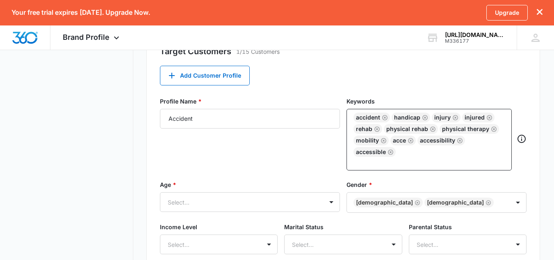
scroll to position [315, 0]
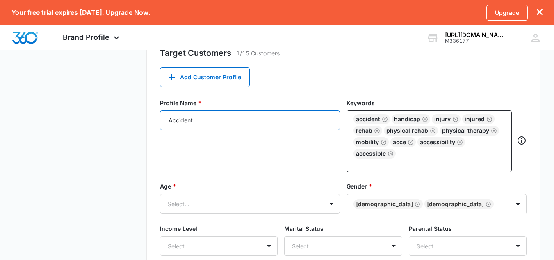
click at [262, 120] on input "Accident" at bounding box center [250, 120] width 180 height 20
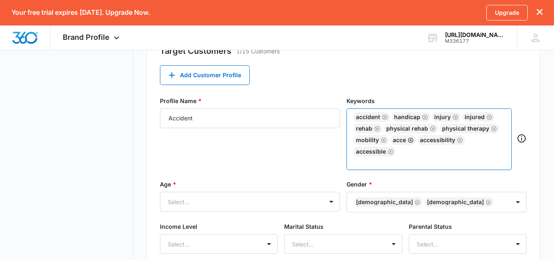
click at [409, 140] on icon "Remove" at bounding box center [411, 140] width 6 height 6
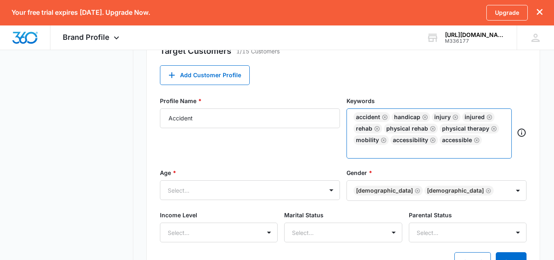
click at [441, 151] on input "text" at bounding box center [430, 150] width 150 height 10
type input "low mobility"
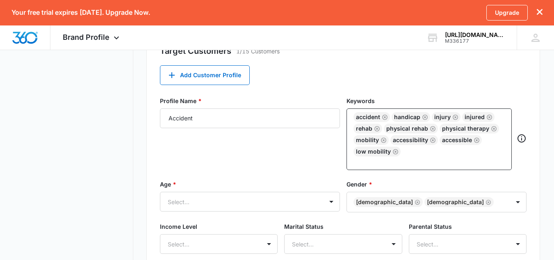
click at [433, 169] on form "Profile Name * Accident Keywords accident handicap injury injured rehab physica…" at bounding box center [343, 189] width 367 height 187
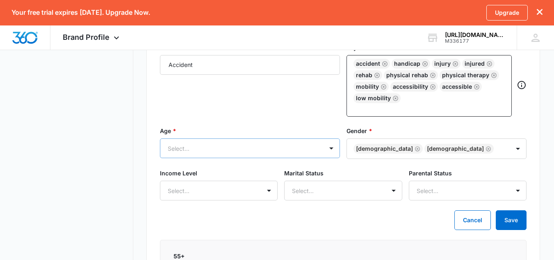
scroll to position [383, 0]
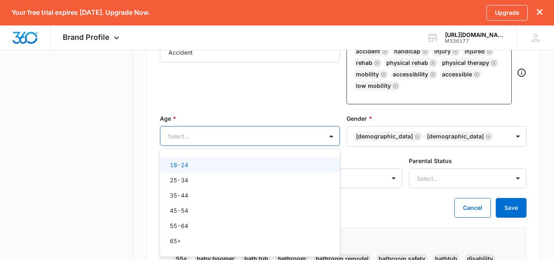
click at [240, 146] on div "6 results available. Use Up and Down to choose options, press Enter to select t…" at bounding box center [250, 136] width 180 height 20
click at [256, 168] on div "18-24" at bounding box center [249, 164] width 159 height 9
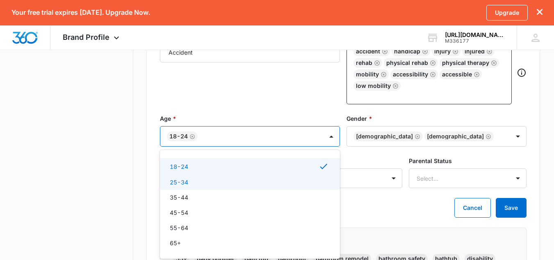
click at [250, 181] on div "25-34" at bounding box center [249, 182] width 159 height 9
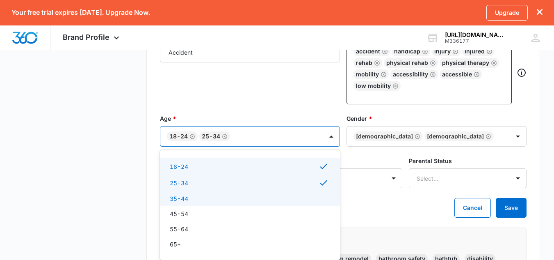
click at [254, 201] on div "35-44" at bounding box center [249, 198] width 159 height 9
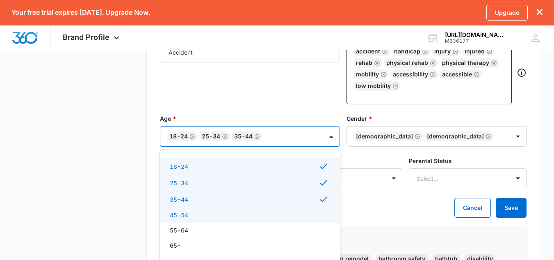
click at [253, 220] on div "45-54" at bounding box center [250, 214] width 180 height 15
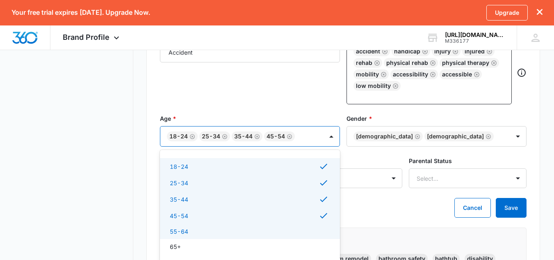
click at [251, 229] on div "55-64" at bounding box center [249, 231] width 159 height 9
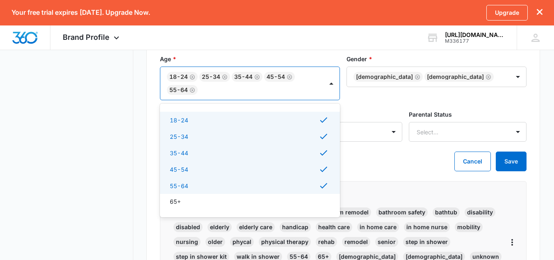
scroll to position [443, 0]
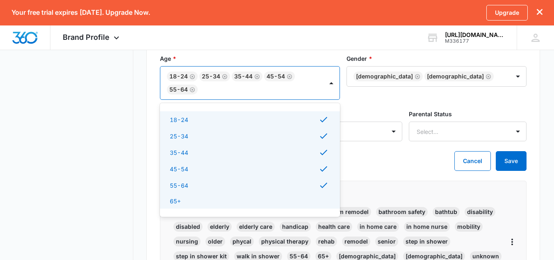
click at [266, 202] on div "65+" at bounding box center [249, 200] width 159 height 9
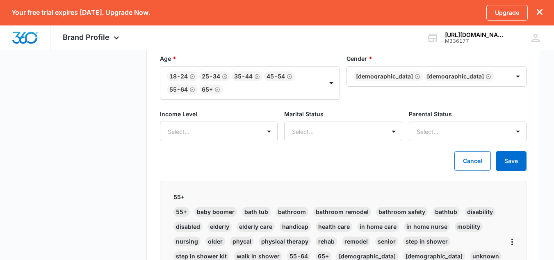
click at [364, 177] on div "Target Customers 1/15 Customers Add Customer Profile Profile Name * Accident Ke…" at bounding box center [343, 112] width 394 height 422
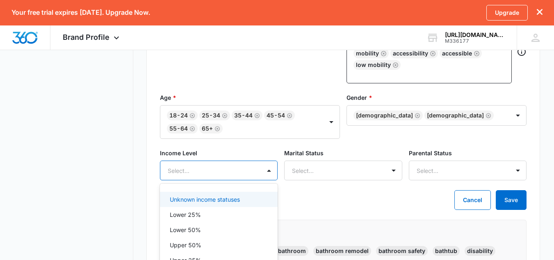
scroll to position [423, 0]
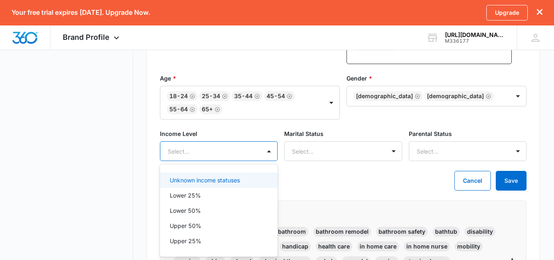
click at [269, 161] on div "5 results available. Use Up and Down to choose options, press Enter to select t…" at bounding box center [219, 151] width 118 height 20
click at [246, 185] on div "Unknown income statuses" at bounding box center [219, 179] width 118 height 15
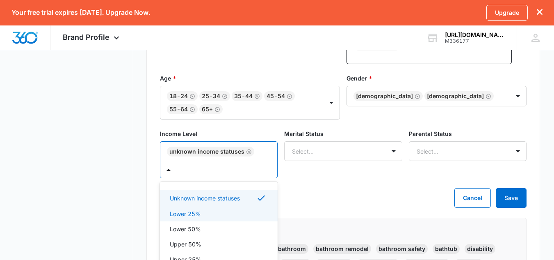
click at [234, 216] on div "Lower 25%" at bounding box center [218, 213] width 96 height 9
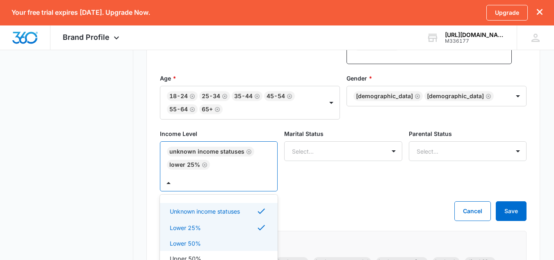
click at [225, 246] on div "Lower 50%" at bounding box center [218, 243] width 96 height 9
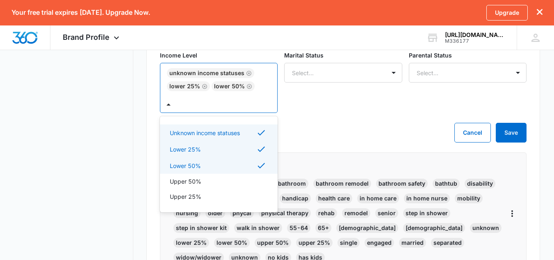
scroll to position [503, 0]
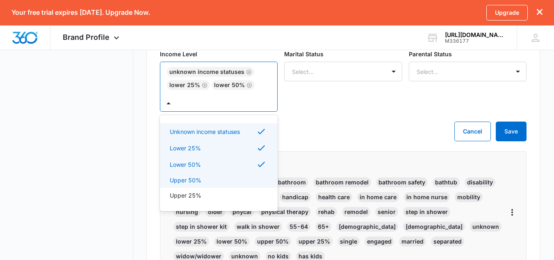
click at [238, 186] on div "Upper 50%" at bounding box center [219, 179] width 118 height 15
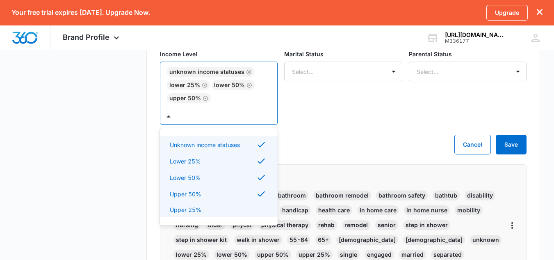
click at [235, 211] on div "Upper 25%" at bounding box center [218, 209] width 96 height 9
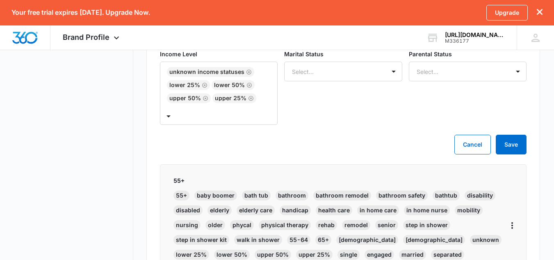
click at [341, 134] on div "Income Level Unknown income statuses Lower 25% Lower 50% Upper 50% Upper 25% Ma…" at bounding box center [343, 92] width 367 height 85
click at [350, 83] on div "Marital Status Select..." at bounding box center [343, 87] width 118 height 75
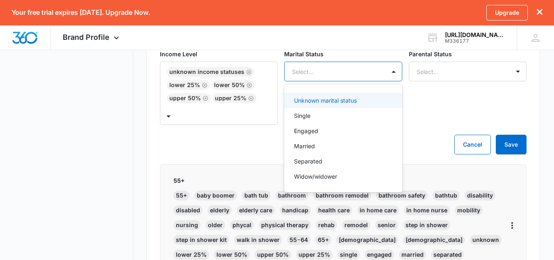
click at [350, 76] on div at bounding box center [333, 71] width 82 height 10
click at [338, 106] on div "Unknown marital status" at bounding box center [343, 100] width 118 height 15
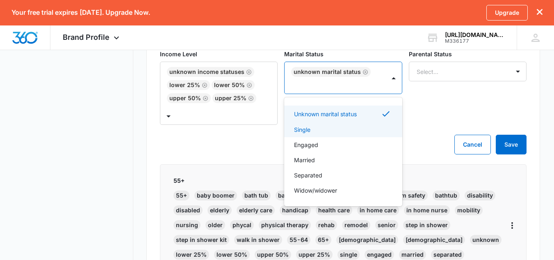
click at [338, 122] on div "Single" at bounding box center [343, 129] width 118 height 15
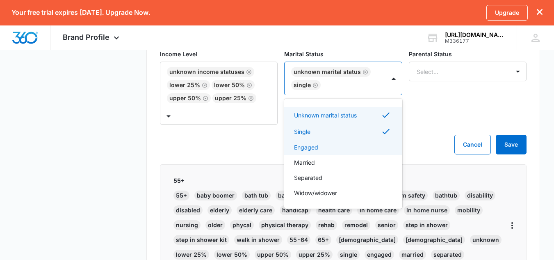
click at [338, 147] on div "Engaged" at bounding box center [342, 147] width 96 height 9
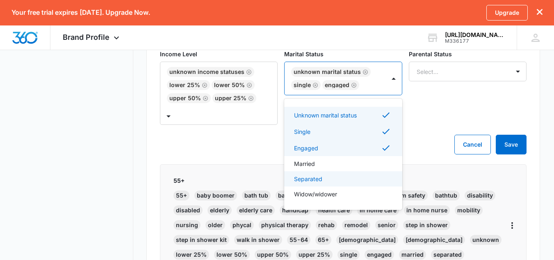
click at [338, 171] on div "Separated" at bounding box center [343, 178] width 118 height 15
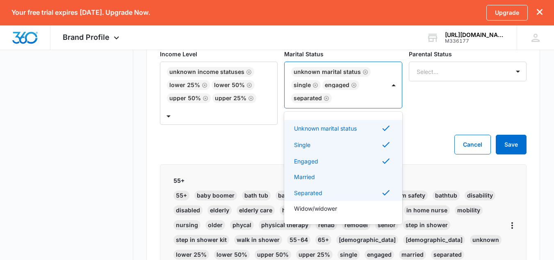
click at [340, 179] on div "Married" at bounding box center [342, 176] width 96 height 9
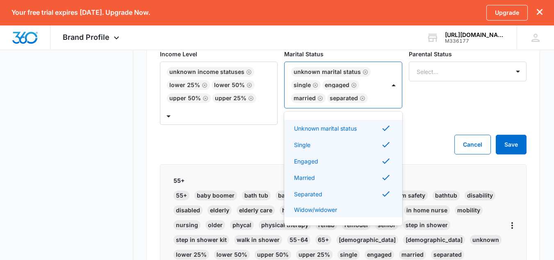
click at [342, 206] on div "Widow/widower" at bounding box center [342, 209] width 96 height 9
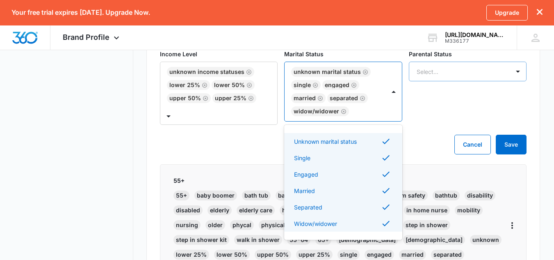
click at [460, 81] on div "Select..." at bounding box center [468, 72] width 118 height 20
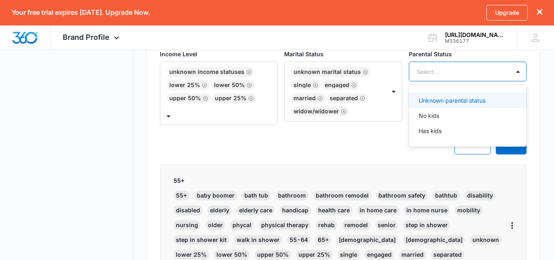
click at [459, 107] on div "Unknown parental status" at bounding box center [468, 100] width 118 height 15
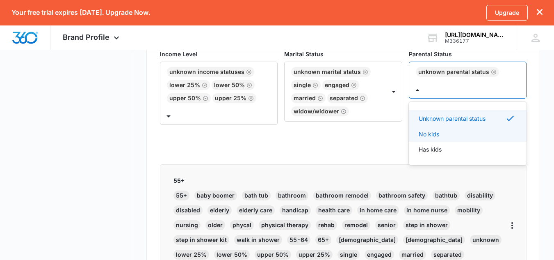
click at [457, 130] on div "No kids" at bounding box center [467, 134] width 96 height 9
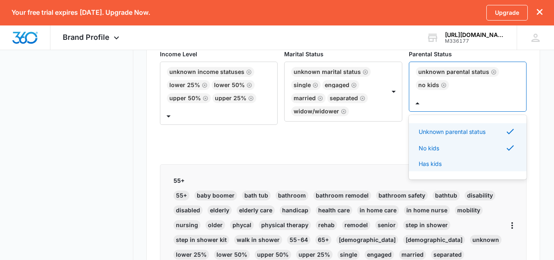
click at [448, 159] on div "Has kids" at bounding box center [467, 163] width 96 height 9
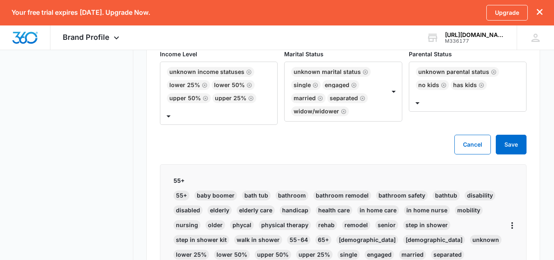
click at [383, 149] on div "Cancel Save" at bounding box center [343, 145] width 367 height 20
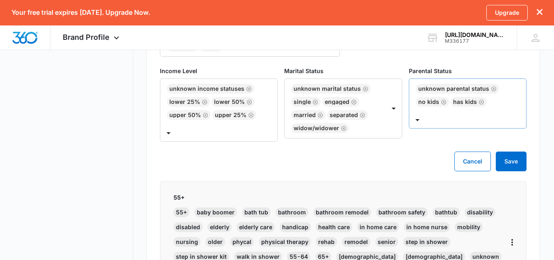
scroll to position [486, 0]
click at [515, 154] on button "Save" at bounding box center [511, 161] width 31 height 20
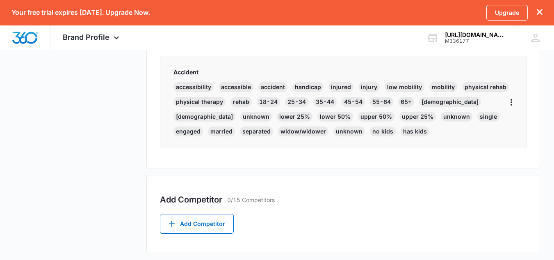
scroll to position [495, 0]
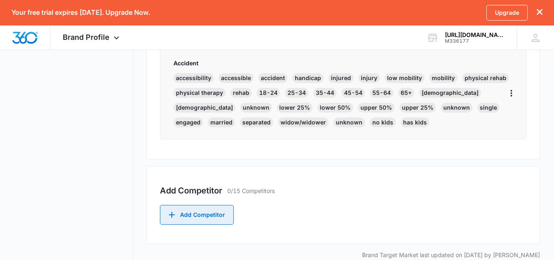
click at [214, 205] on button "Add Competitor" at bounding box center [197, 215] width 74 height 20
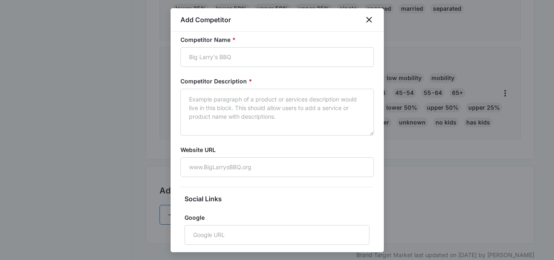
scroll to position [0, 0]
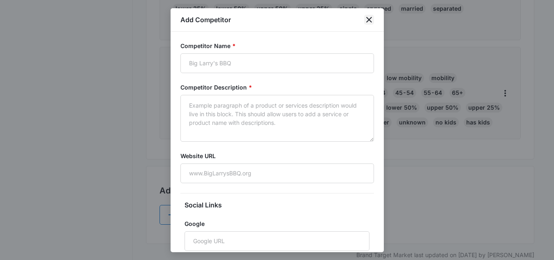
click at [366, 21] on icon "close" at bounding box center [369, 20] width 10 height 10
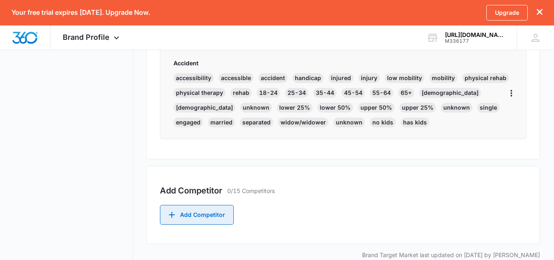
click at [215, 205] on button "Add Competitor" at bounding box center [197, 215] width 74 height 20
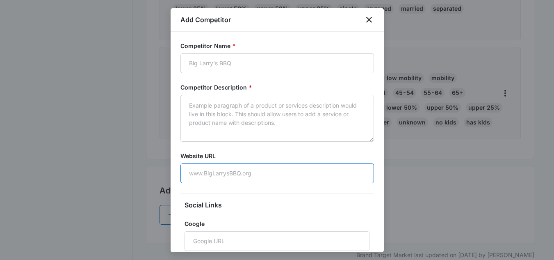
click at [259, 172] on input "Website URL" at bounding box center [277, 173] width 194 height 20
paste input "https://goattubs.com/"
type input "https://goattubs.com/"
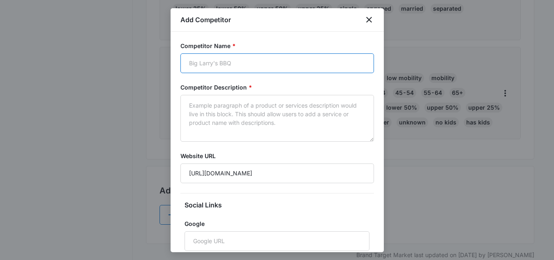
click at [241, 63] on input "Competitor Name *" at bounding box center [277, 63] width 194 height 20
type input "Goat Tubs"
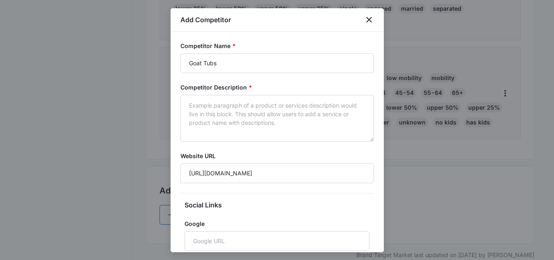
click at [397, 134] on div at bounding box center [277, 130] width 554 height 260
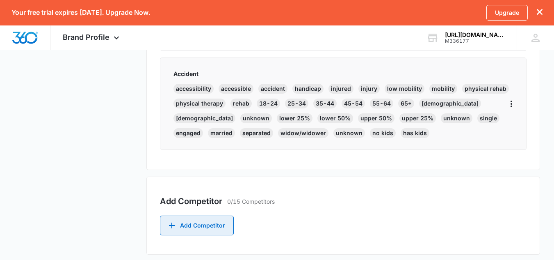
scroll to position [495, 0]
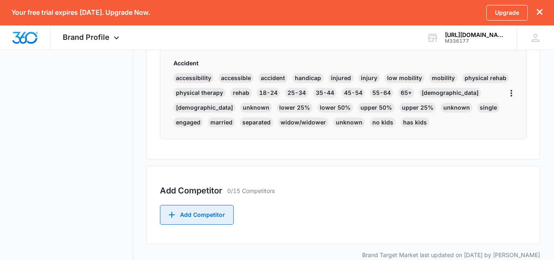
click at [205, 208] on button "Add Competitor" at bounding box center [197, 215] width 74 height 20
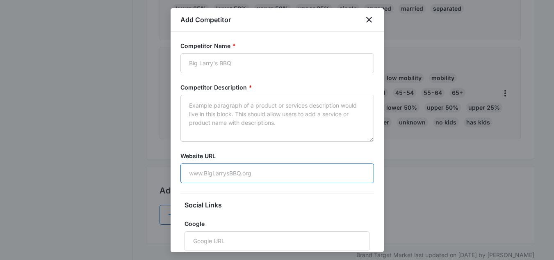
paste input "https://goattubs.com/"
type input "https://goattubs.com/"
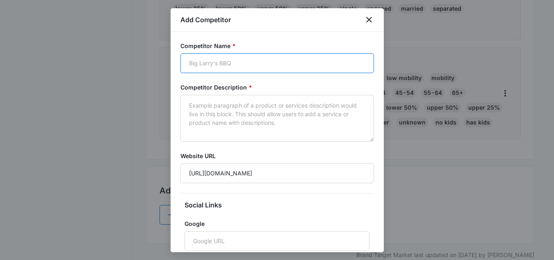
click at [248, 66] on input "Competitor Name *" at bounding box center [277, 63] width 194 height 20
type input "Goat Tubs"
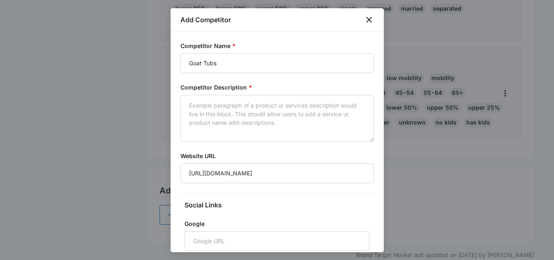
click at [259, 82] on form "Competitor Name * Goat Tubs Competitor Description * Website URL https://goattu…" at bounding box center [277, 203] width 194 height 325
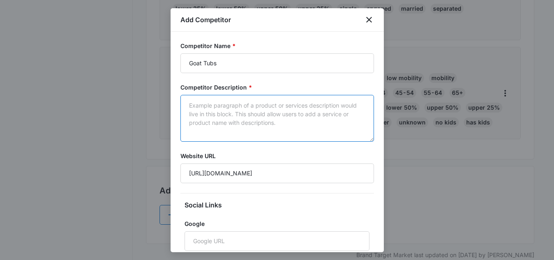
click at [256, 115] on textarea "Competitor Description *" at bounding box center [277, 118] width 194 height 47
paste textarea "At Goat Tubs we convert your existing bathtub into an easily accessible bathing…"
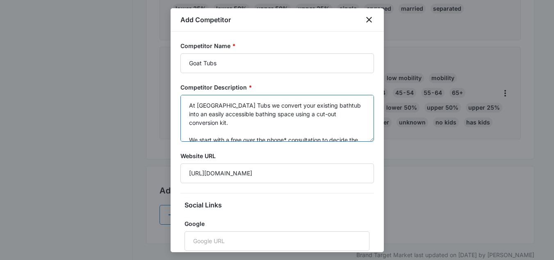
scroll to position [11, 0]
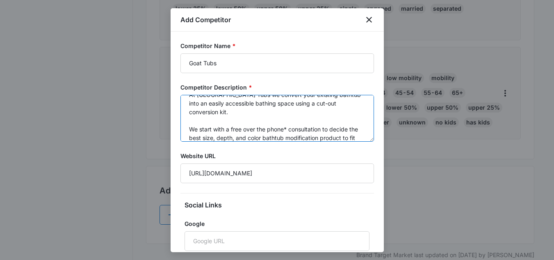
type textarea "At Goat Tubs we convert your existing bathtub into an easily accessible bathing…"
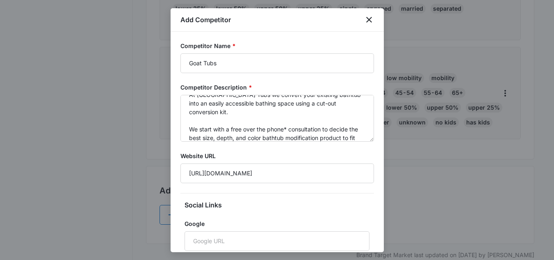
click at [280, 152] on label "Website URL" at bounding box center [277, 155] width 194 height 9
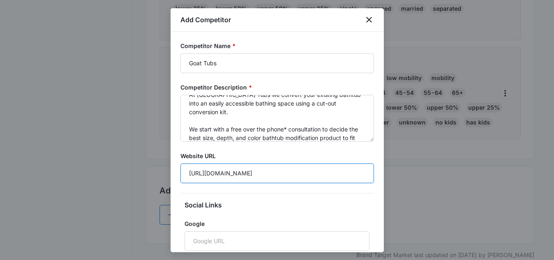
click at [280, 163] on input "https://goattubs.com/" at bounding box center [277, 173] width 194 height 20
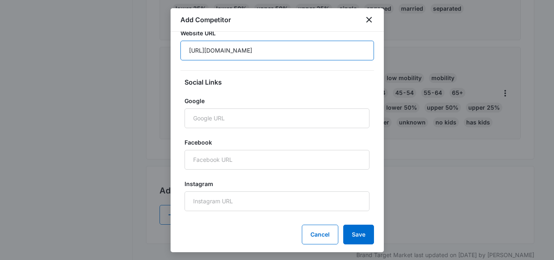
scroll to position [135, 0]
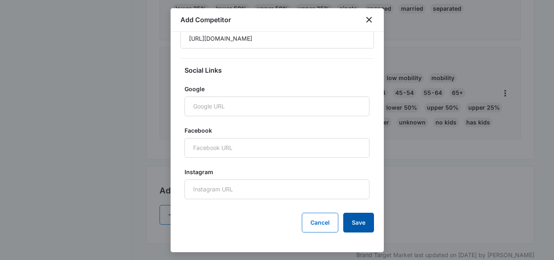
click at [355, 221] on button "Save" at bounding box center [358, 222] width 31 height 20
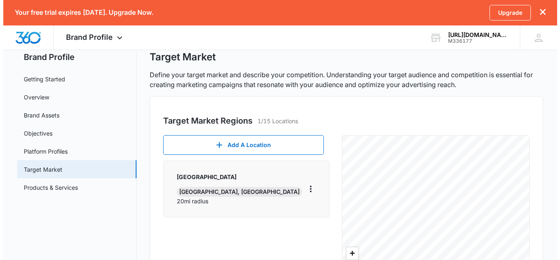
scroll to position [0, 0]
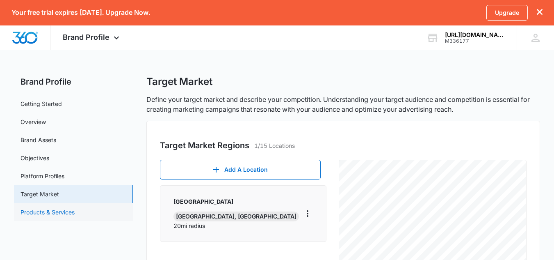
click at [69, 211] on link "Products & Services" at bounding box center [48, 212] width 54 height 9
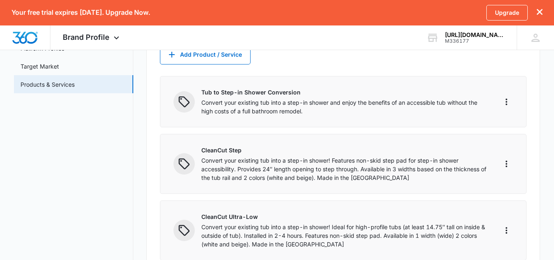
scroll to position [127, 0]
click at [504, 100] on icon "More" at bounding box center [507, 103] width 10 height 10
click at [514, 124] on div "Edit" at bounding box center [518, 126] width 17 height 6
select select "service"
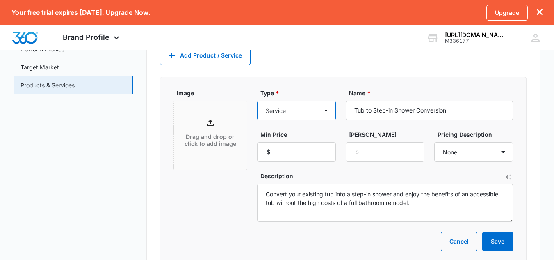
click at [328, 112] on select "Product Product category Service Service category" at bounding box center [296, 110] width 79 height 20
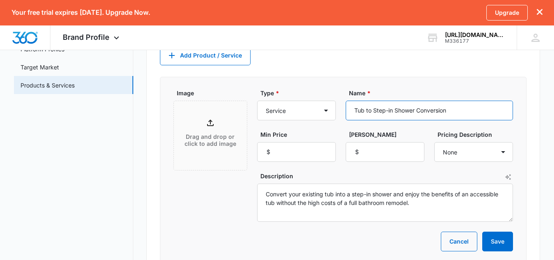
click at [367, 111] on input "Tub to Step-in Shower Conversion" at bounding box center [429, 110] width 167 height 20
click at [451, 113] on input "Tub to Step-in Shower Conversion" at bounding box center [429, 110] width 167 height 20
type input "T"
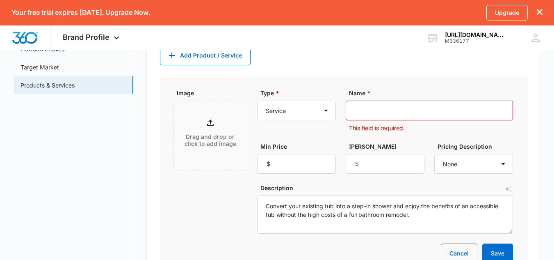
type input "D"
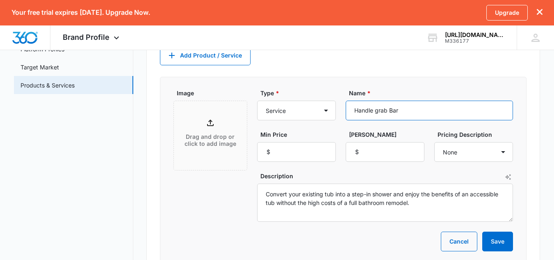
click at [379, 108] on input "Handle grab Bar" at bounding box center [429, 110] width 167 height 20
type input "Handle Grab Bar"
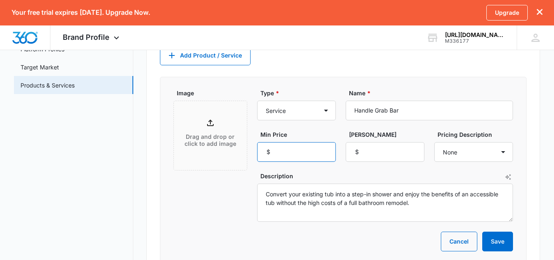
click at [312, 160] on input "Min Price" at bounding box center [296, 152] width 79 height 20
type input "50"
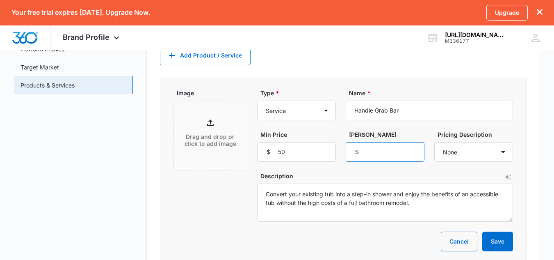
click at [374, 150] on input "Max Price" at bounding box center [385, 152] width 79 height 20
drag, startPoint x: 374, startPoint y: 150, endPoint x: 456, endPoint y: 149, distance: 82.0
click at [456, 149] on div "Type * Product Product category Service Service category Name * Handle Grab Bar…" at bounding box center [385, 125] width 256 height 73
type input "100"
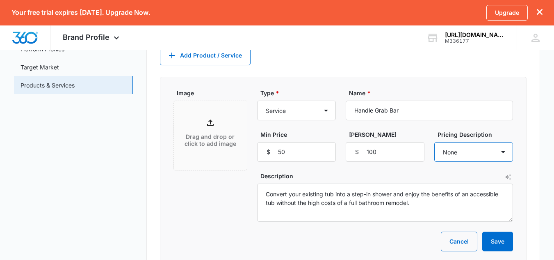
click at [456, 149] on select "None Each Per month Per year Per hour Per day" at bounding box center [473, 152] width 79 height 20
select select "each"
click at [434, 142] on select "None Each Per month Per year Per hour Per day" at bounding box center [473, 152] width 79 height 20
click at [215, 126] on icon at bounding box center [210, 123] width 10 height 10
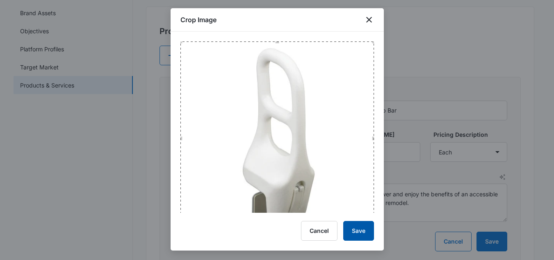
click at [361, 233] on button "Save" at bounding box center [358, 231] width 31 height 20
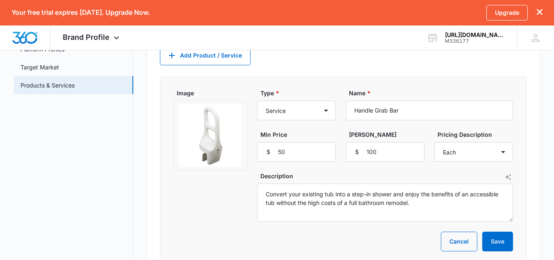
click at [228, 191] on div "Image" at bounding box center [210, 155] width 74 height 133
click at [404, 154] on input "100" at bounding box center [385, 152] width 79 height 20
type input "1"
type input "60"
click at [310, 153] on input "50" at bounding box center [296, 152] width 79 height 20
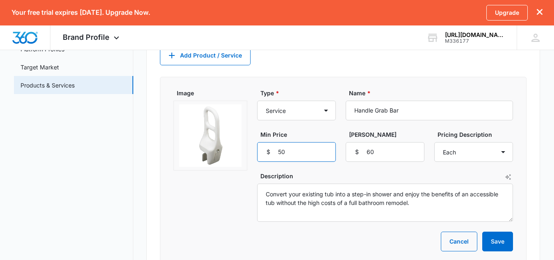
type input "5"
type input "60"
click at [503, 244] on button "Save" at bounding box center [497, 241] width 31 height 20
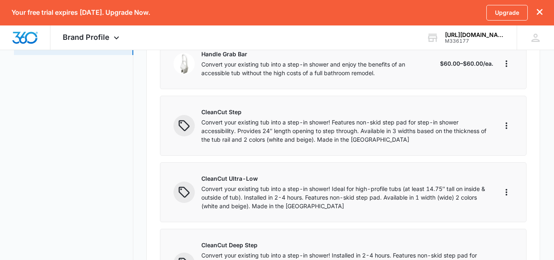
scroll to position [167, 0]
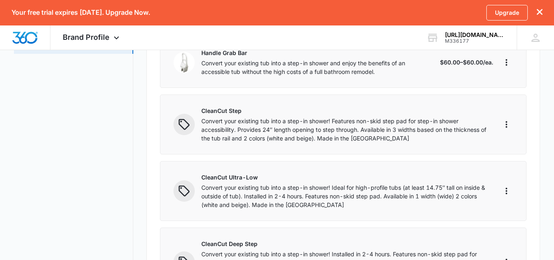
click at [181, 121] on circle at bounding box center [181, 122] width 2 height 2
click at [508, 126] on icon "More" at bounding box center [507, 124] width 10 height 10
click at [520, 148] on div "Edit" at bounding box center [518, 147] width 17 height 6
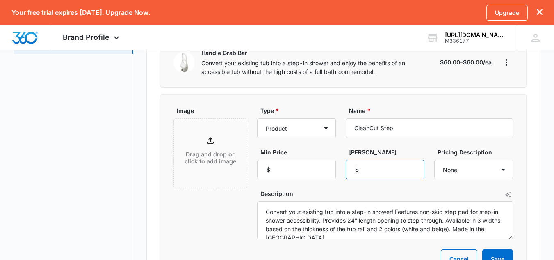
click at [398, 172] on input "Max Price" at bounding box center [385, 170] width 79 height 20
type input "899"
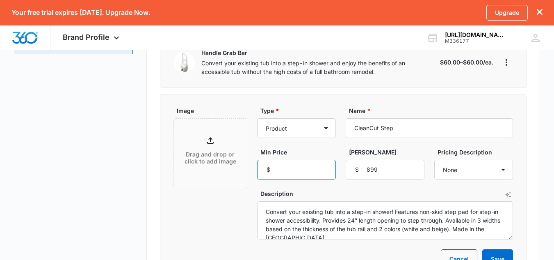
click at [329, 169] on input "Min Price" at bounding box center [296, 170] width 79 height 20
type input "899"
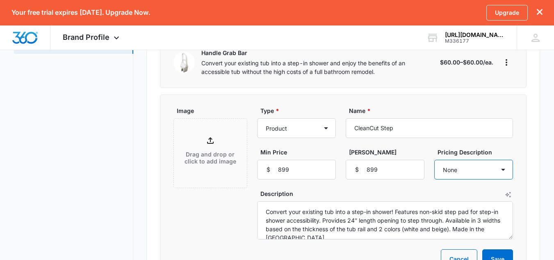
click at [495, 165] on select "None Each Per month Per year Per hour Per day" at bounding box center [473, 170] width 79 height 20
select select "each"
click at [434, 160] on select "None Each Per month Per year Per hour Per day" at bounding box center [473, 170] width 79 height 20
click at [327, 131] on select "Product Product category Service Service category" at bounding box center [296, 128] width 79 height 20
click at [315, 101] on div "Image Drag and drop or click to add image Type * Product Product category Servi…" at bounding box center [343, 187] width 367 height 186
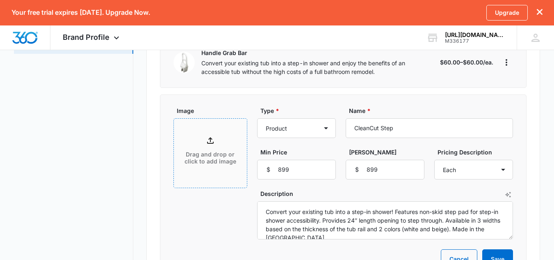
click at [212, 143] on icon at bounding box center [210, 140] width 10 height 10
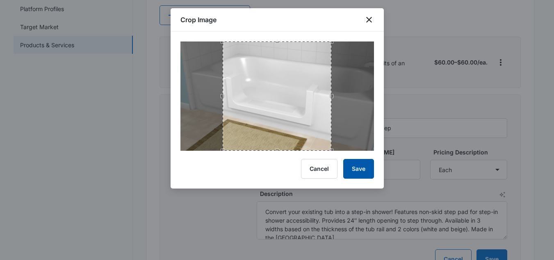
click at [354, 167] on button "Save" at bounding box center [358, 169] width 31 height 20
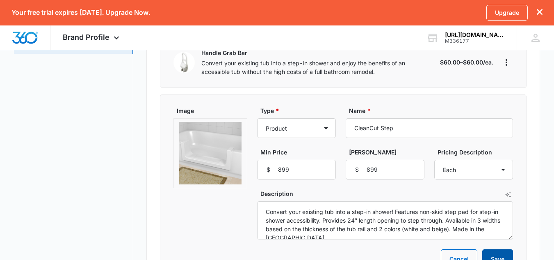
click at [494, 253] on button "Save" at bounding box center [497, 259] width 31 height 20
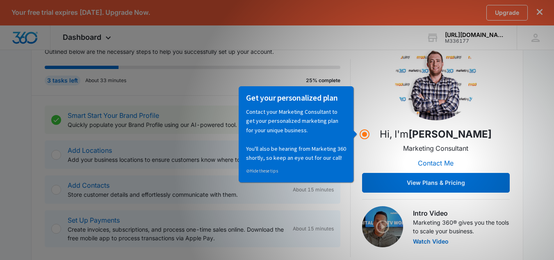
scroll to position [135, 0]
